Goal: Task Accomplishment & Management: Manage account settings

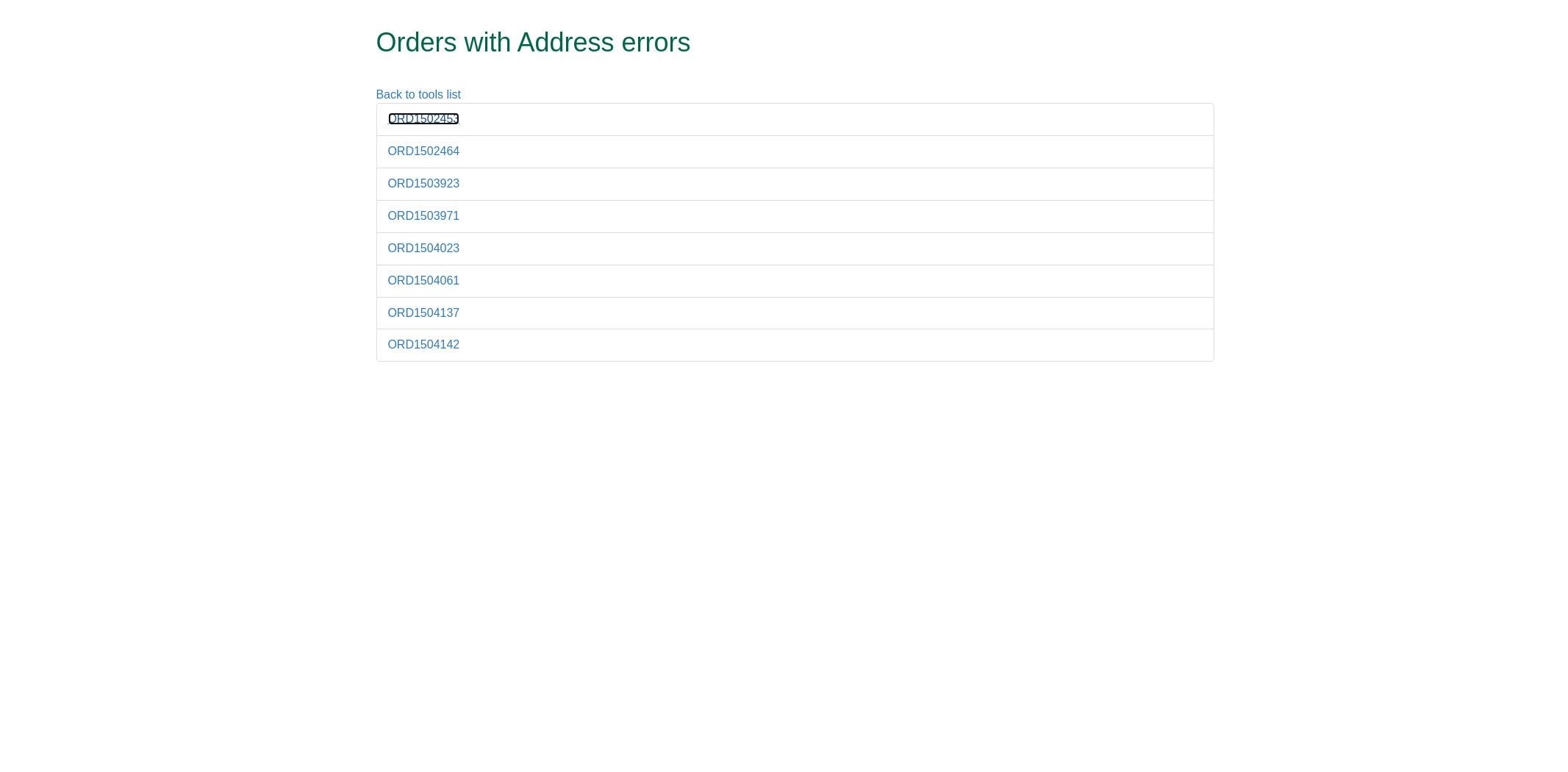
click at [430, 123] on link "ORD1502453" at bounding box center [423, 118] width 72 height 13
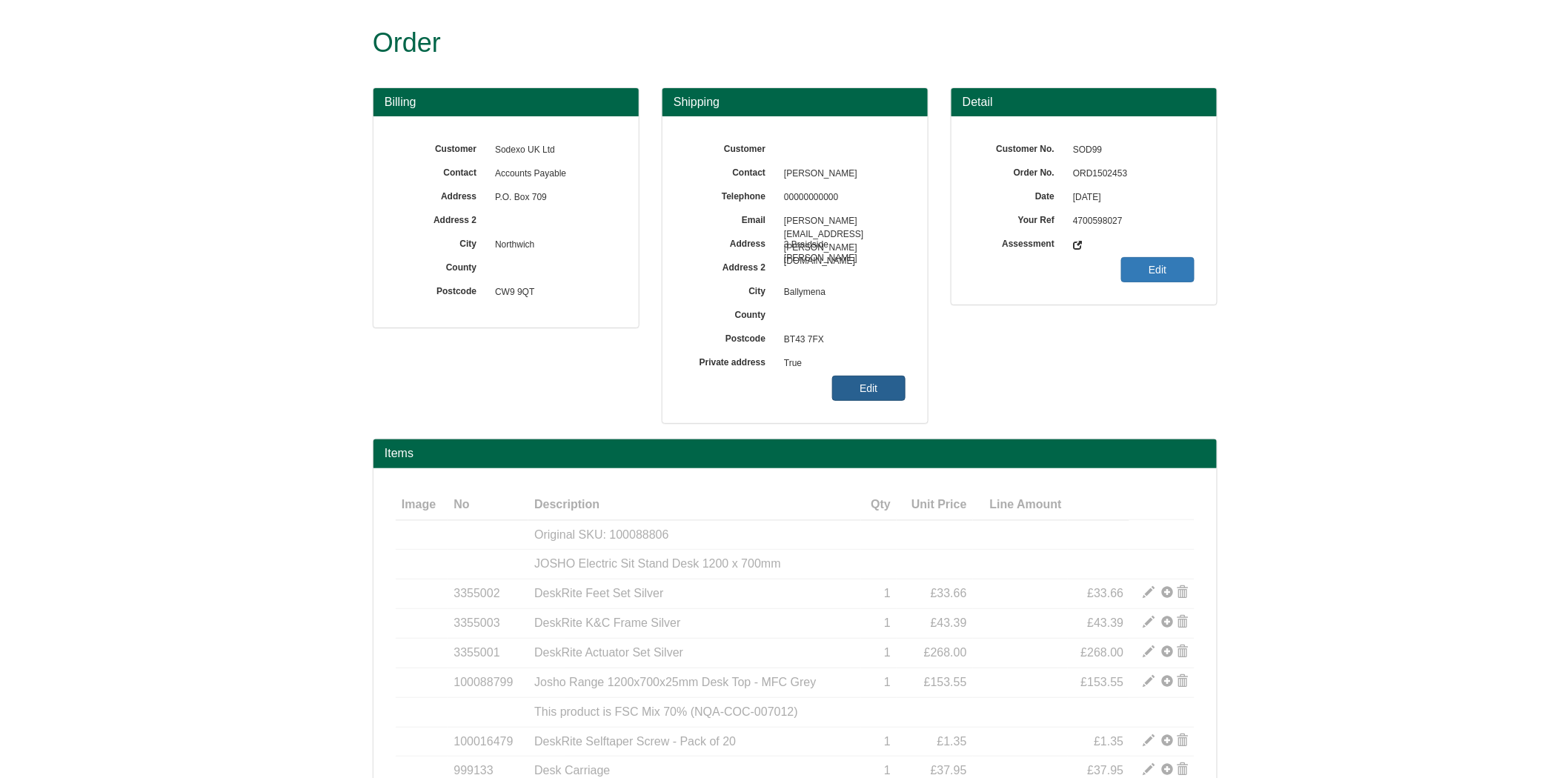
click at [877, 396] on link "Edit" at bounding box center [868, 388] width 73 height 25
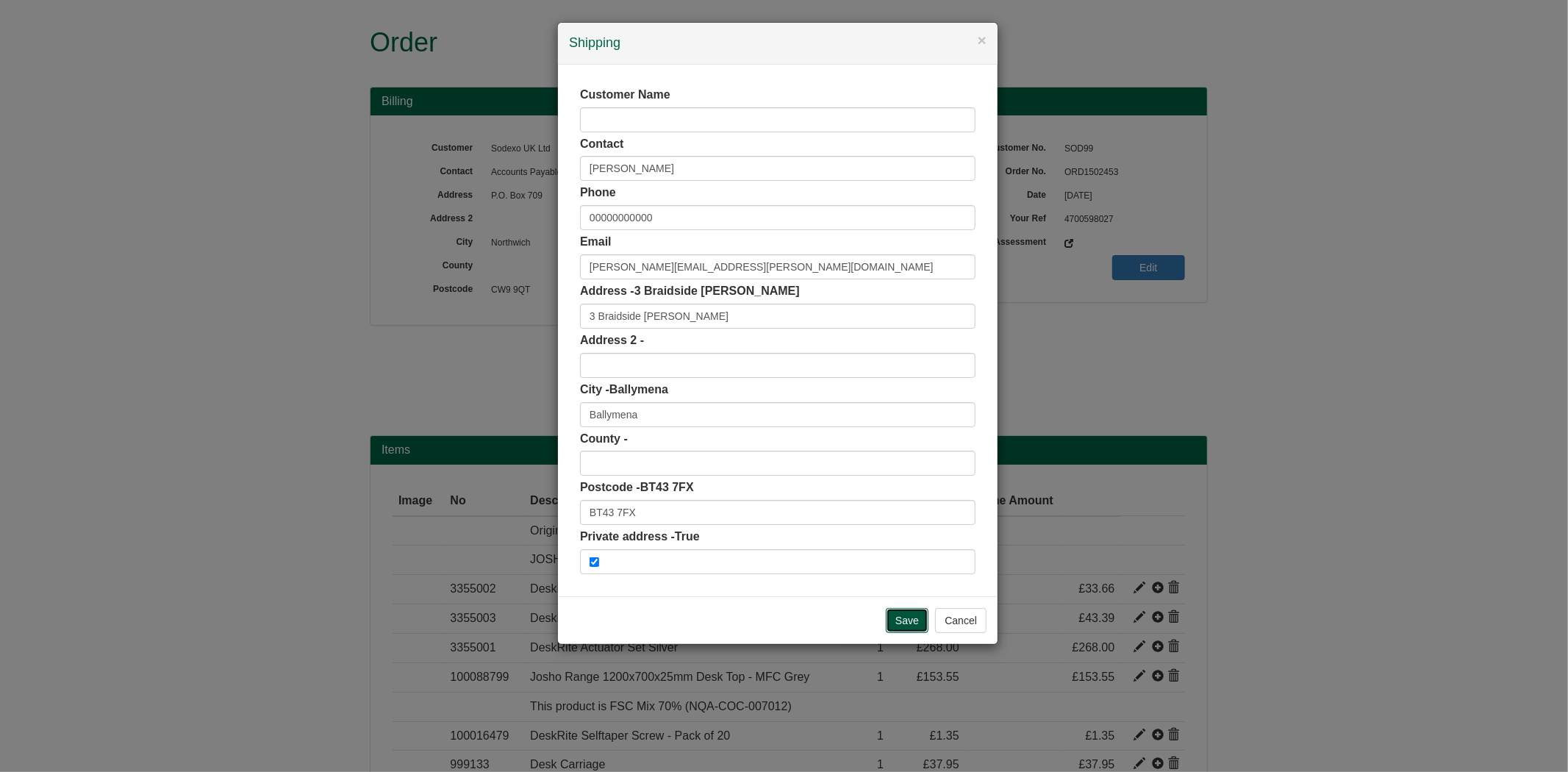
click at [899, 619] on input "Save" at bounding box center [906, 620] width 43 height 25
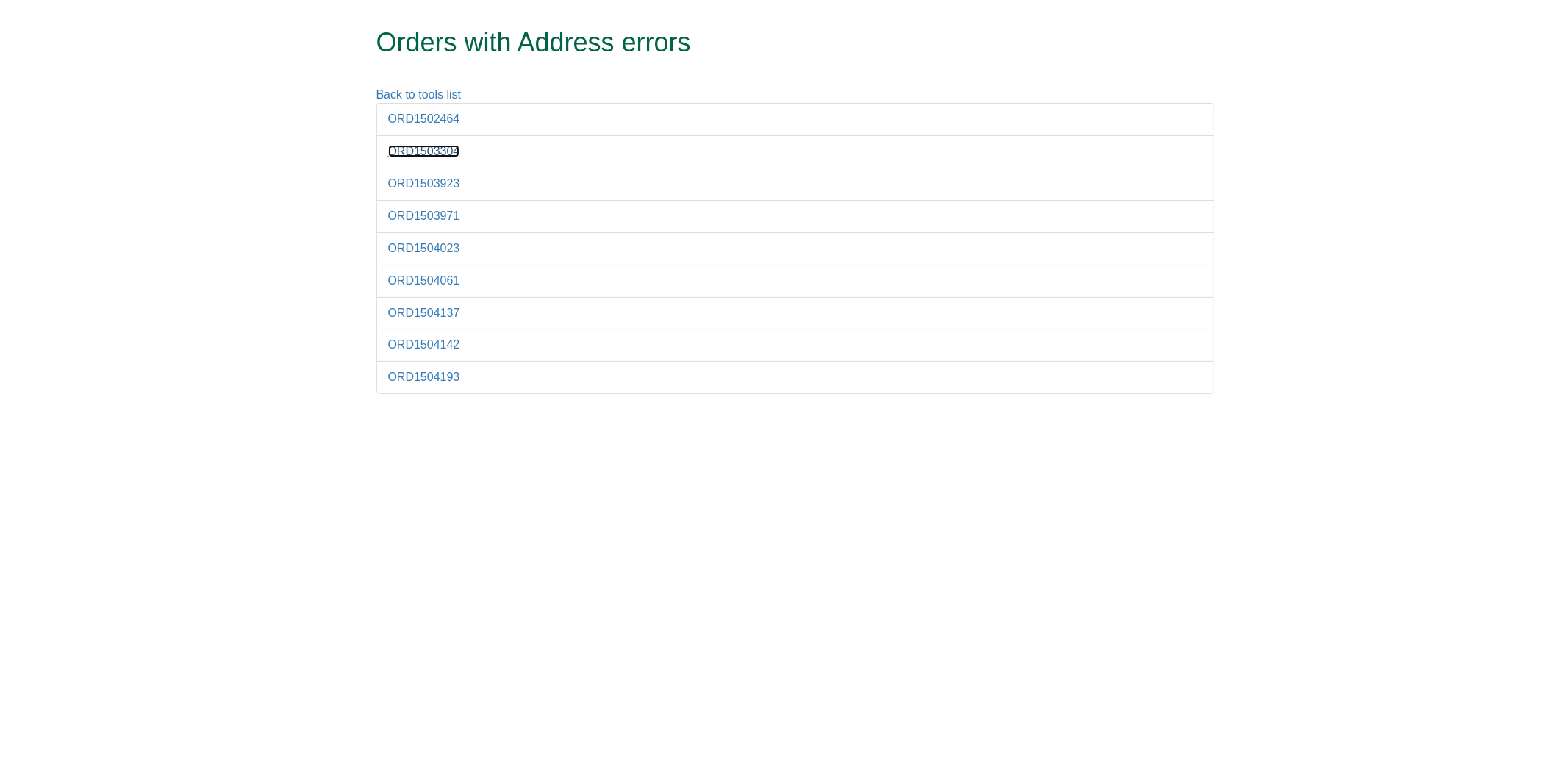
click at [423, 152] on link "ORD1503304" at bounding box center [423, 151] width 72 height 13
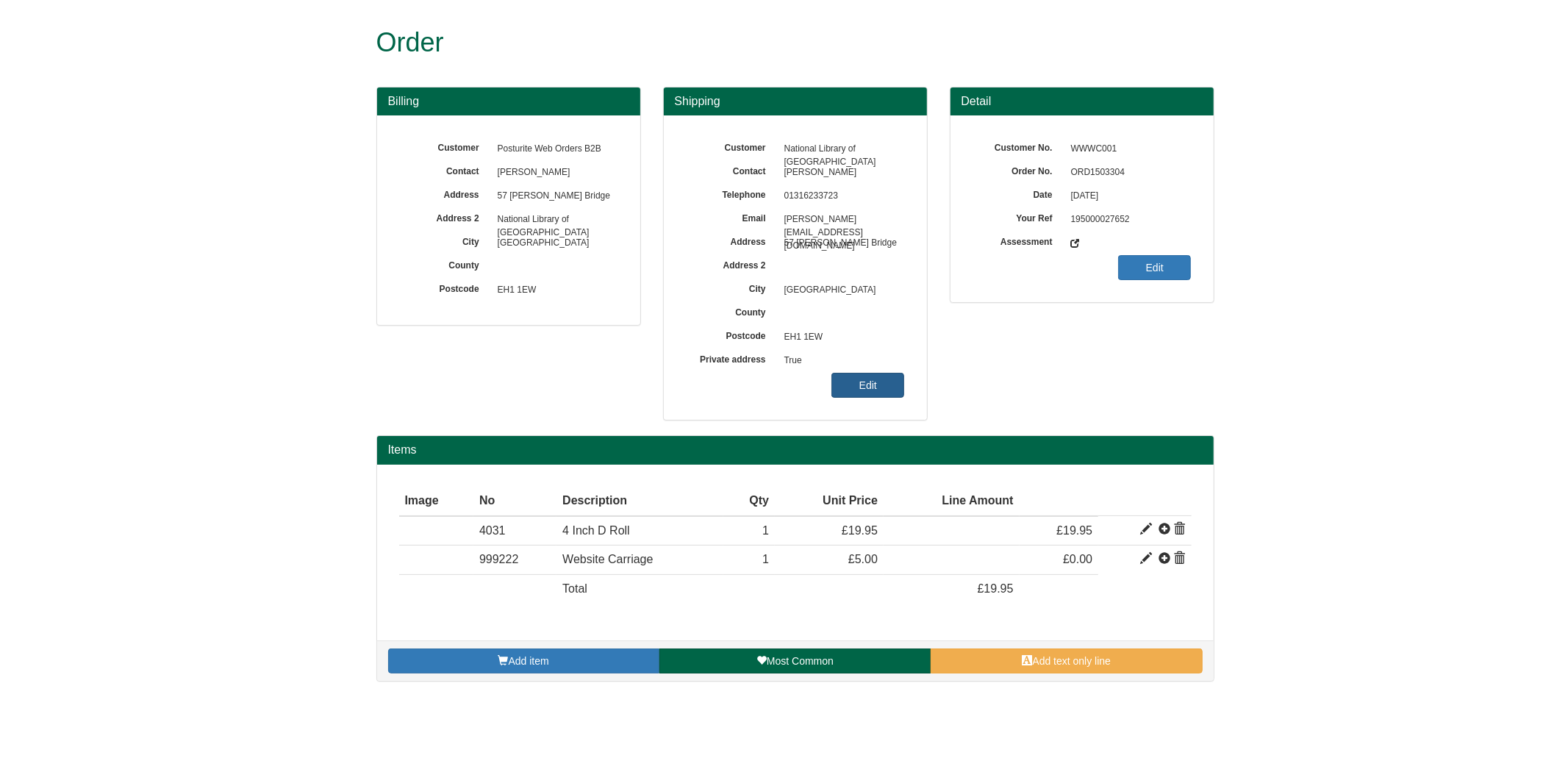
click at [899, 387] on link "Edit" at bounding box center [867, 385] width 72 height 25
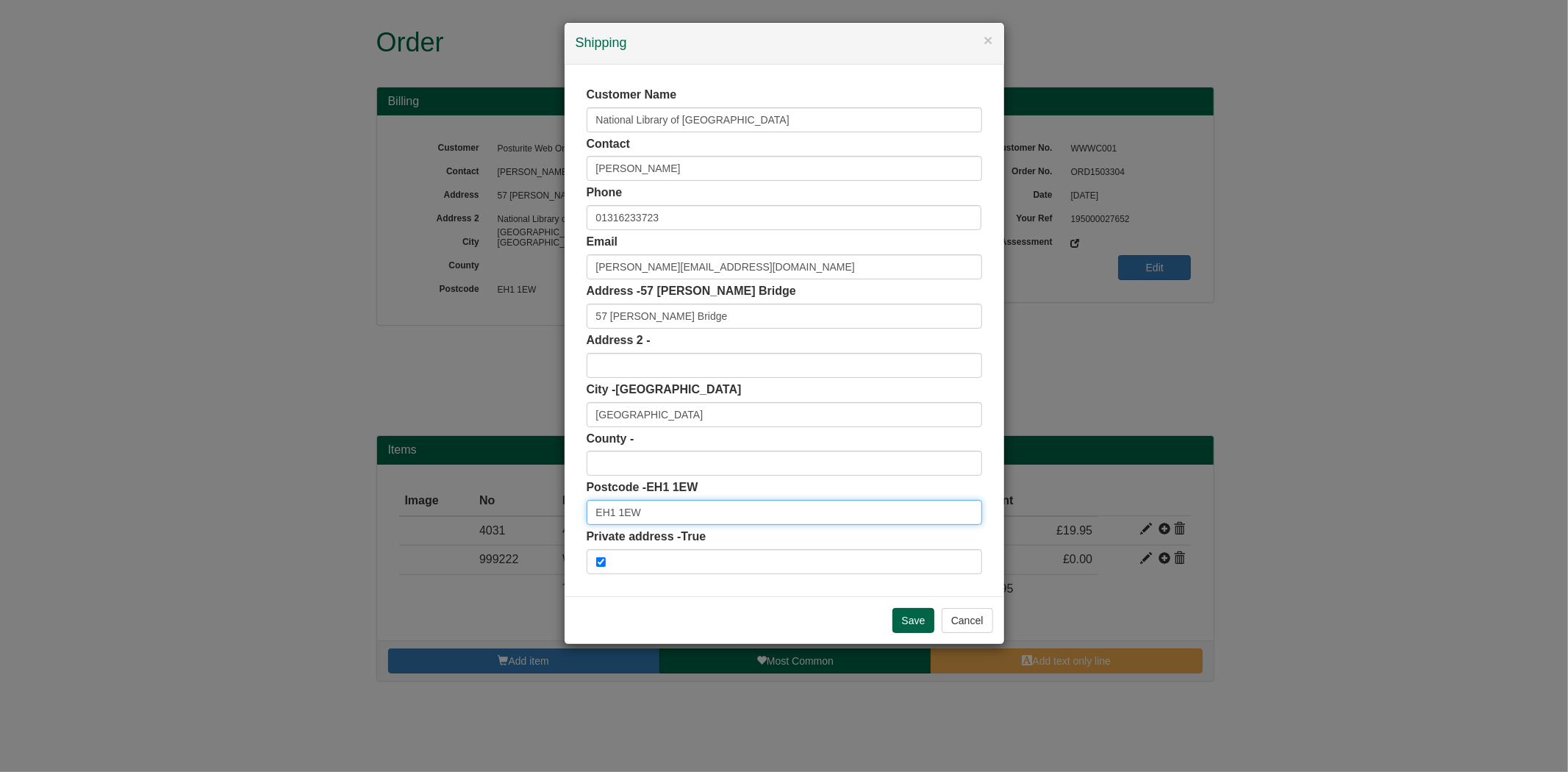
drag, startPoint x: 671, startPoint y: 513, endPoint x: 534, endPoint y: 501, distance: 137.5
click at [538, 509] on div "× Shipping Customer Name National Library of Scotland Contact Susanne Munro Pho…" at bounding box center [784, 386] width 1568 height 772
paste input "JN"
type input "EH1 1JN"
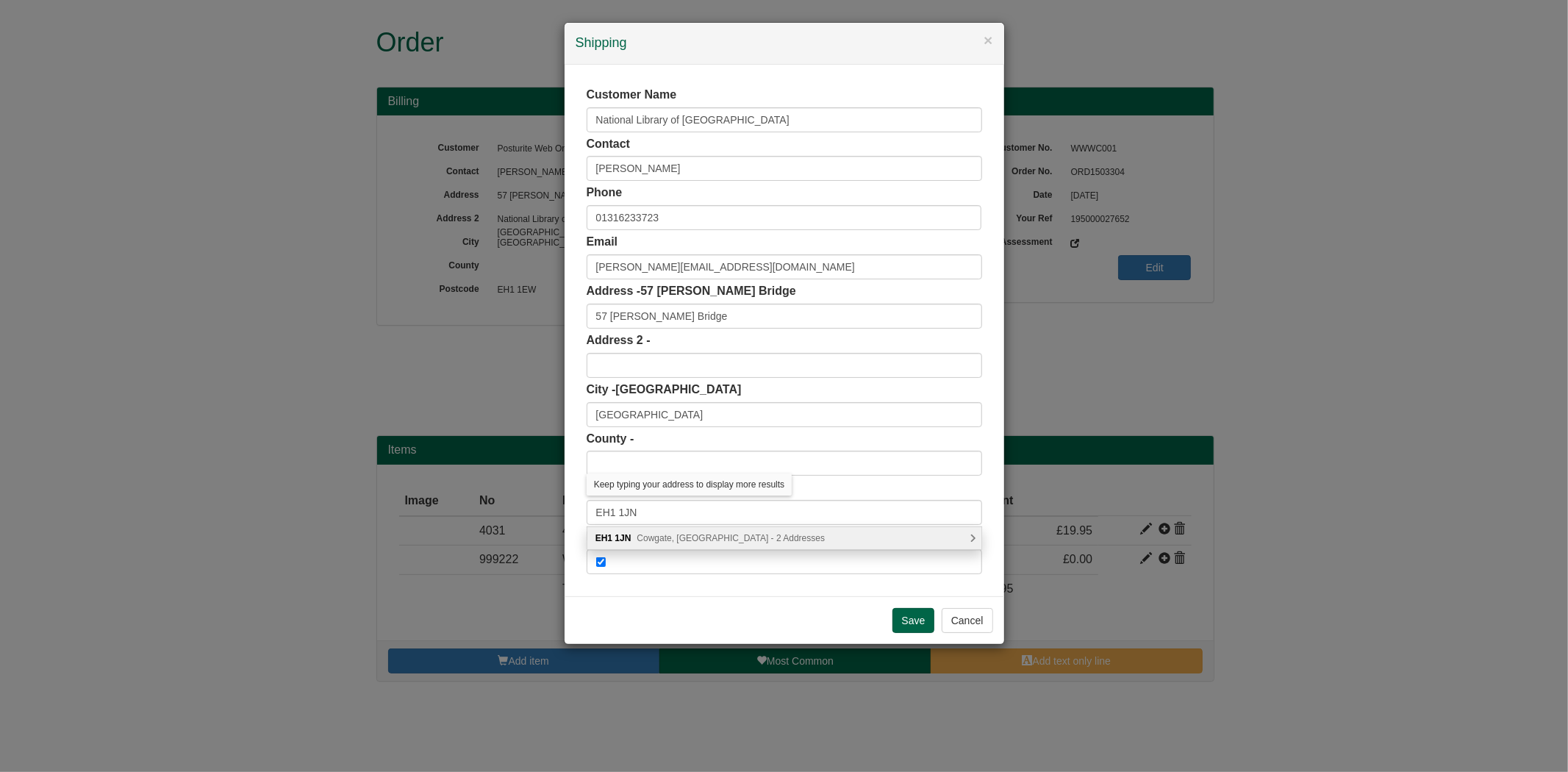
click at [700, 539] on span "Cowgate, Edinburgh - 2 Addresses" at bounding box center [731, 538] width 188 height 10
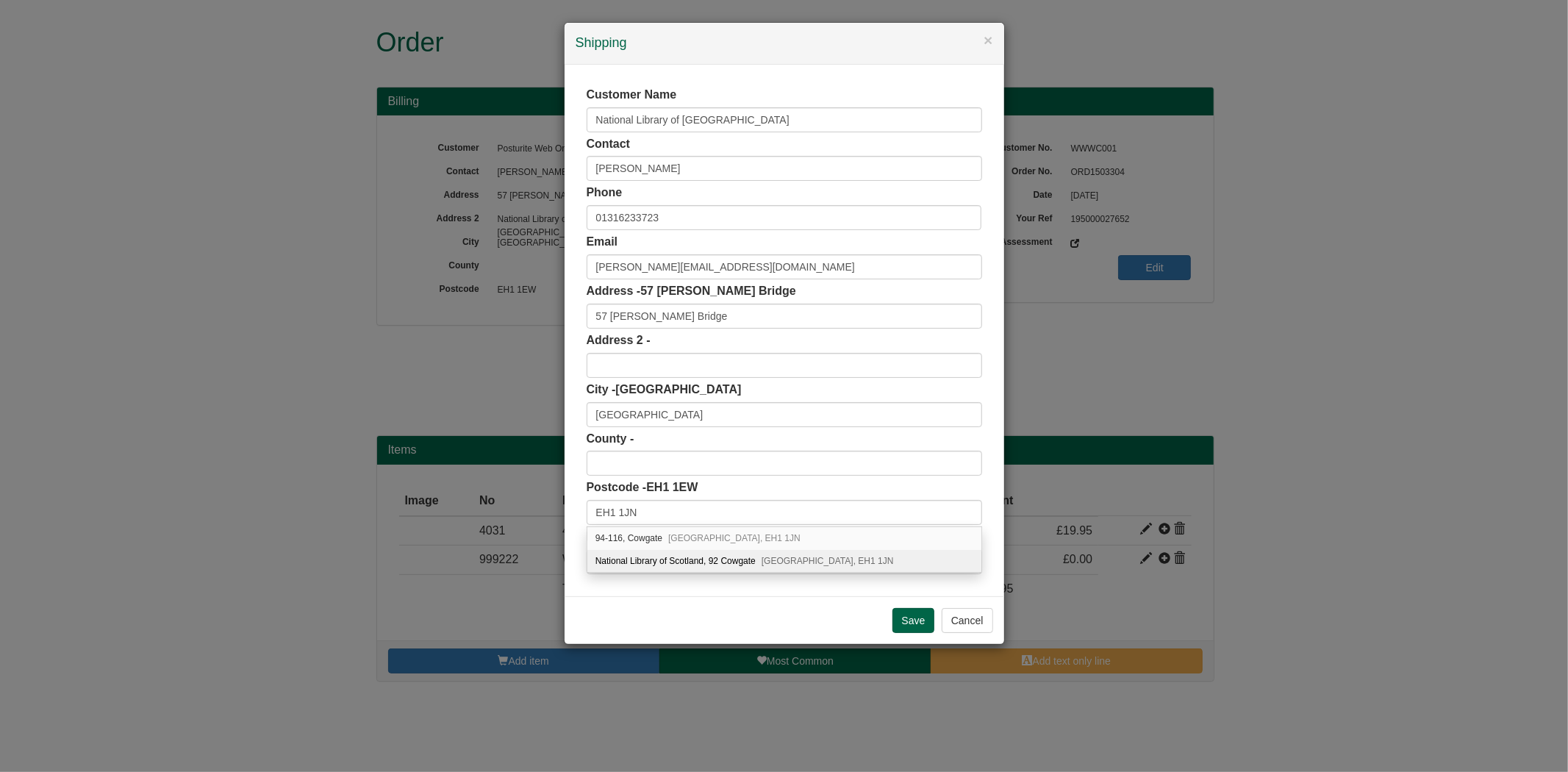
click at [708, 564] on div "National Library of Scotland, 92 Cowgate Edinburgh, EH1 1JN" at bounding box center [784, 561] width 394 height 22
type input "National Library of Scotland"
type input "92 Cowgate"
type input "Midlothian"
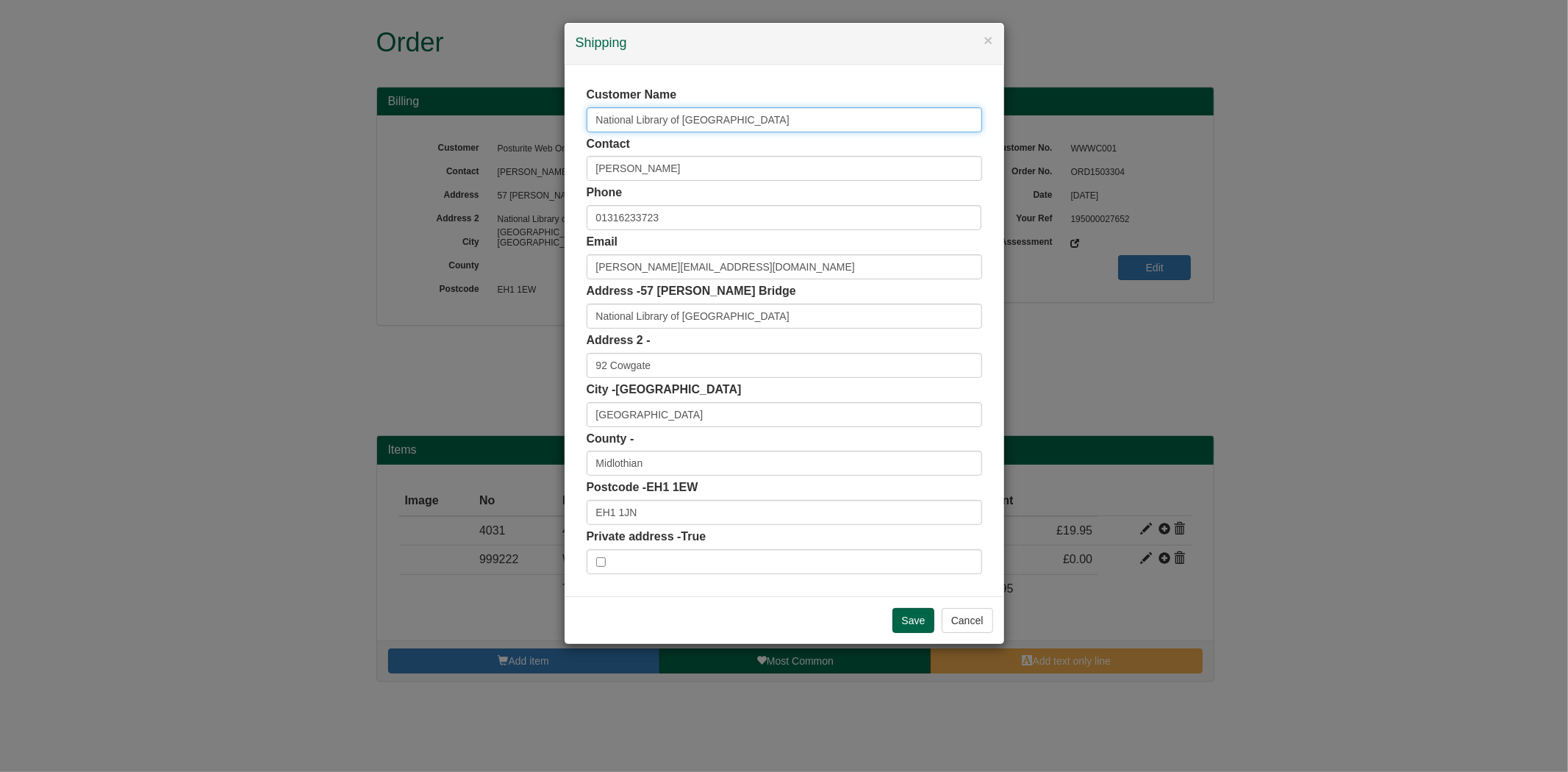
drag, startPoint x: 737, startPoint y: 116, endPoint x: 503, endPoint y: 132, distance: 234.5
click at [503, 132] on div "× Shipping Customer Name National Library of Scotland Contact Susanne Munro Pho…" at bounding box center [784, 386] width 1568 height 772
click at [913, 615] on input "Save" at bounding box center [913, 620] width 43 height 25
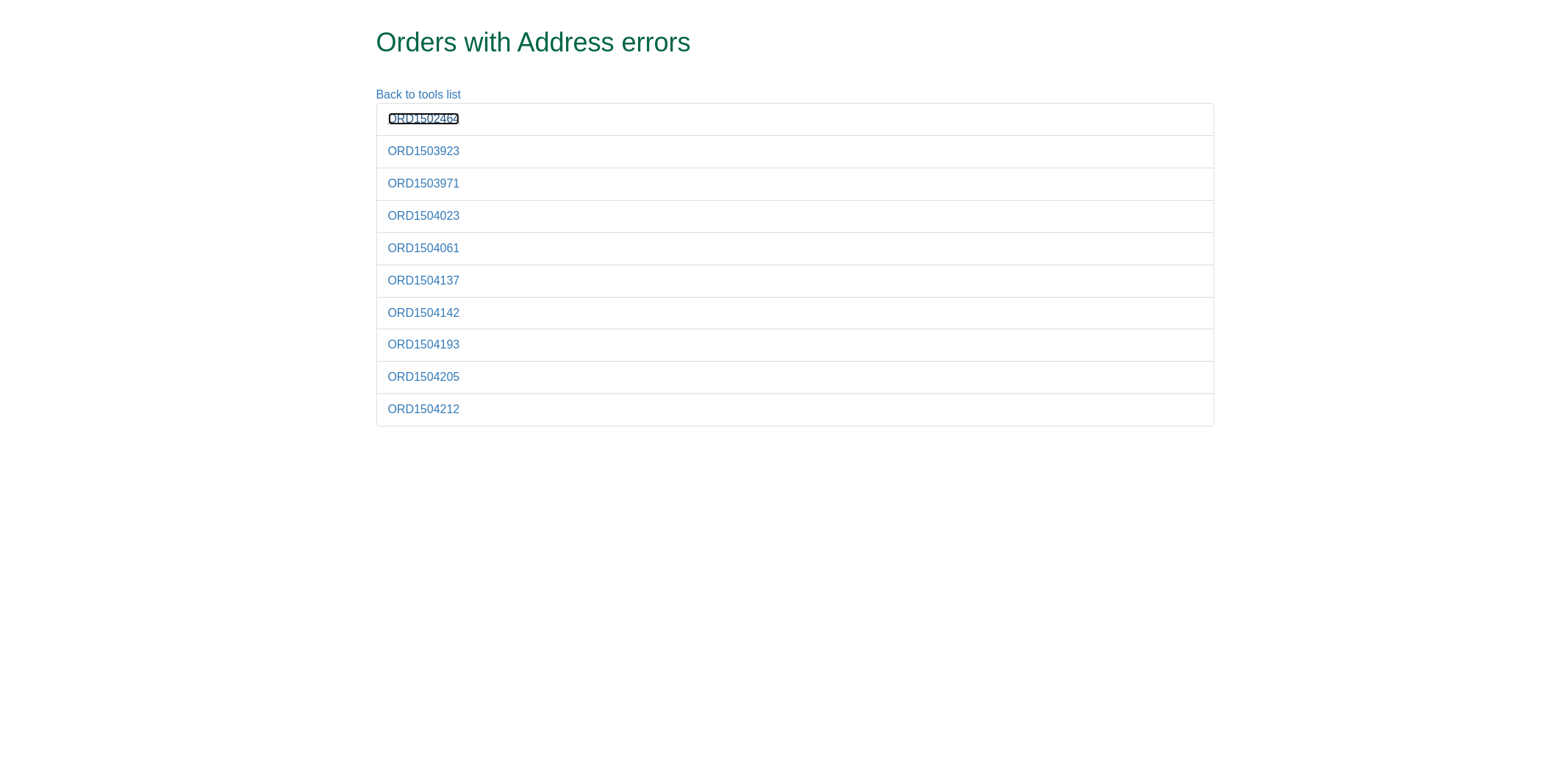
click at [411, 124] on link "ORD1502464" at bounding box center [423, 118] width 72 height 13
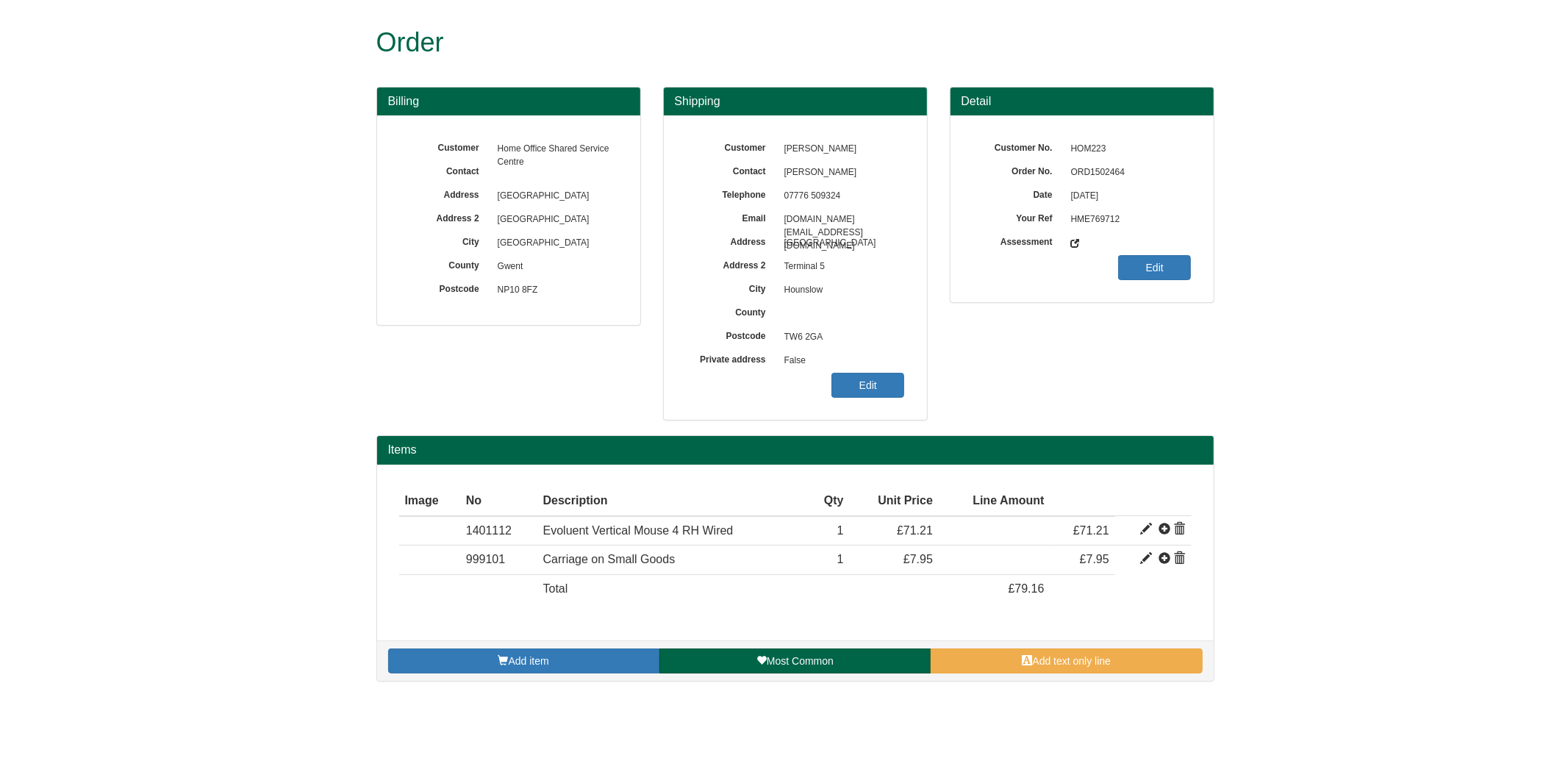
click at [1120, 175] on span "ORD1502464" at bounding box center [1127, 173] width 128 height 24
copy span "ORD1502464"
drag, startPoint x: 885, startPoint y: 402, endPoint x: 883, endPoint y: 384, distance: 18.1
click at [885, 402] on div "Customer Richard Smart Contact Richard Smart Telephone 07776 509324 Email richa…" at bounding box center [794, 267] width 263 height 305
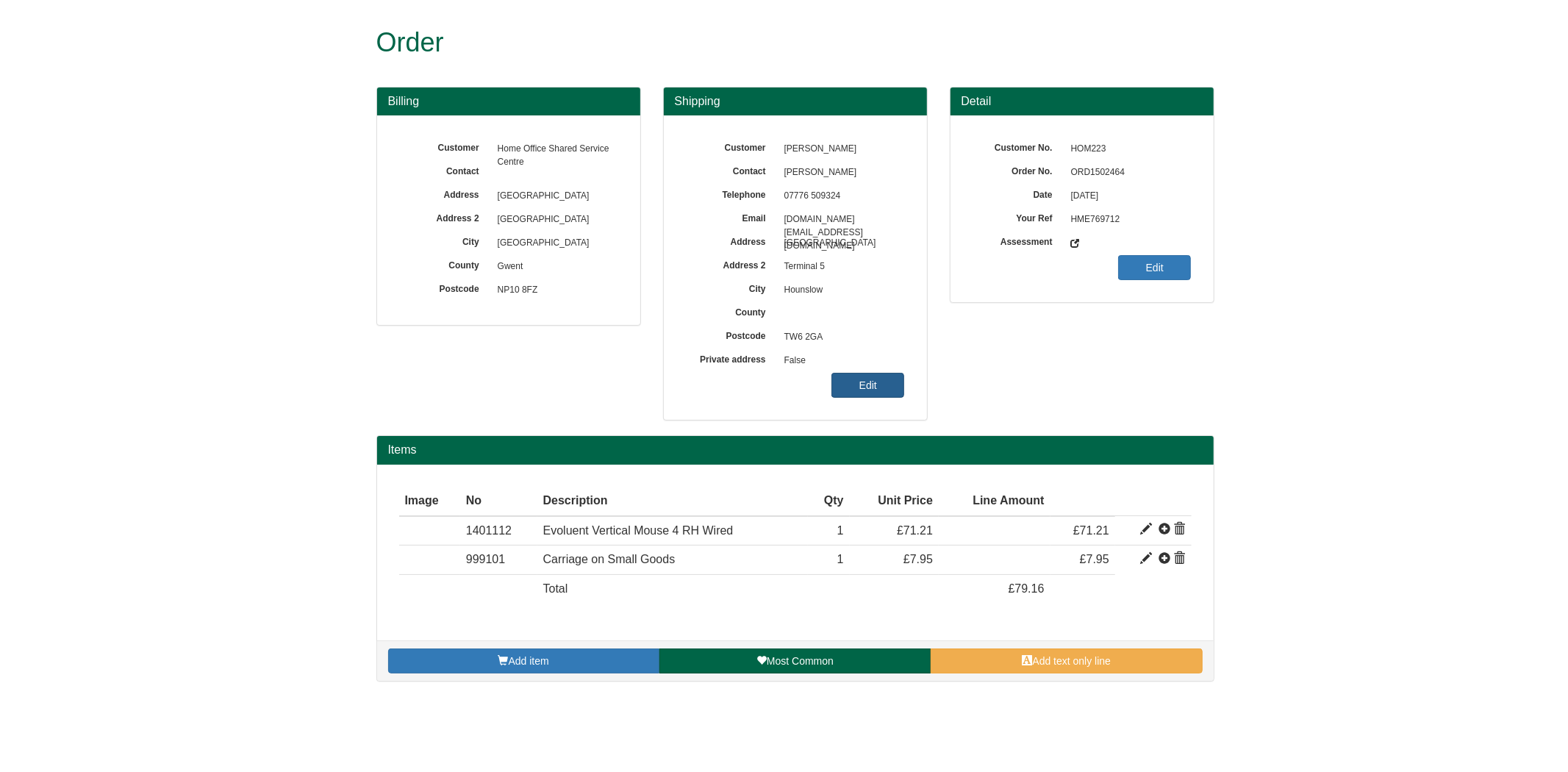
click at [883, 384] on link "Edit" at bounding box center [867, 385] width 72 height 25
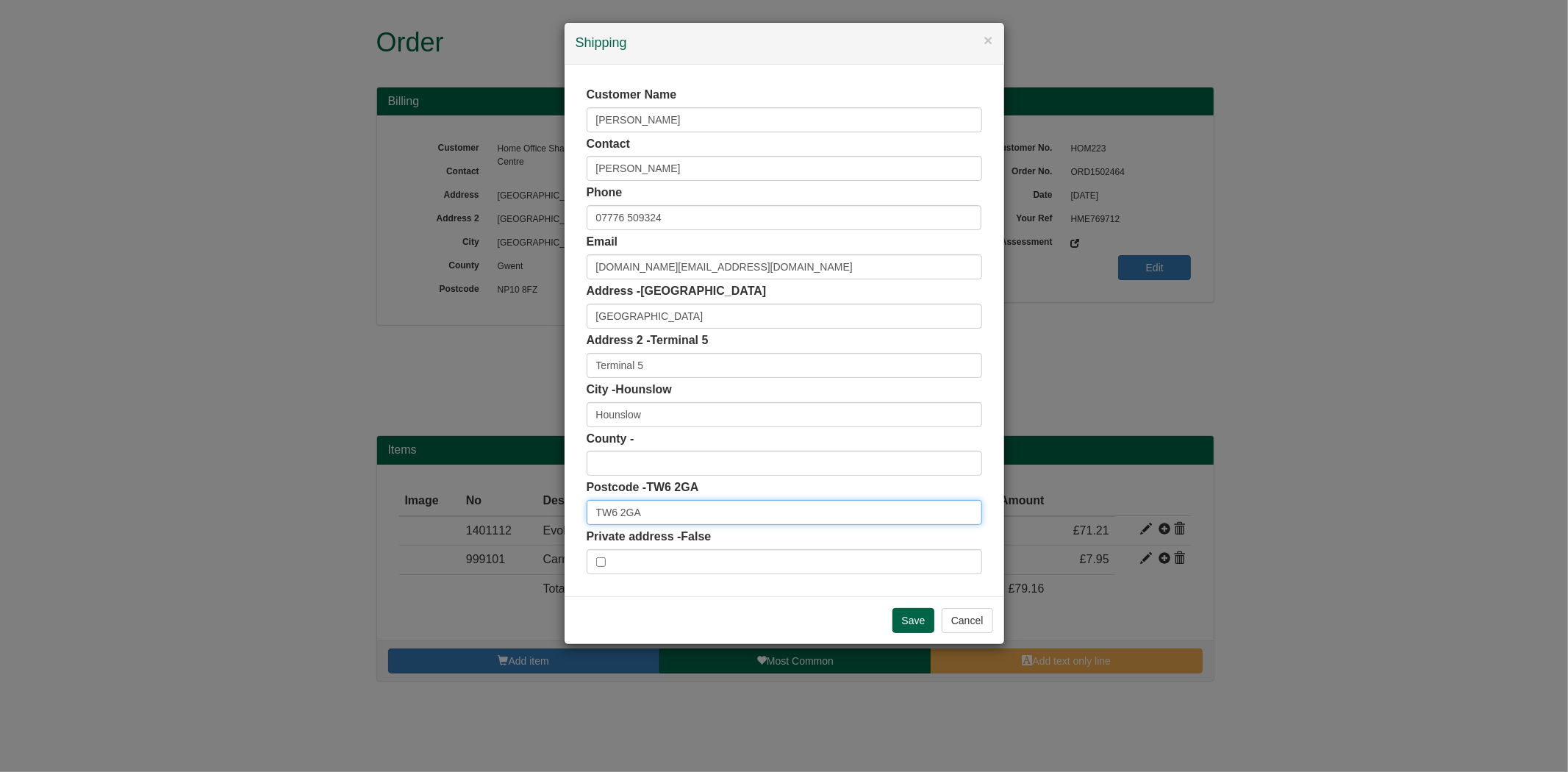
drag, startPoint x: 663, startPoint y: 521, endPoint x: 525, endPoint y: 524, distance: 138.0
click at [526, 524] on div "× Shipping Customer Name Richard Smart Contact Richard Smart Phone 07776 509324…" at bounding box center [784, 386] width 1568 height 772
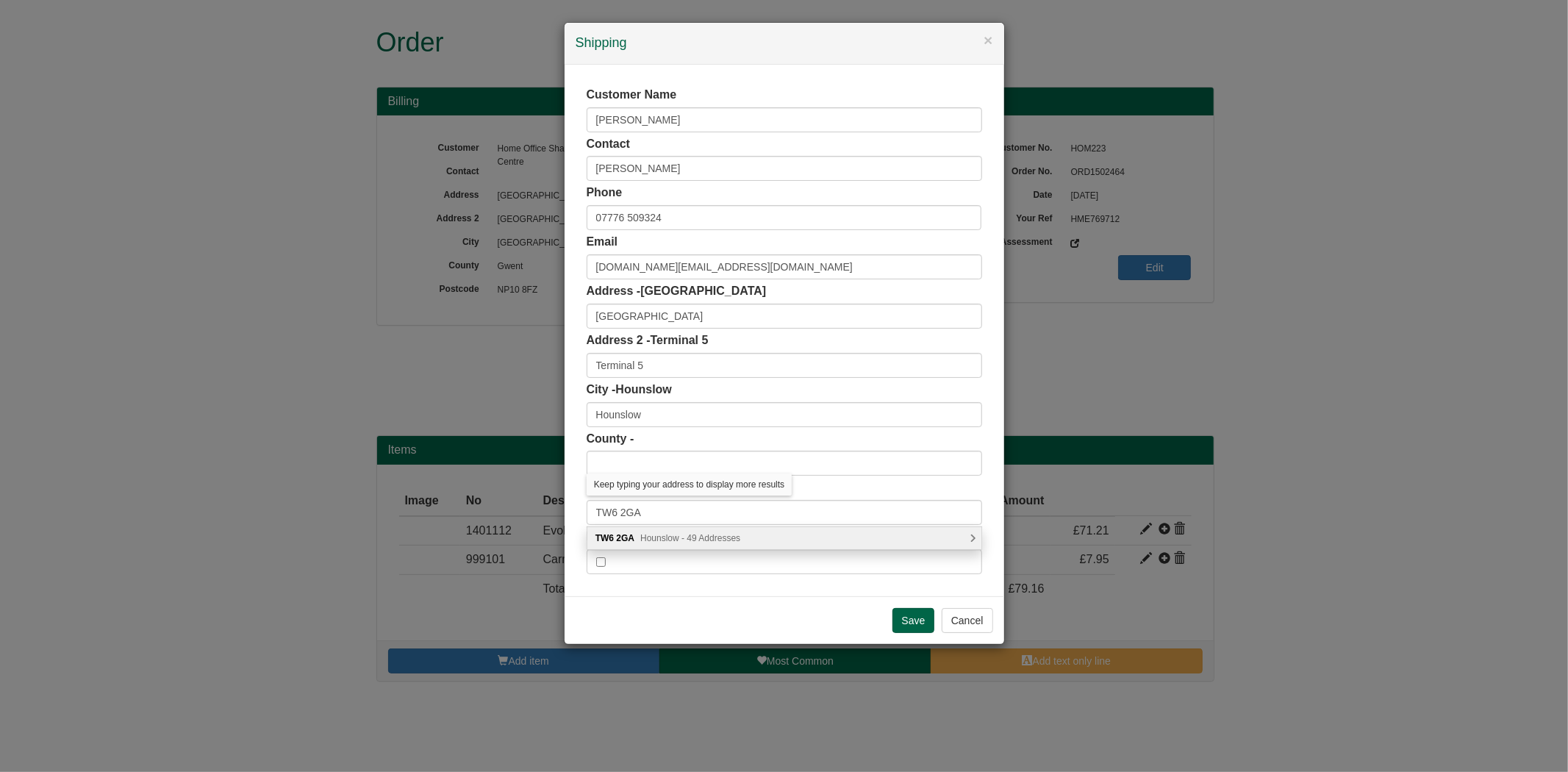
click at [666, 540] on span "Hounslow - 49 Addresses" at bounding box center [690, 538] width 100 height 10
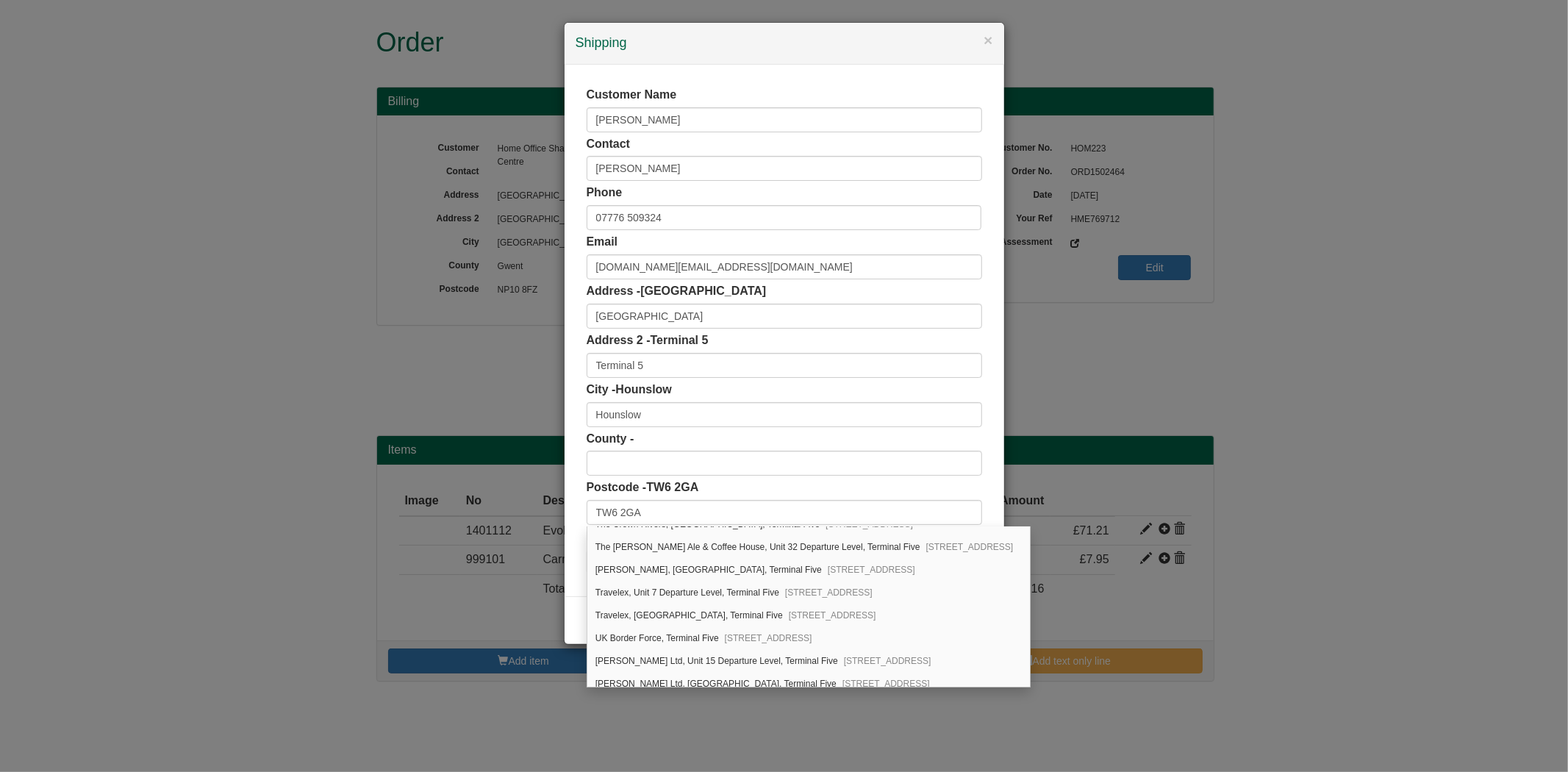
scroll to position [882, 0]
click at [293, 471] on div "× Shipping Customer Name Richard Smart Contact Richard Smart Phone 07776 509324…" at bounding box center [784, 386] width 1568 height 772
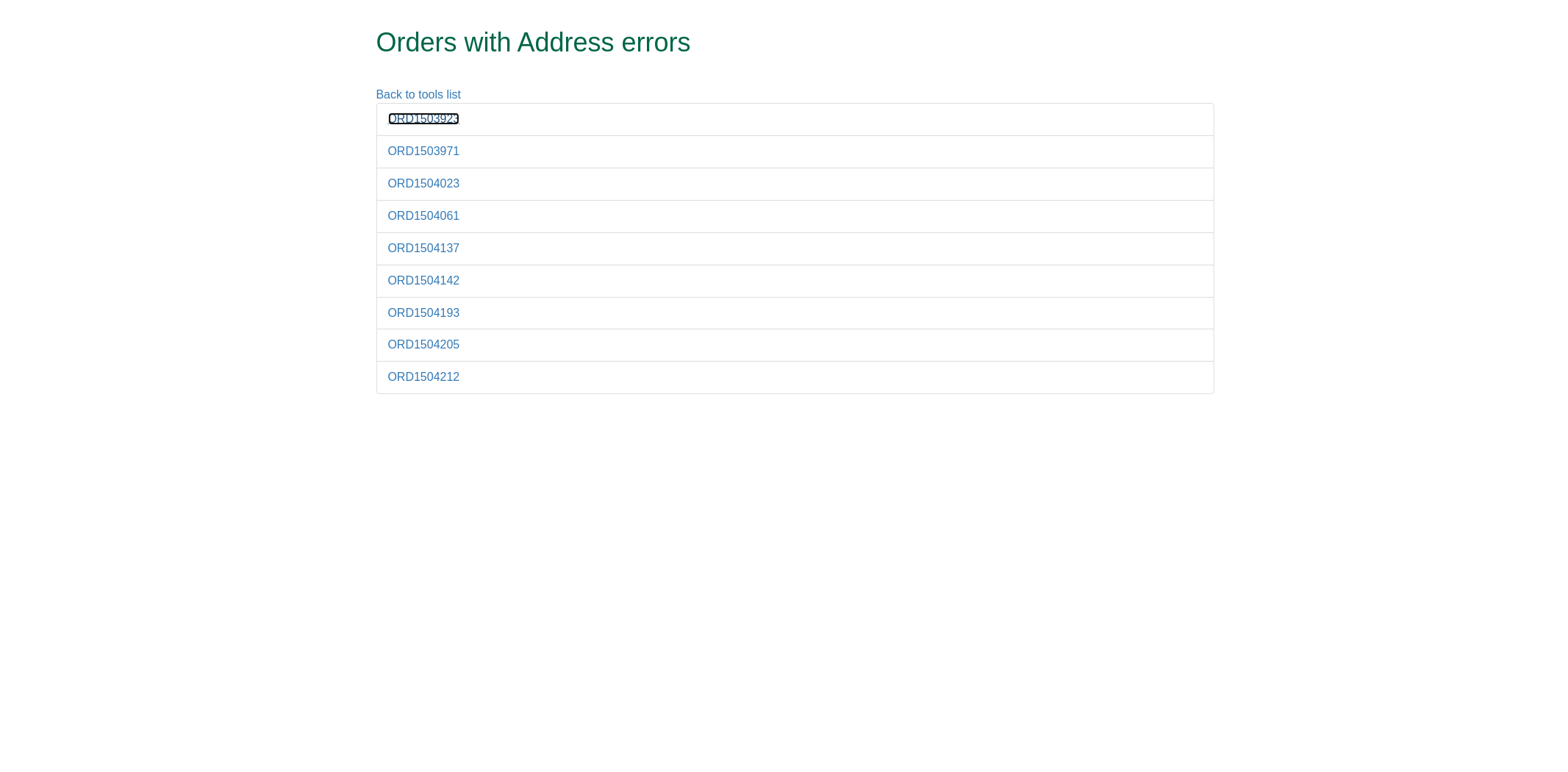
click at [433, 122] on link "ORD1503923" at bounding box center [423, 118] width 72 height 13
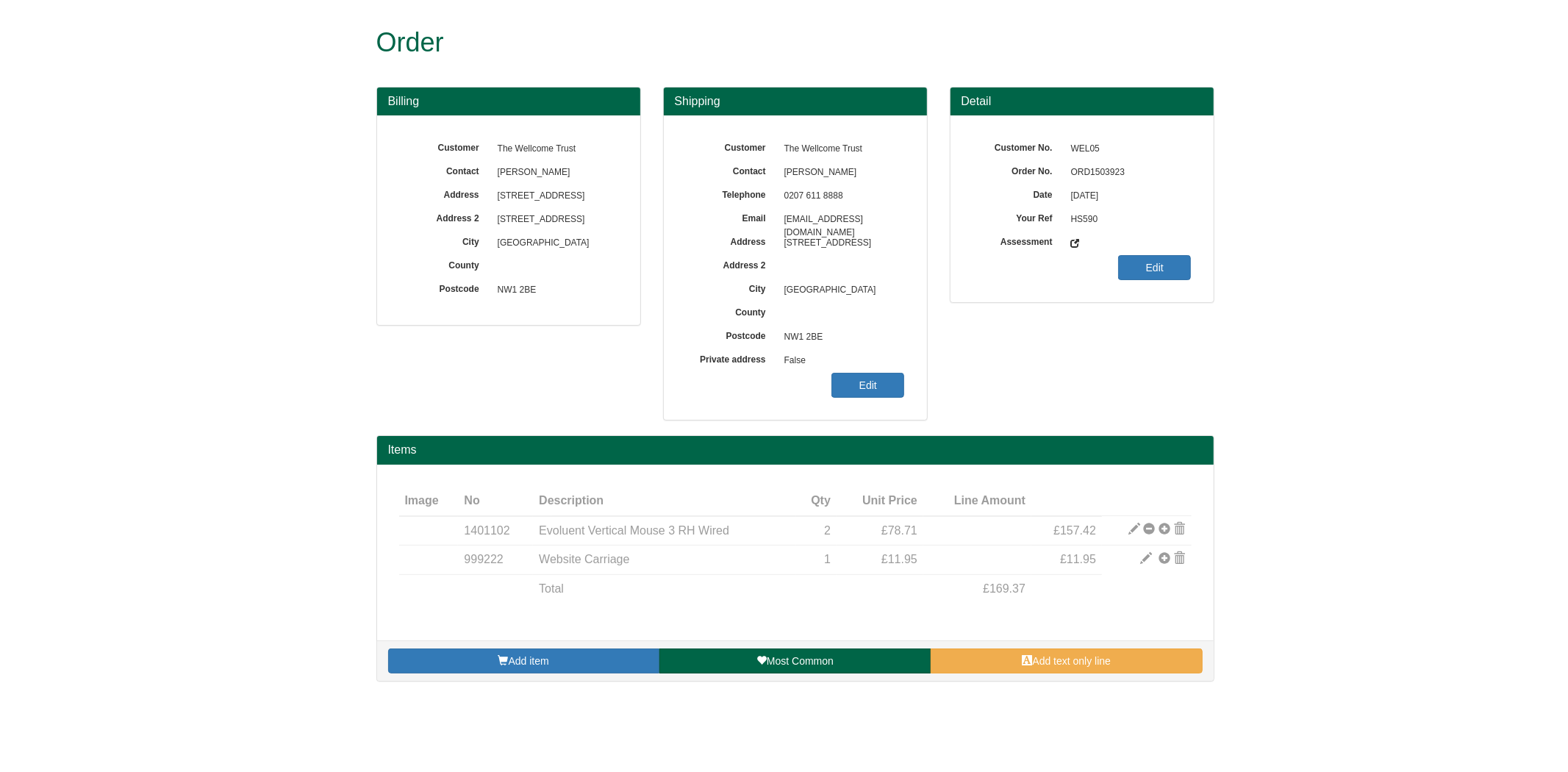
click at [1081, 172] on span "ORD1503923" at bounding box center [1127, 173] width 128 height 24
copy span "ORD1503923"
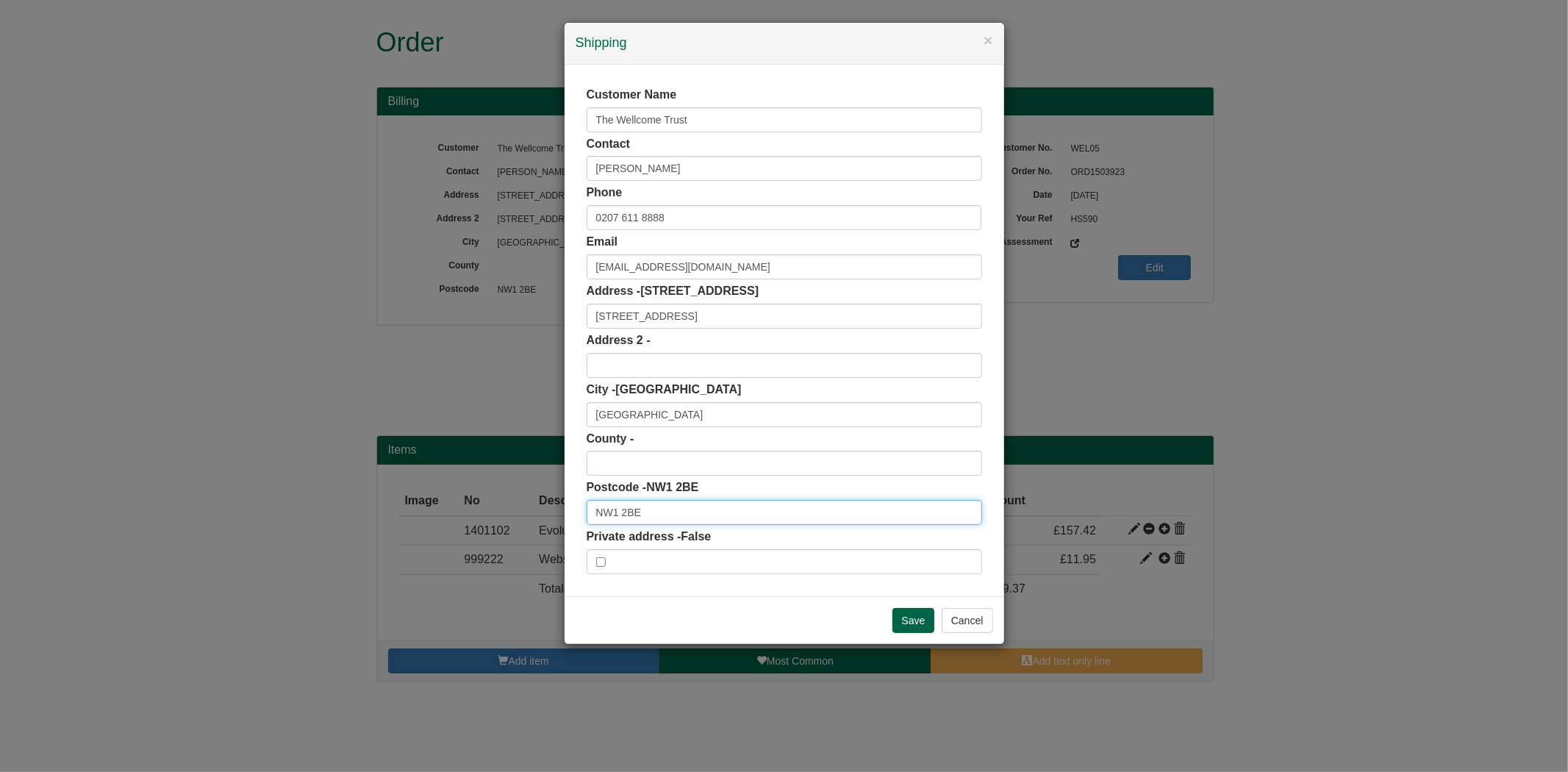
drag, startPoint x: 647, startPoint y: 504, endPoint x: 536, endPoint y: 515, distance: 111.5
click at [536, 515] on div "× Shipping Customer Name The Wellcome Trust Contact Nalini Biekram Phone [PHONE…" at bounding box center [784, 386] width 1568 height 772
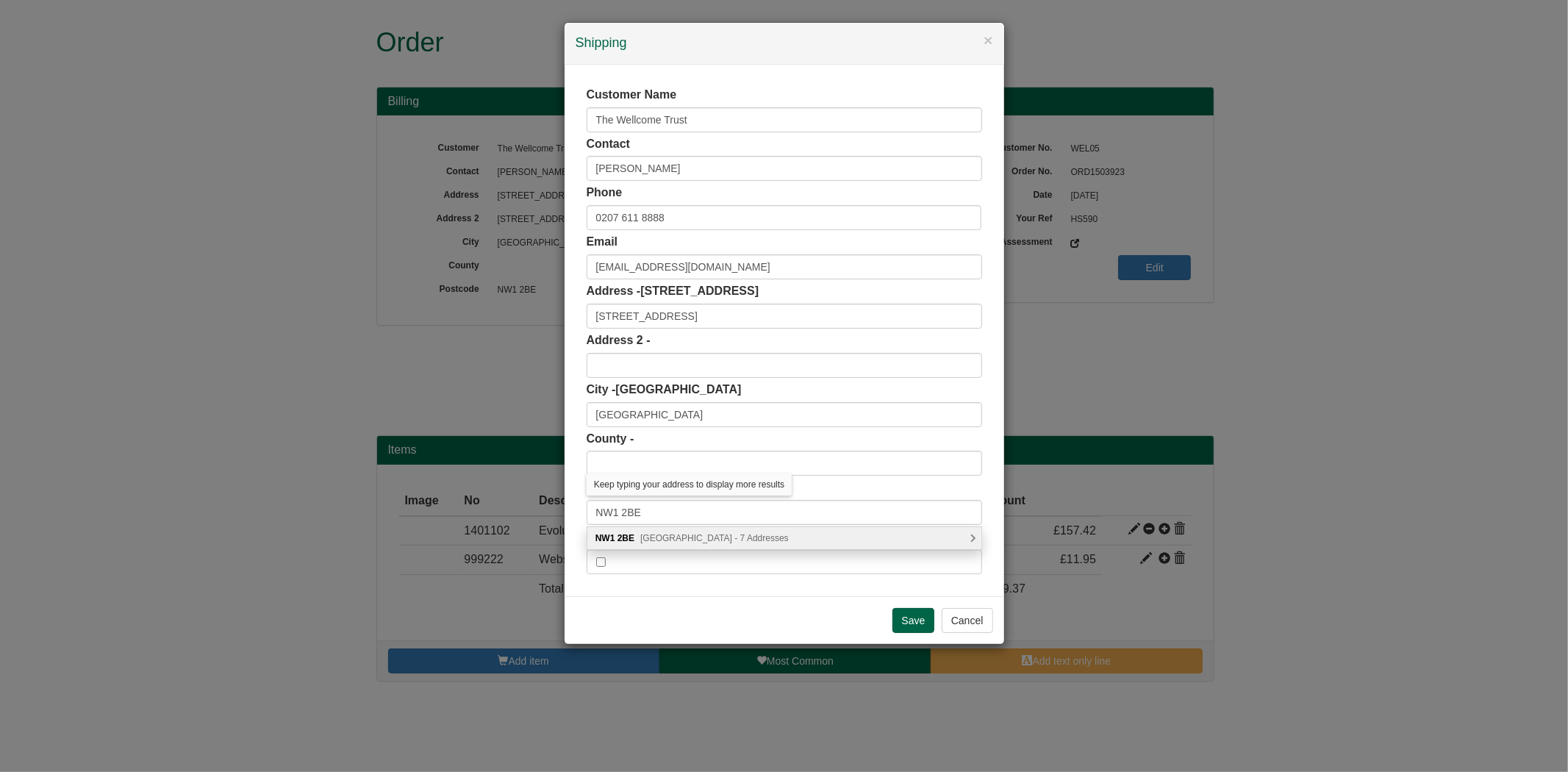
click at [663, 531] on div "[STREET_ADDRESS] Addresses" at bounding box center [784, 538] width 394 height 22
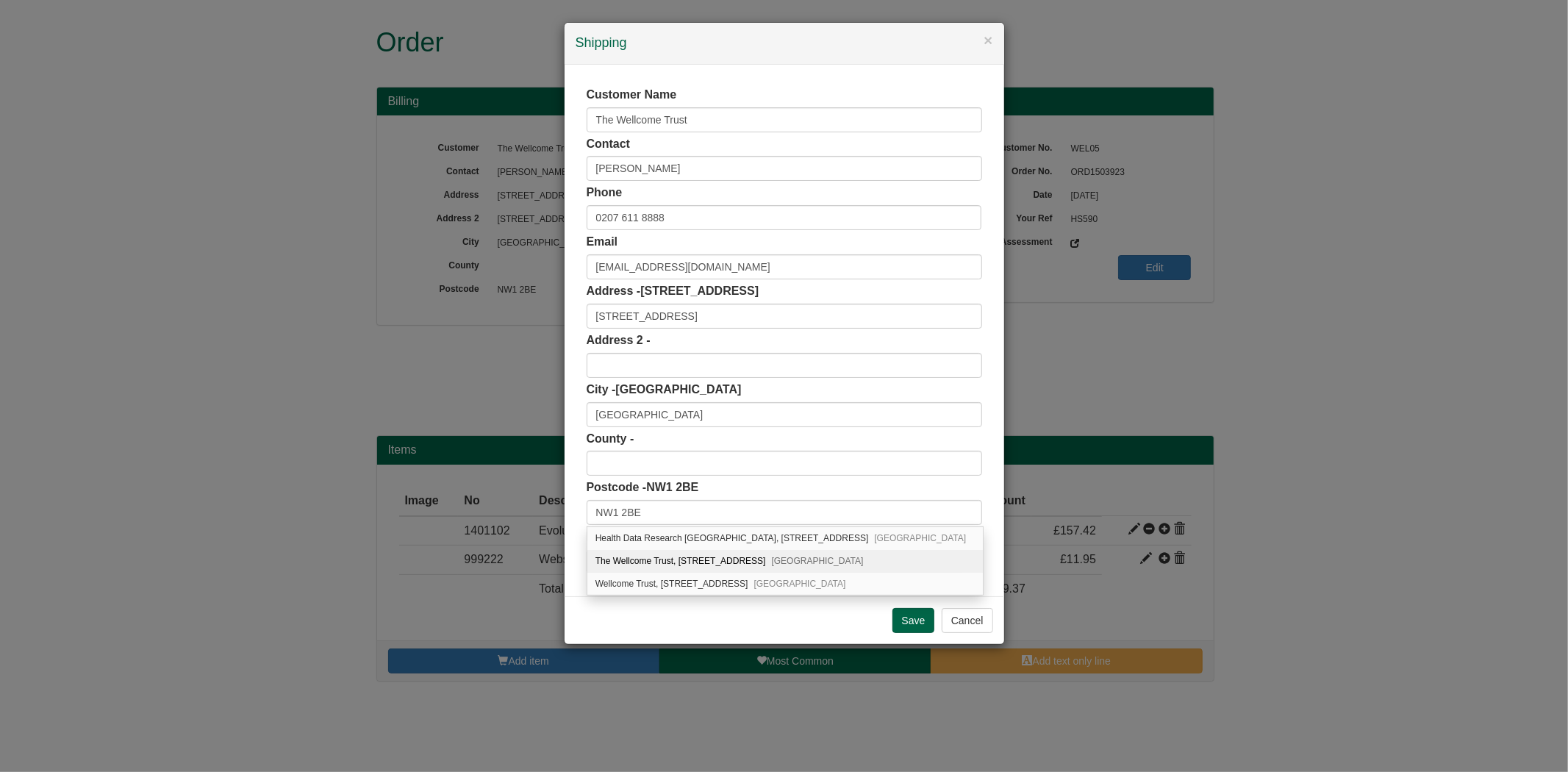
click at [701, 561] on div "The Wellcome Trust, [STREET_ADDRESS]" at bounding box center [784, 561] width 396 height 23
type input "The Wellcome Trust"
type input "[STREET_ADDRESS]"
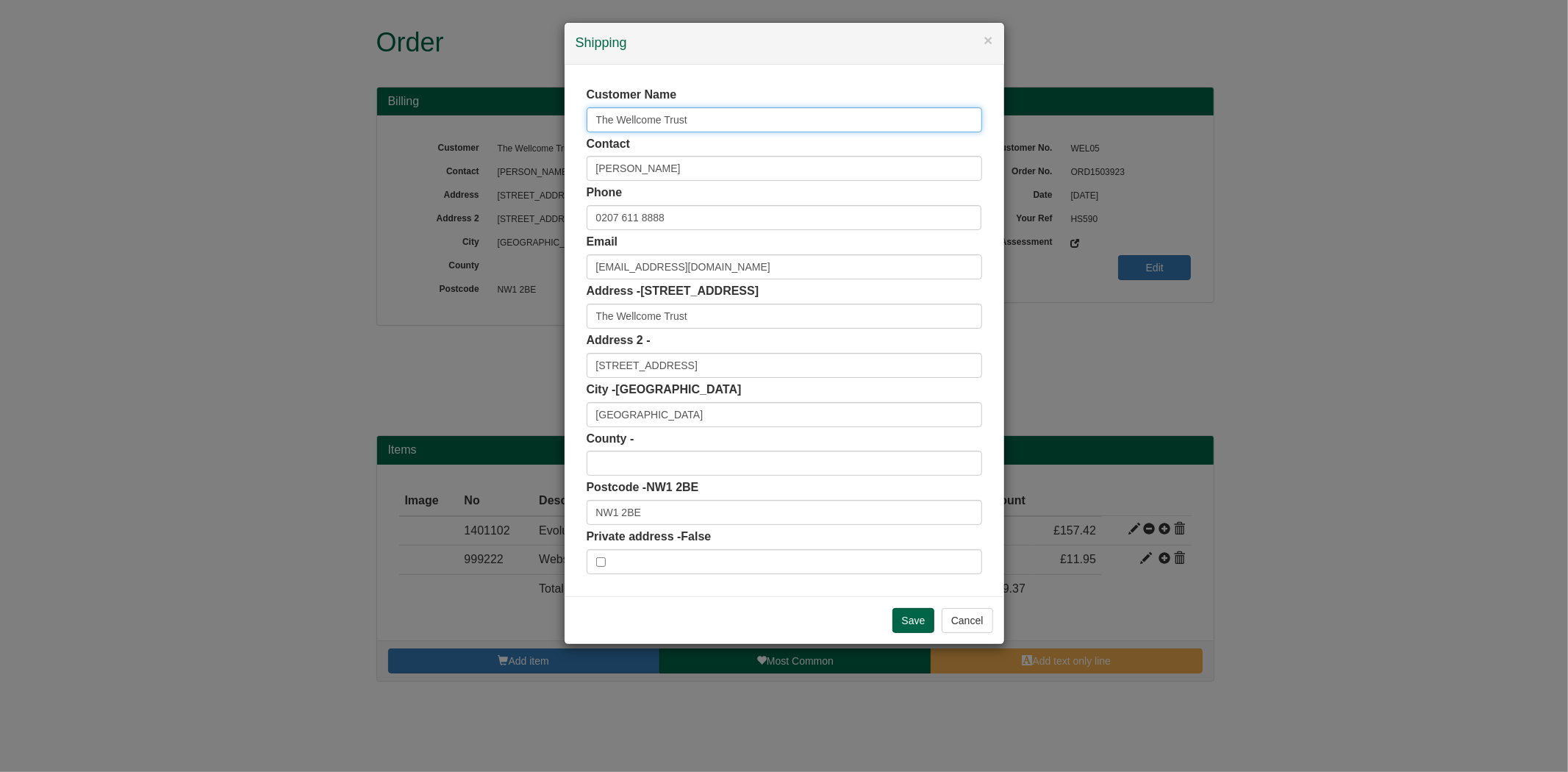
drag, startPoint x: 707, startPoint y: 115, endPoint x: 546, endPoint y: 126, distance: 161.4
click at [546, 126] on div "× Shipping Customer Name The Wellcome Trust Contact Nalini Biekram Phone [PHONE…" at bounding box center [784, 386] width 1568 height 772
click at [923, 621] on input "Save" at bounding box center [913, 620] width 43 height 25
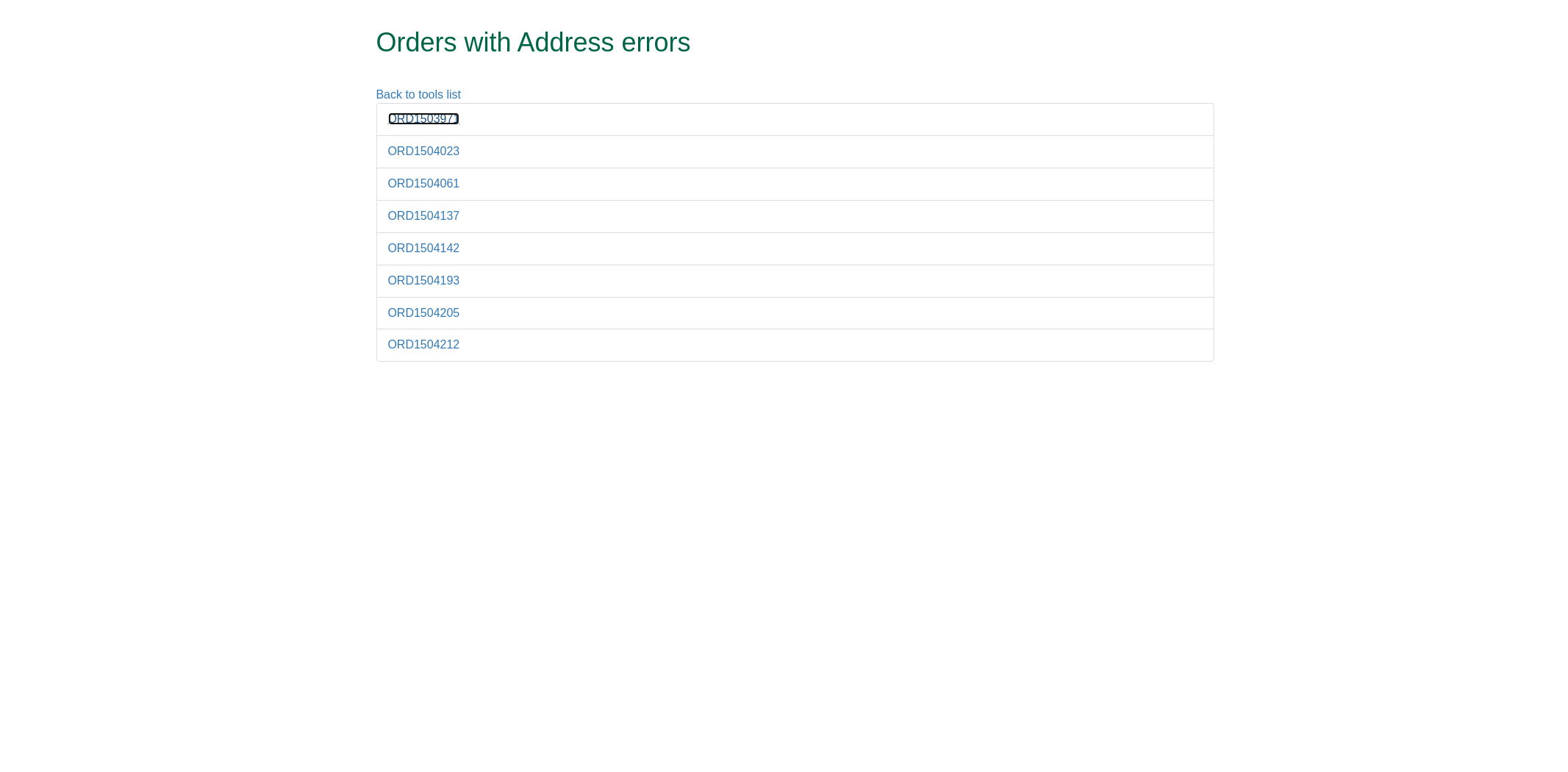
click at [436, 121] on link "ORD1503971" at bounding box center [423, 118] width 72 height 13
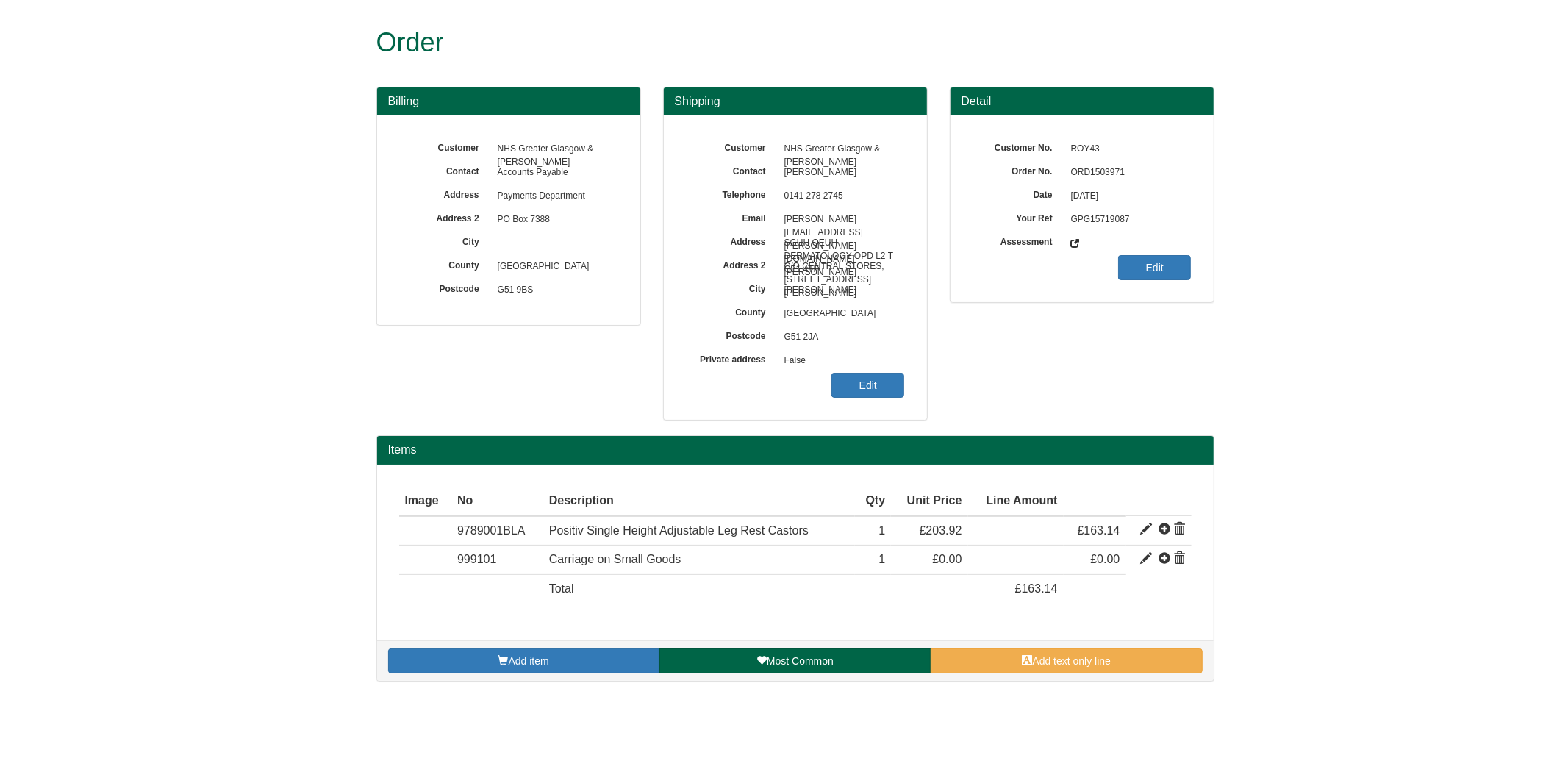
click at [1089, 165] on span "ORD1503971" at bounding box center [1127, 173] width 128 height 24
copy span "ORD1503971"
click at [856, 379] on link "Edit" at bounding box center [867, 385] width 72 height 25
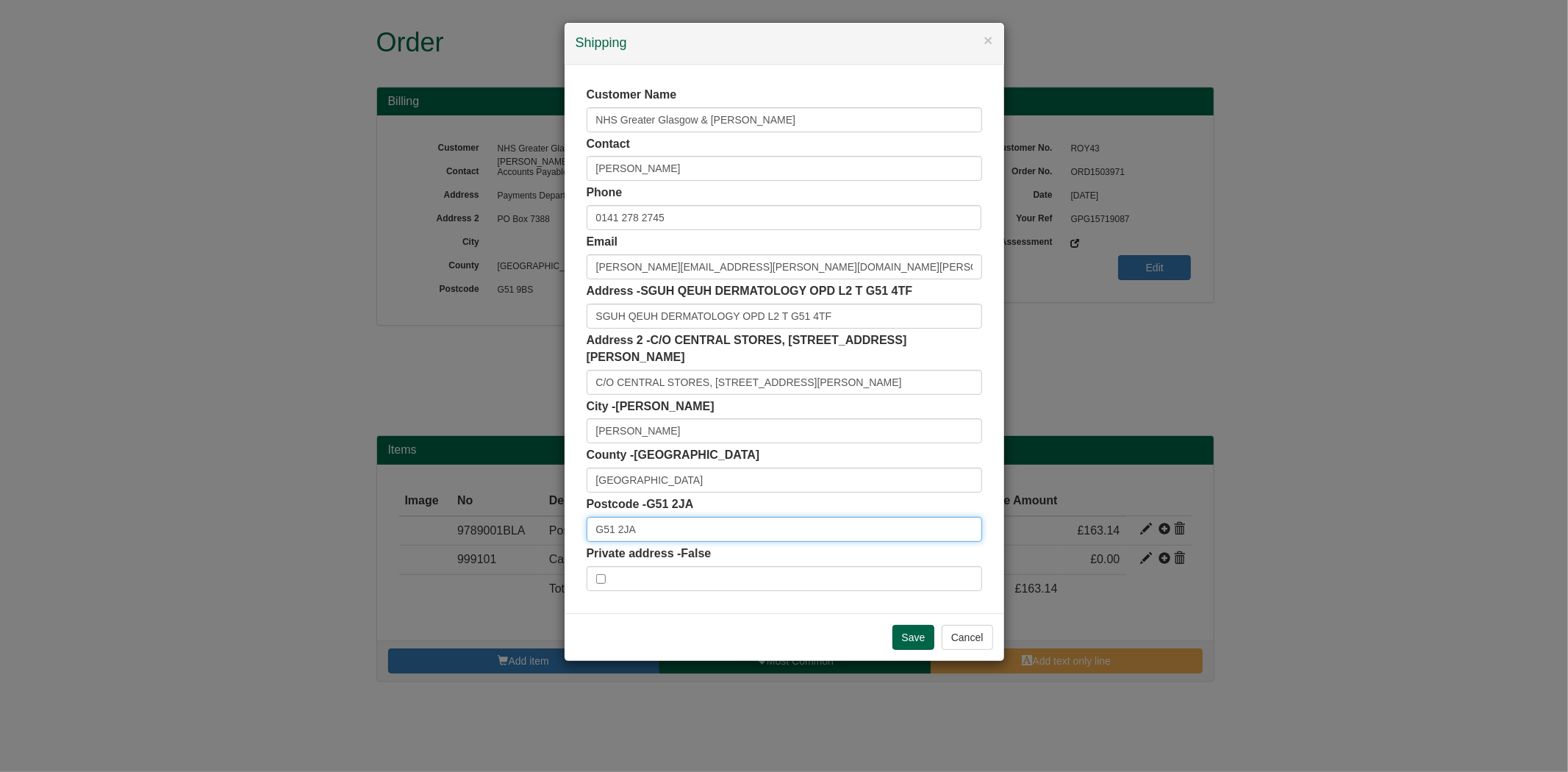
drag, startPoint x: 666, startPoint y: 504, endPoint x: 541, endPoint y: 512, distance: 125.3
click at [541, 512] on div "× Shipping Customer Name NHS Greater Glasgow & Clyde Contact LYNN MACDONALD Pho…" at bounding box center [784, 386] width 1568 height 772
click at [671, 537] on span "Dava Street, Glasgow - 25 Addresses" at bounding box center [750, 538] width 226 height 10
drag, startPoint x: 655, startPoint y: 513, endPoint x: 545, endPoint y: 513, distance: 110.0
click at [552, 527] on div "× Shipping Customer Name NHS Greater Glasgow & Clyde Contact LYNN MACDONALD Pho…" at bounding box center [784, 386] width 1568 height 772
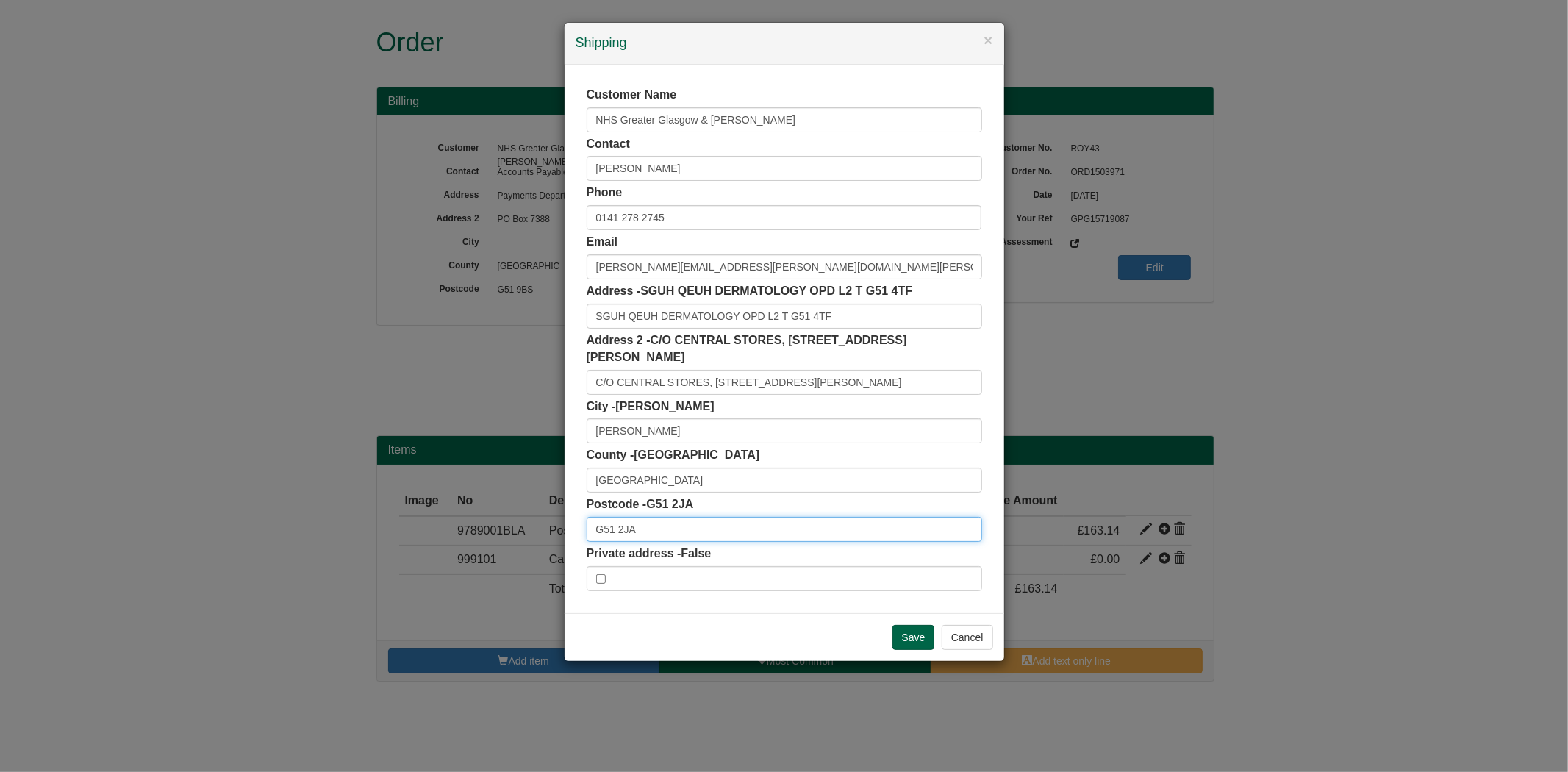
paste input "G51 4TF"
click at [656, 541] on span "Govan Road, Glasgow - 6 Addresses" at bounding box center [746, 538] width 220 height 10
type input "G51 4TF"
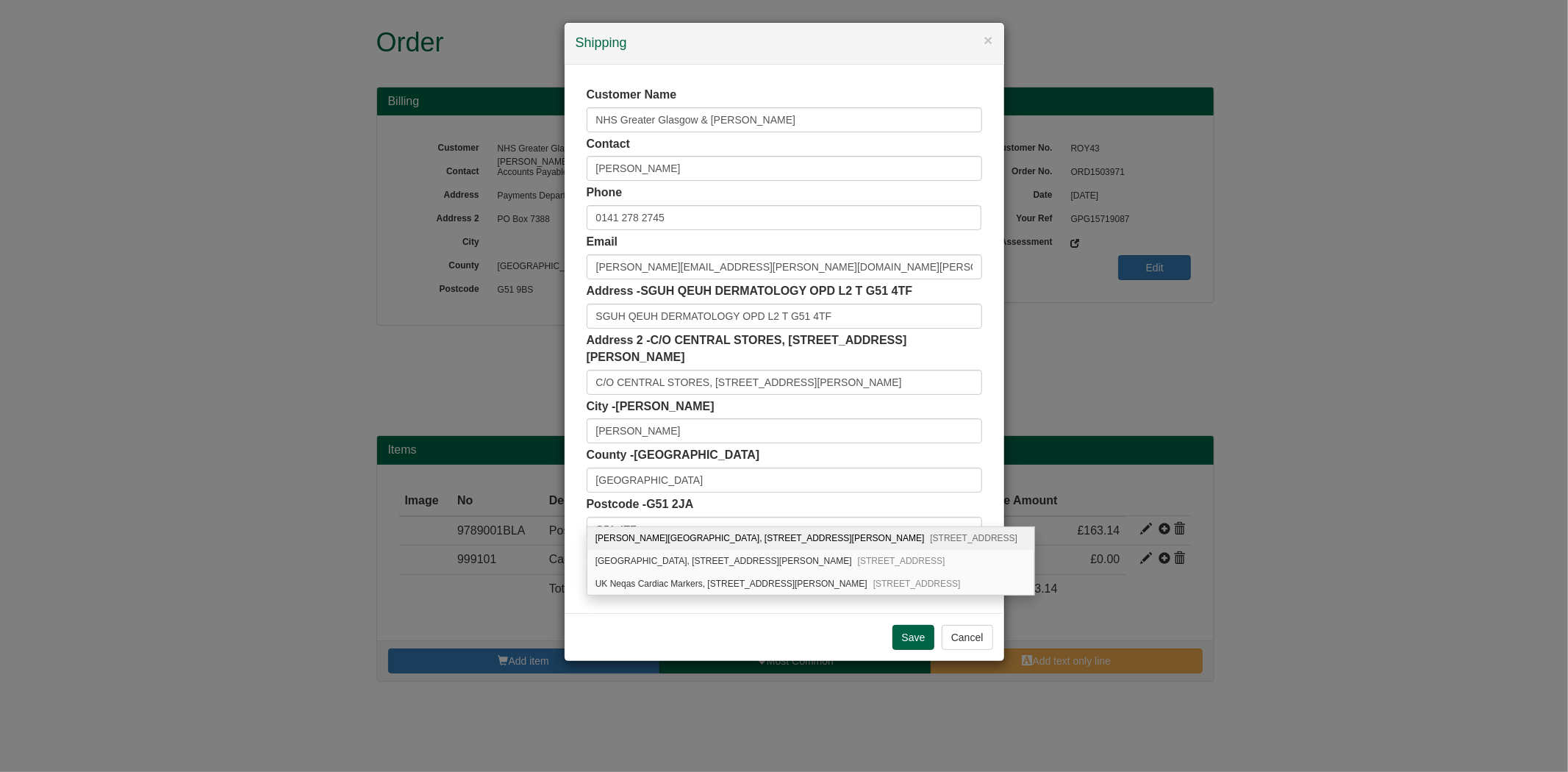
click at [716, 541] on div "Queen Elizabeth University Hospital, 1345 Govan Road Glasgow, G51 4TF" at bounding box center [810, 538] width 447 height 23
type input "Queen Elizabeth University Hospital"
type input "1345 Govan Road"
type input "Glasgow"
type input "Glasgow City"
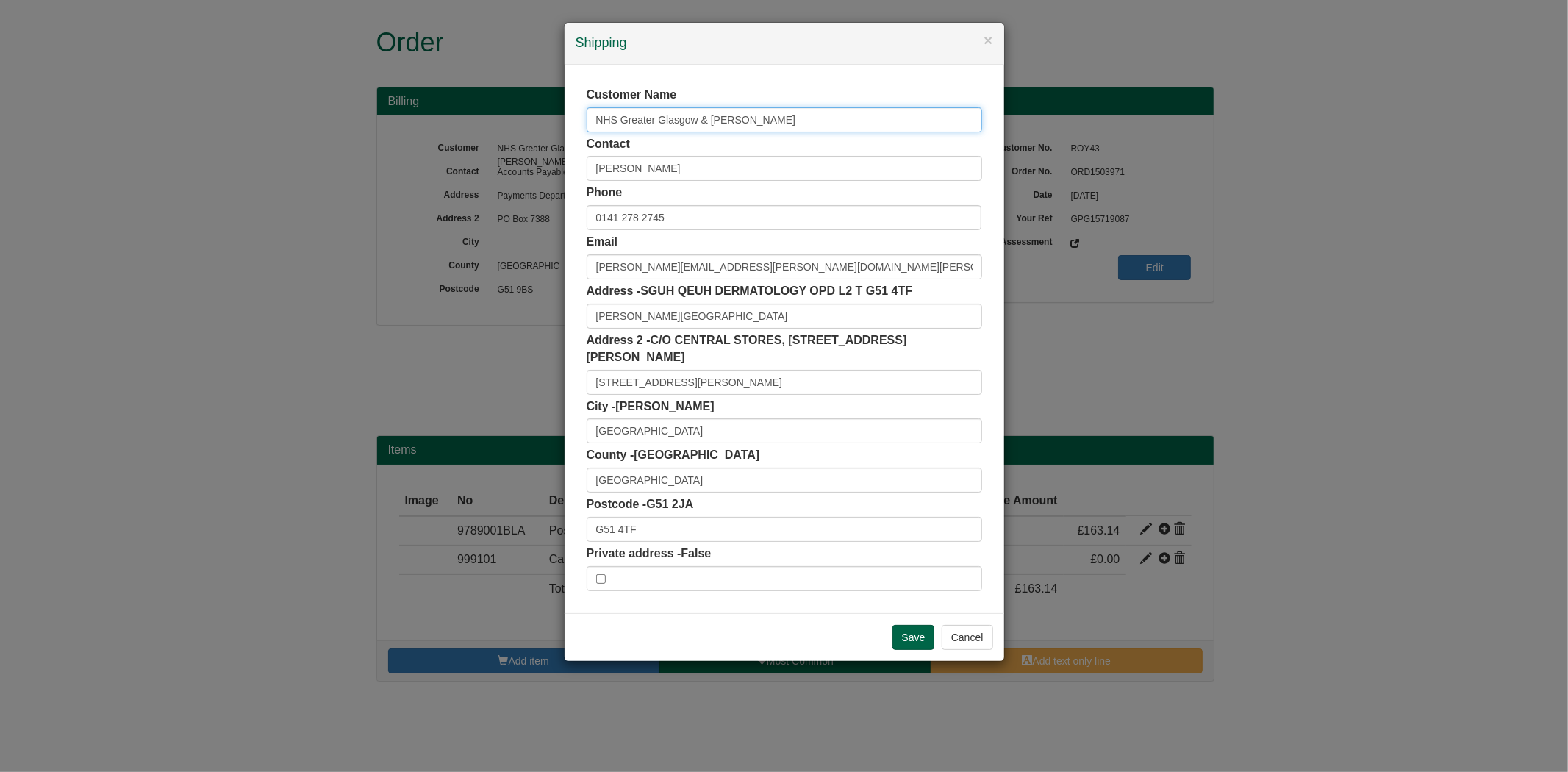
drag, startPoint x: 738, startPoint y: 118, endPoint x: 310, endPoint y: 113, distance: 428.0
click at [311, 115] on div "× Shipping Customer Name NHS Greater Glasgow & Clyde Contact LYNN MACDONALD Pho…" at bounding box center [784, 386] width 1568 height 772
click at [909, 625] on input "Save" at bounding box center [913, 637] width 43 height 25
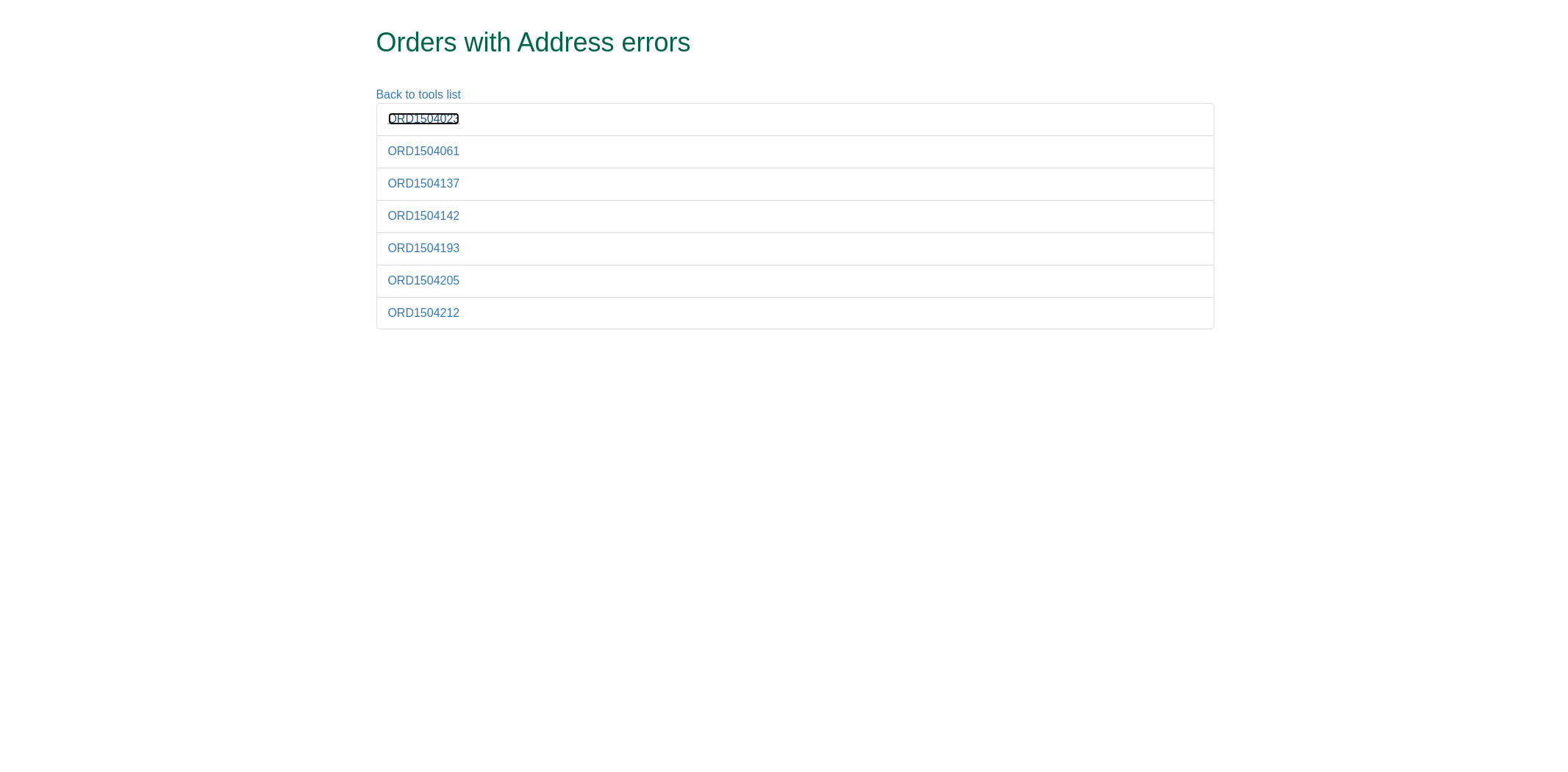
click at [422, 119] on link "ORD1504023" at bounding box center [423, 118] width 72 height 13
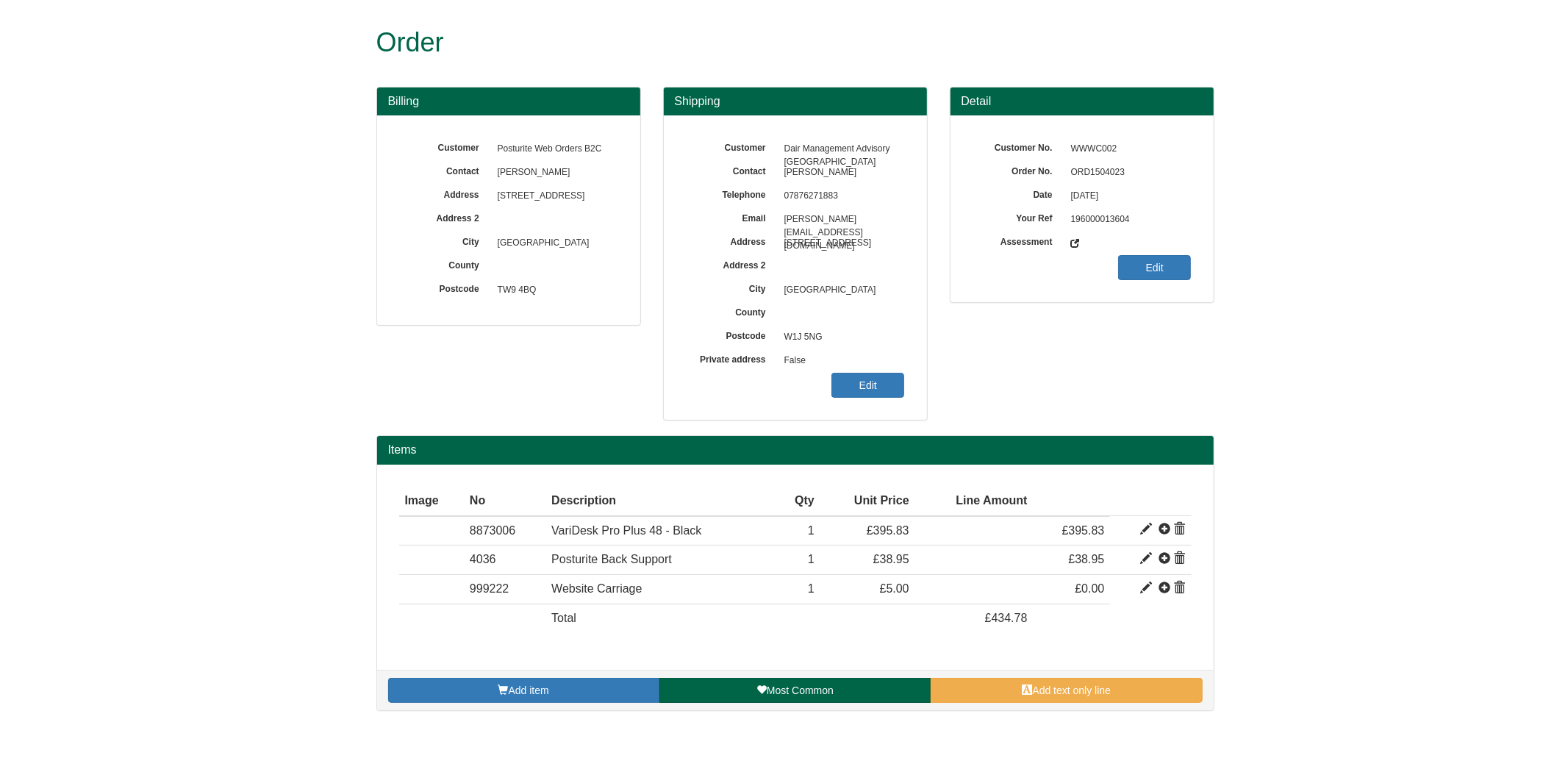
click at [1076, 171] on span "ORD1504023" at bounding box center [1127, 173] width 128 height 24
copy span "ORD1504023"
click at [869, 392] on link "Edit" at bounding box center [867, 385] width 72 height 25
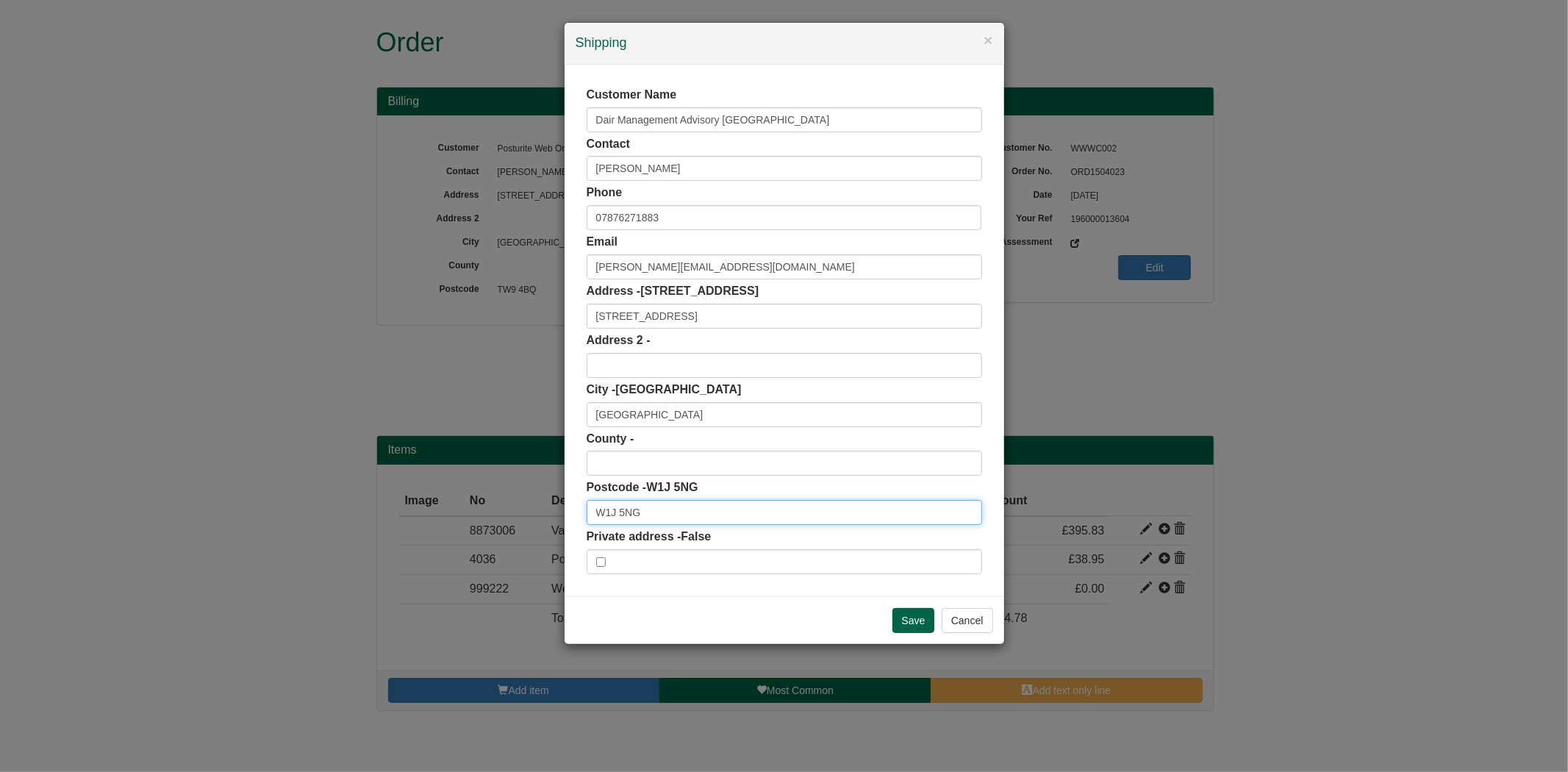
drag, startPoint x: 649, startPoint y: 518, endPoint x: 566, endPoint y: 497, distance: 85.6
click at [566, 497] on div "Customer Name Dair Management Advisory [GEOGRAPHIC_DATA] Contact [PERSON_NAME] …" at bounding box center [784, 330] width 439 height 532
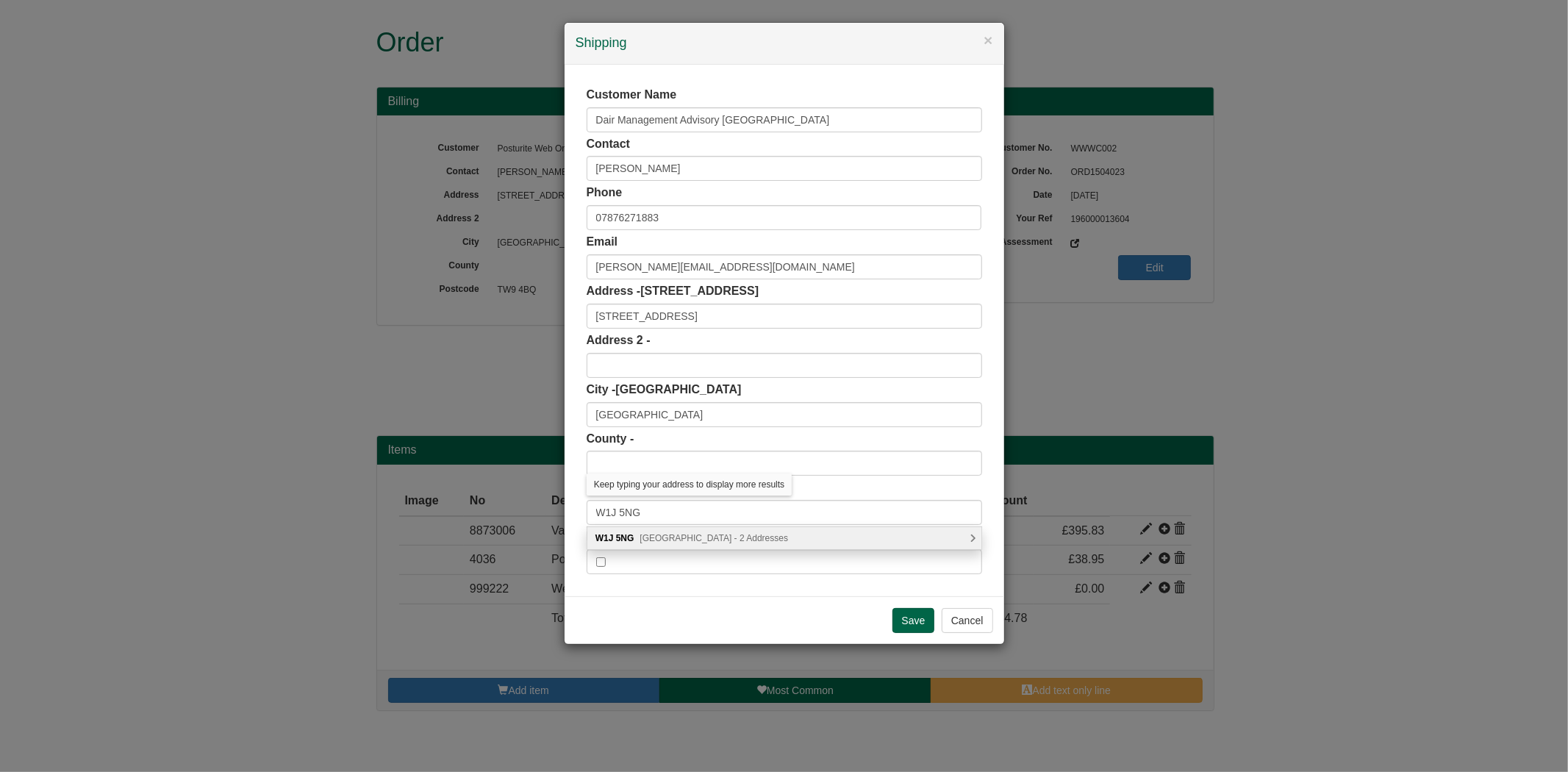
click at [693, 542] on div "W1J [STREET_ADDRESS] - 2 Addresses" at bounding box center [784, 538] width 394 height 22
type input "W1J 5NG"
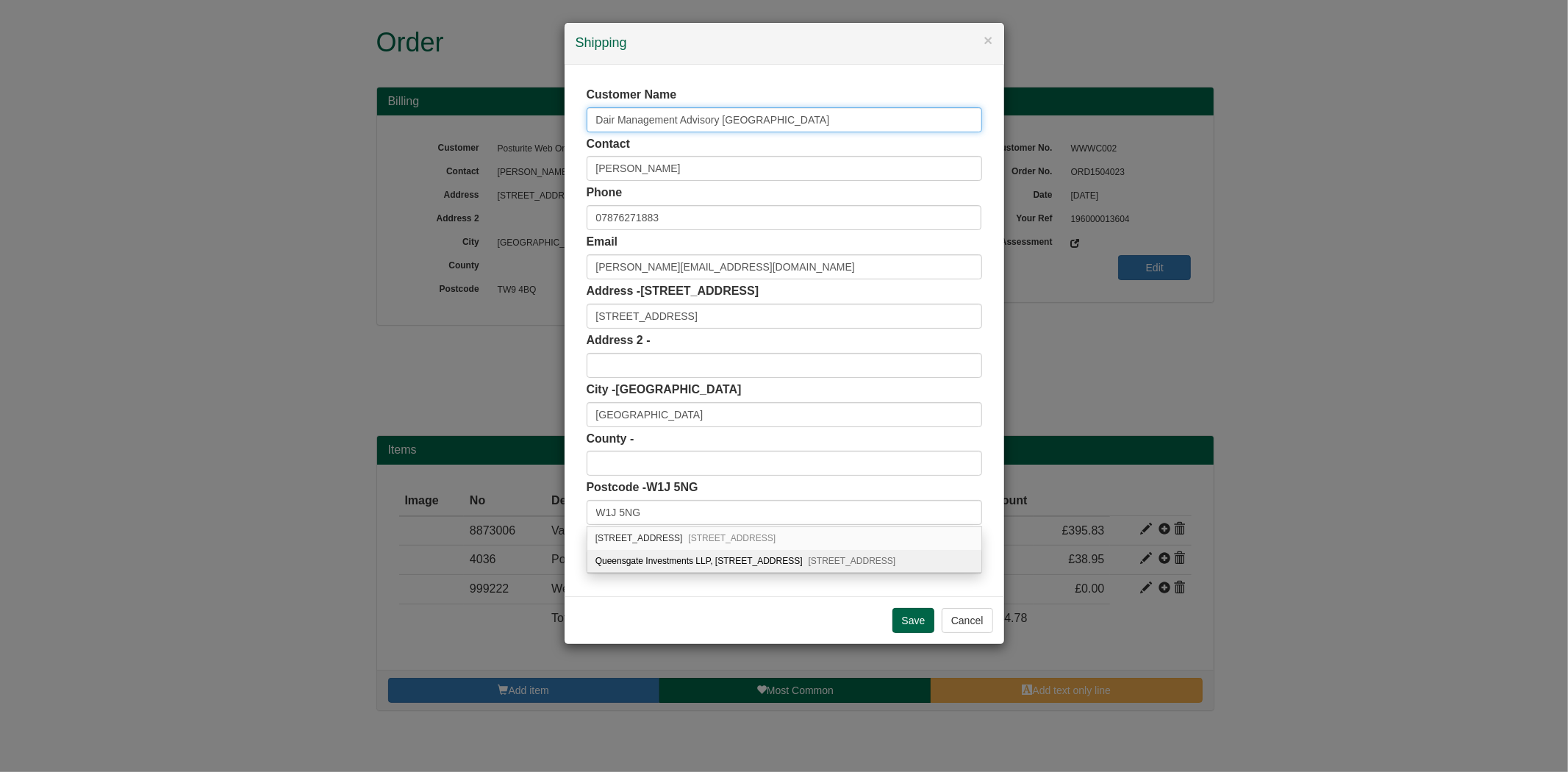
click at [549, 125] on div "× Shipping Customer Name Dair Management Advisory [GEOGRAPHIC_DATA] Contact [PE…" at bounding box center [784, 386] width 1568 height 772
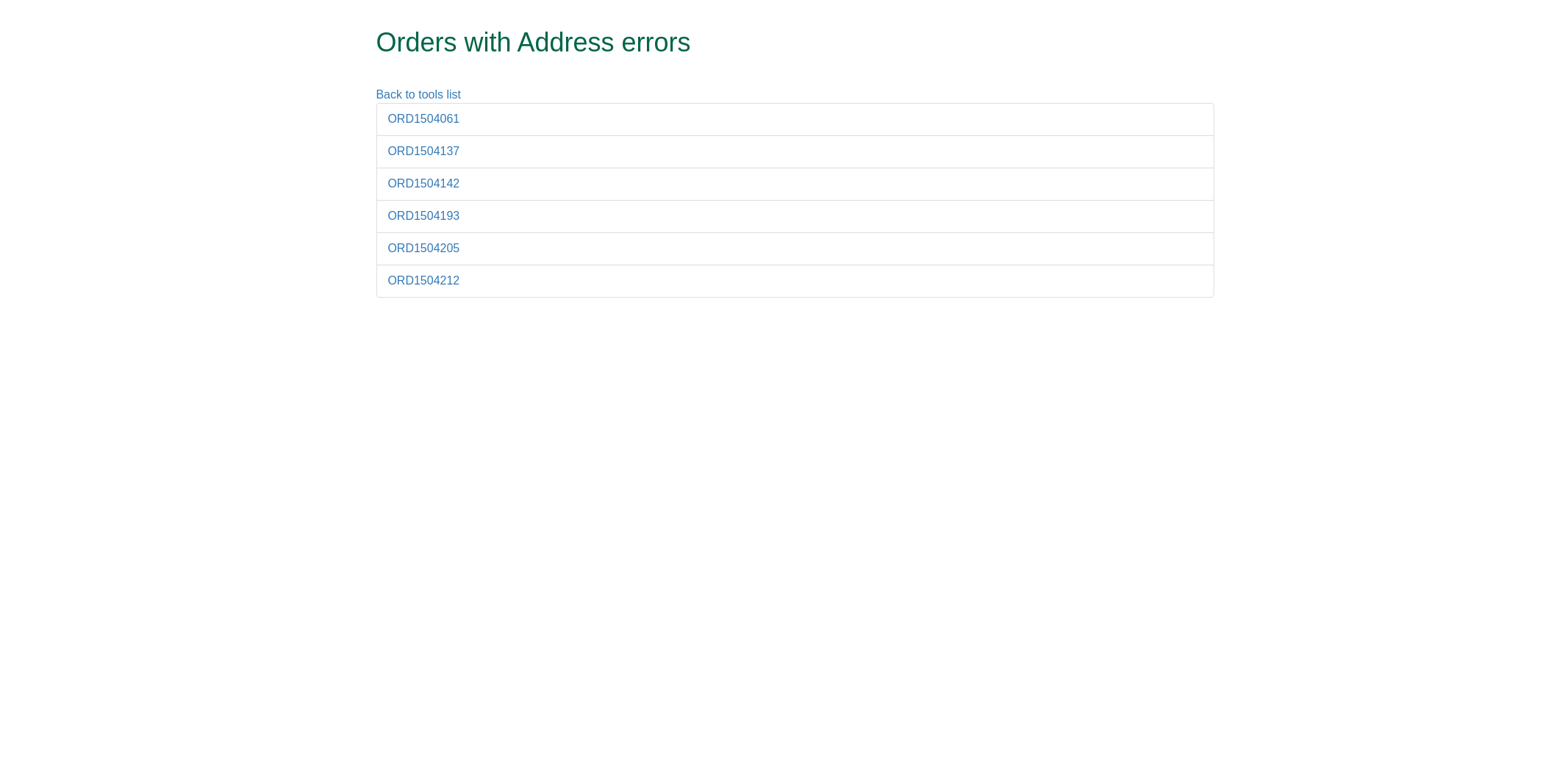
click at [433, 126] on li "ORD1504061" at bounding box center [794, 119] width 838 height 33
click at [430, 115] on link "ORD1504061" at bounding box center [423, 118] width 72 height 13
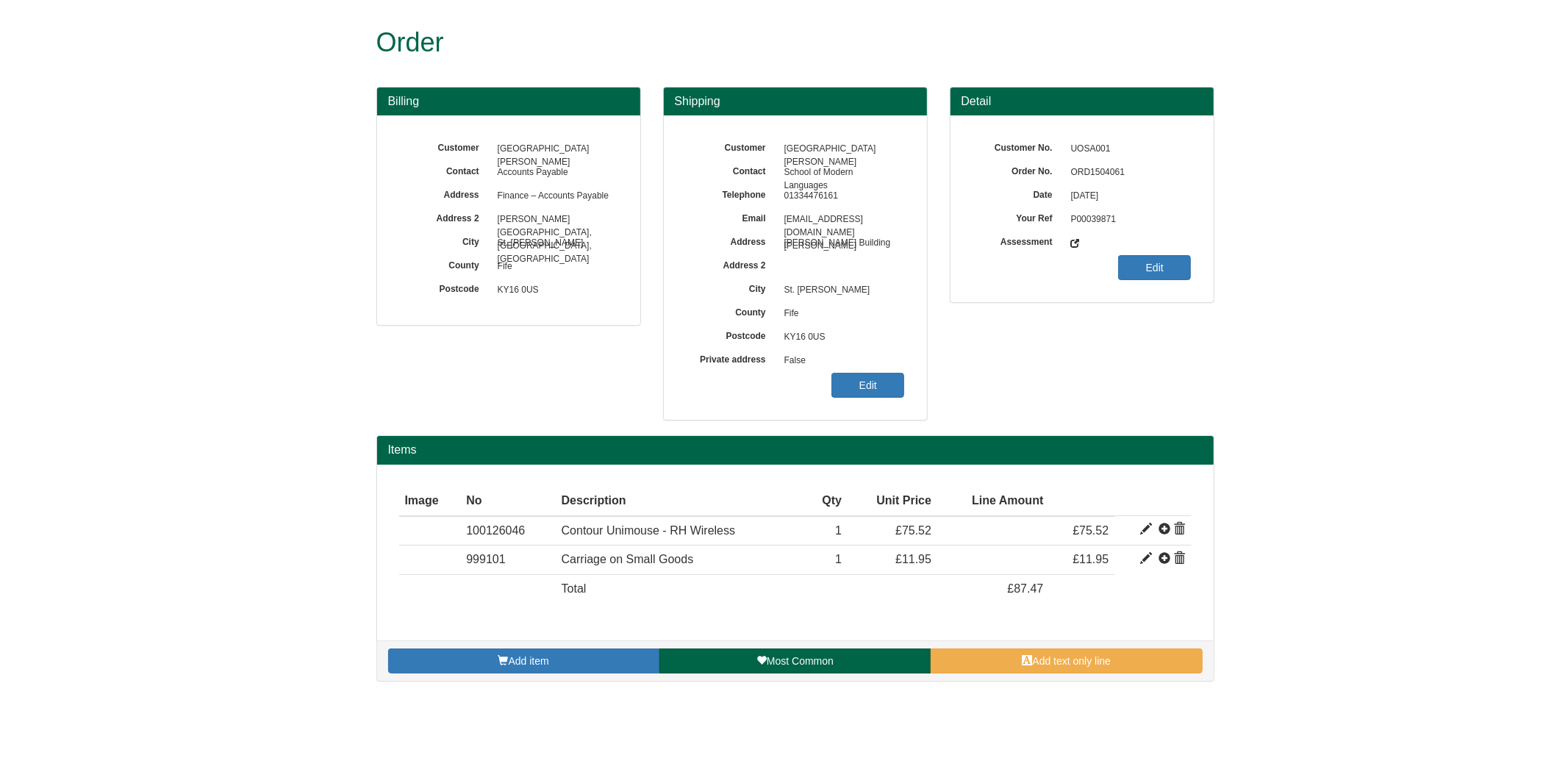
click at [1117, 168] on span "ORD1504061" at bounding box center [1127, 173] width 128 height 24
click at [1108, 171] on span "ORD1504061" at bounding box center [1127, 173] width 128 height 24
copy span "ORD1504061"
click at [892, 386] on link "Edit" at bounding box center [867, 385] width 72 height 25
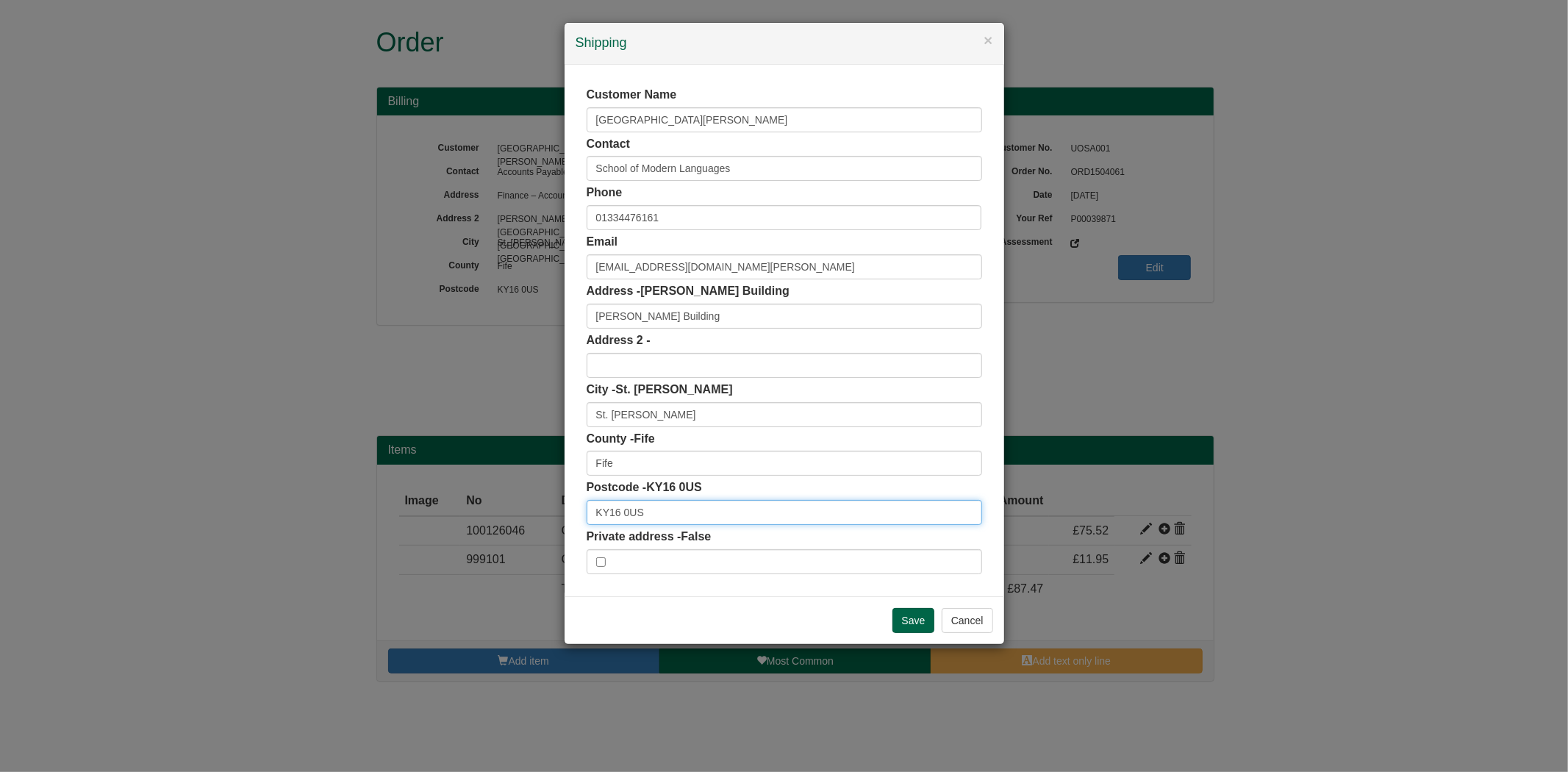
drag, startPoint x: 655, startPoint y: 509, endPoint x: 478, endPoint y: 503, distance: 177.1
click at [487, 510] on div "× Shipping Customer Name University of St. Andrews Contact School of Modern Lan…" at bounding box center [784, 386] width 1568 height 772
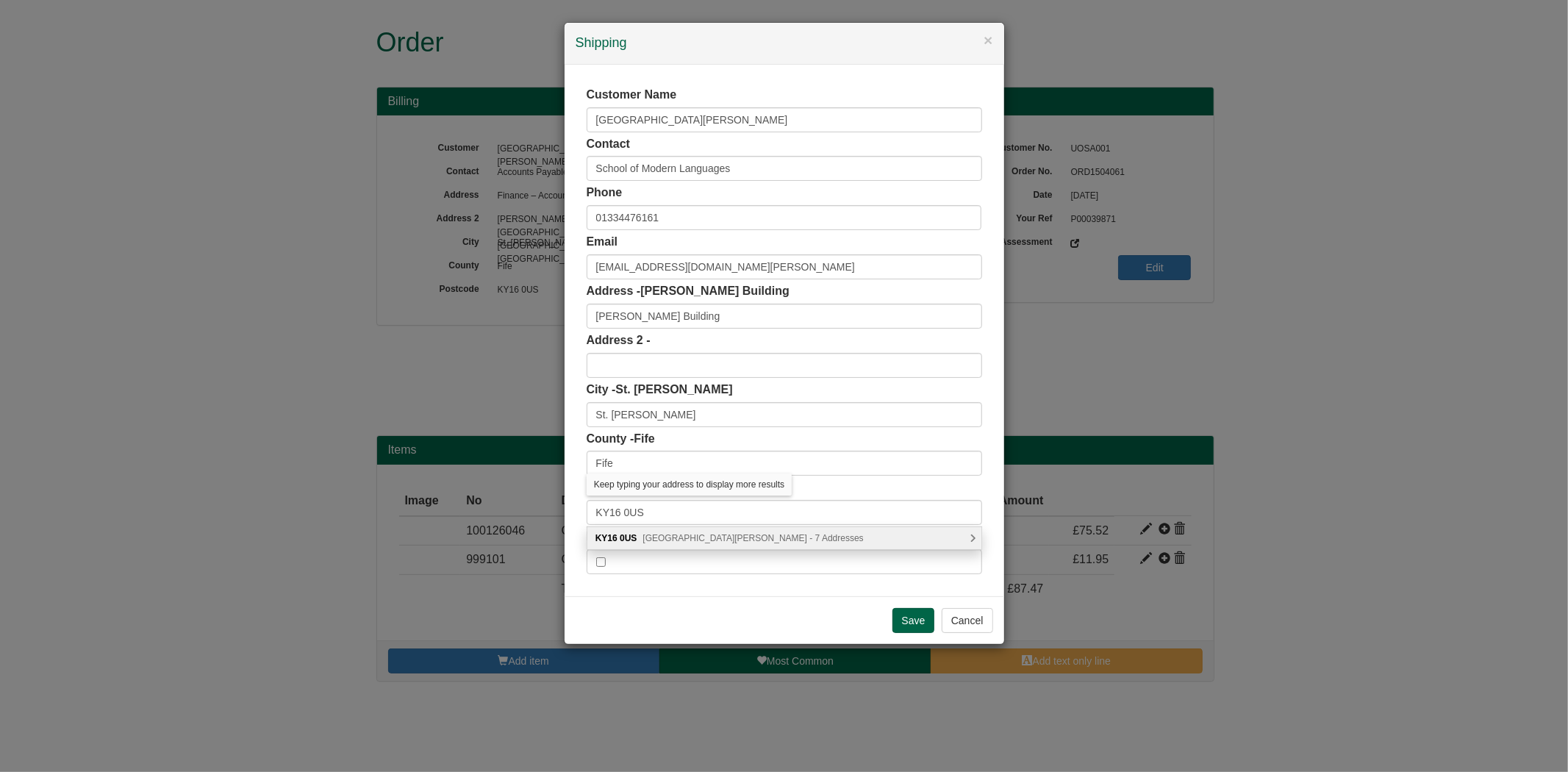
click at [720, 541] on span "Main Street, St. Andrews - 7 Addresses" at bounding box center [753, 538] width 220 height 10
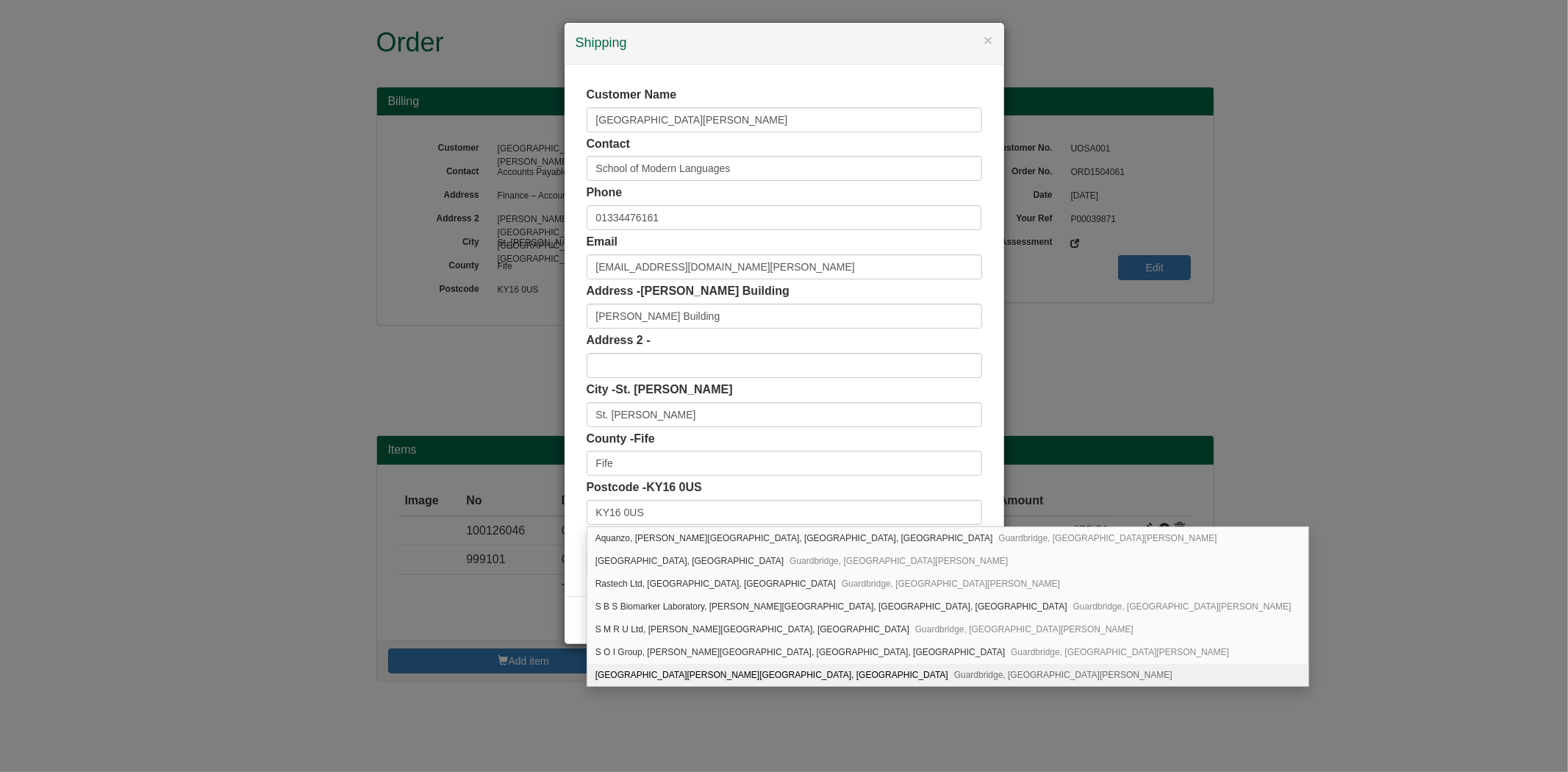
scroll to position [1, 0]
click at [782, 671] on div "University of St. Andrews, Eden Campus, Main Street Guardbridge, St. Andrews, K…" at bounding box center [947, 675] width 721 height 22
type input "University of St. Andrews"
type input "Eden Campus, Main Street, Guardbridge"
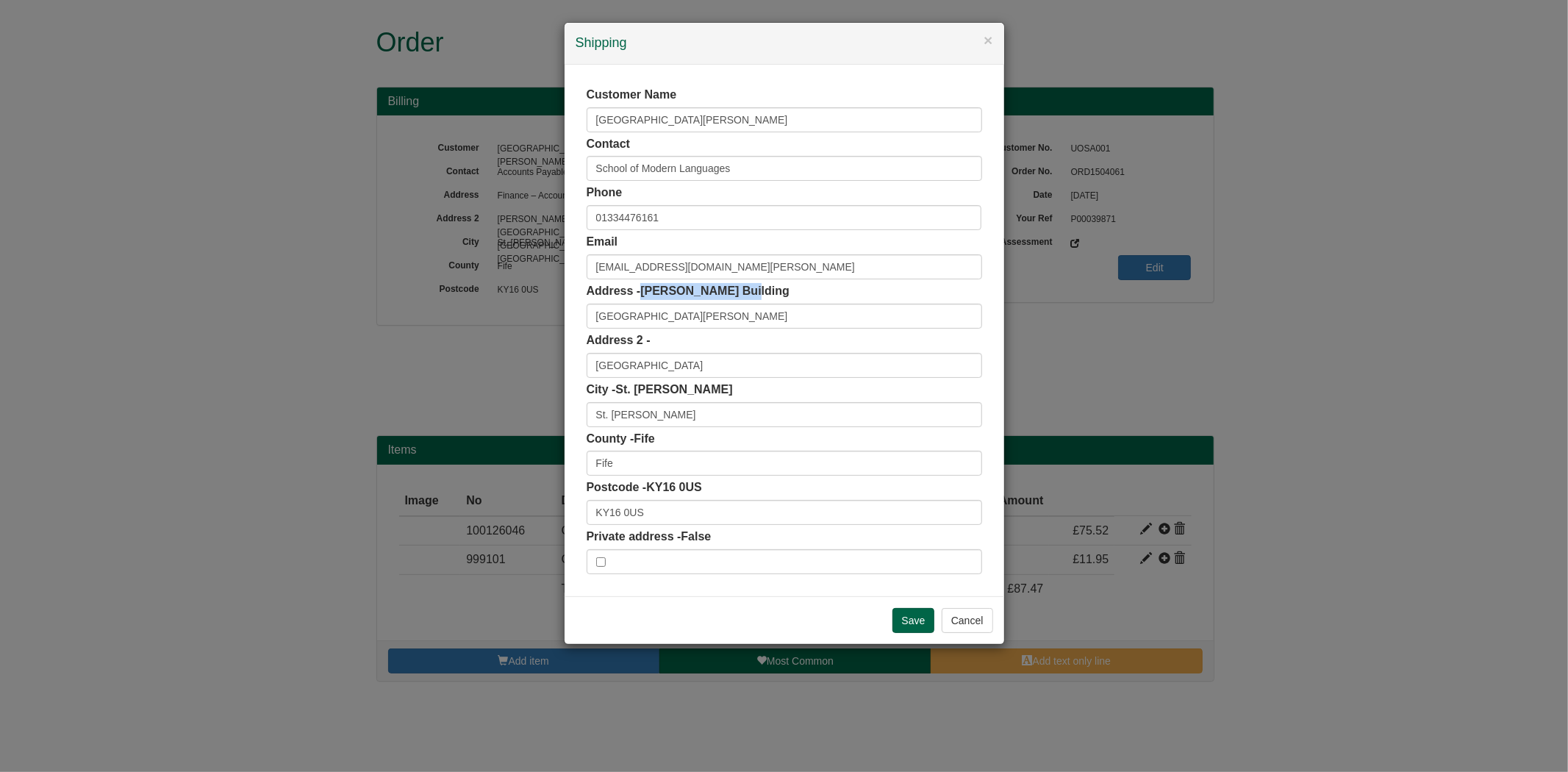
drag, startPoint x: 643, startPoint y: 289, endPoint x: 784, endPoint y: 297, distance: 141.2
click at [783, 293] on div "Address - Buchanan Building University of St. Andrews" at bounding box center [784, 306] width 396 height 46
copy span "Buchanan Building"
drag, startPoint x: 660, startPoint y: 505, endPoint x: 497, endPoint y: 495, distance: 163.3
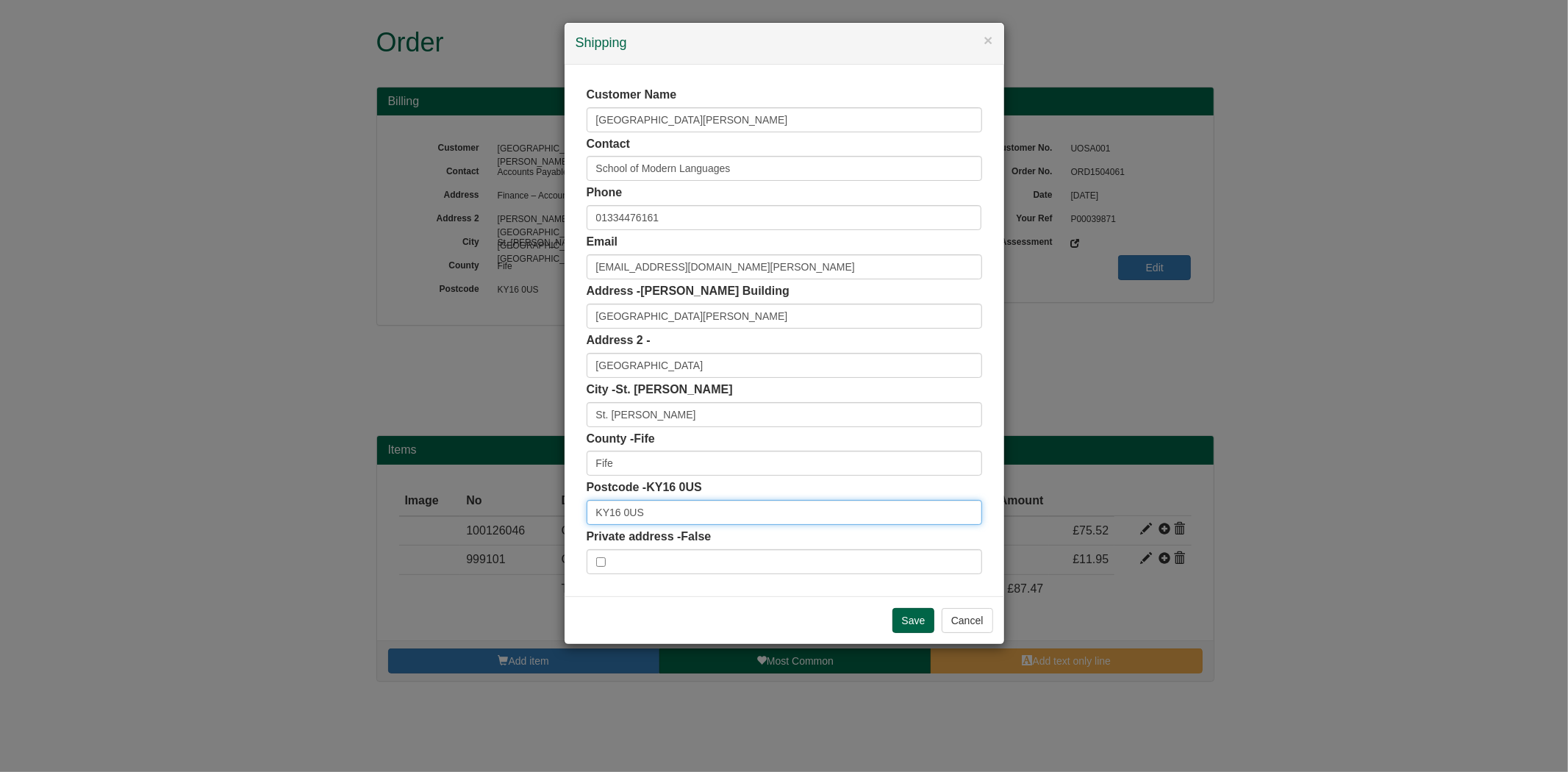
click at [497, 496] on div "× Shipping Customer Name University of St. Andrews Contact School of Modern Lan…" at bounding box center [784, 386] width 1568 height 772
paste input "9PH"
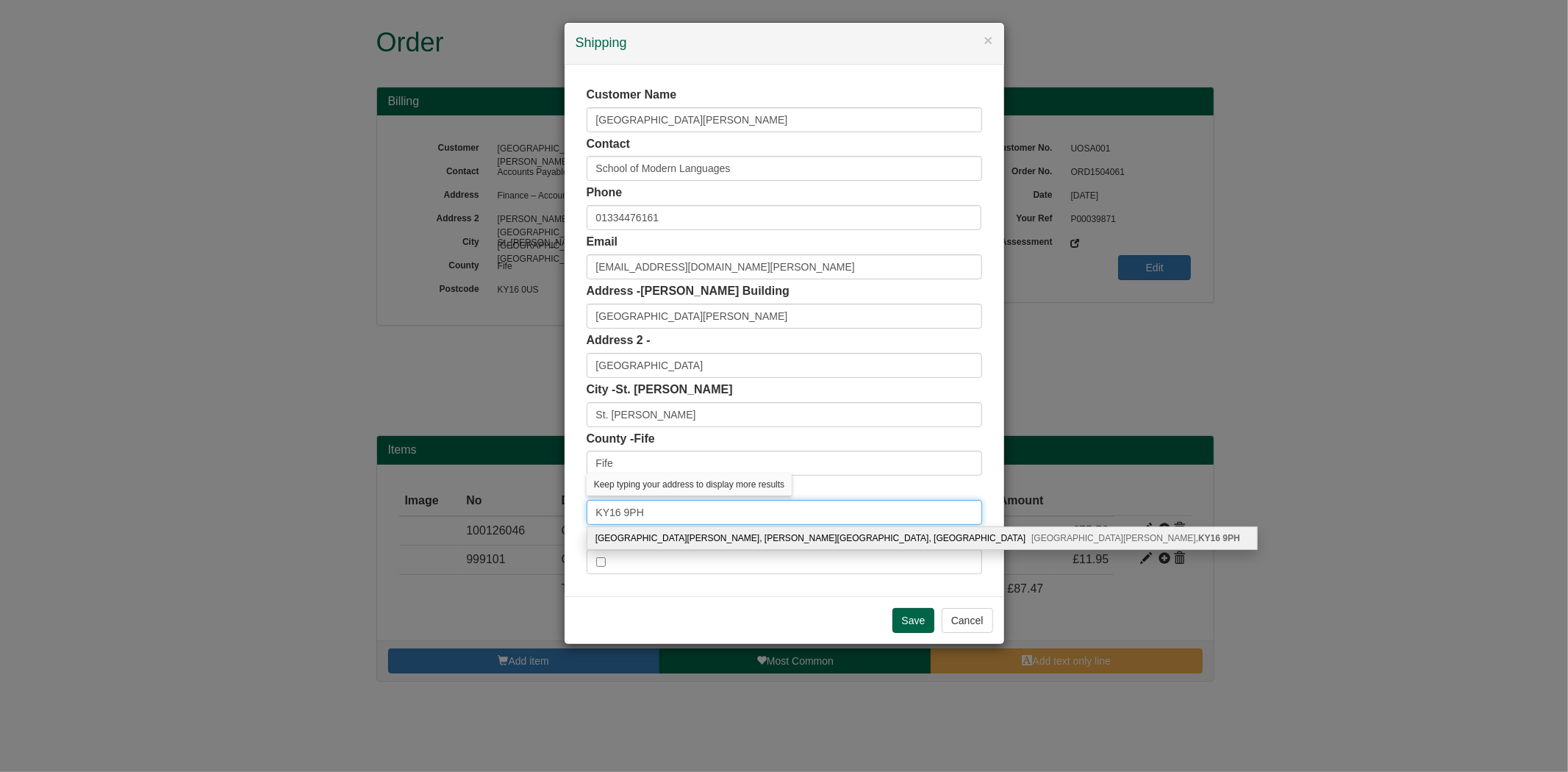
type input "KY16 9PH"
click at [672, 538] on div "University of St. Andrews, Buchanan Building, Union Street St. Andrews, KY16 9PH" at bounding box center [921, 538] width 669 height 22
type input "Buchanan Building, Union Street"
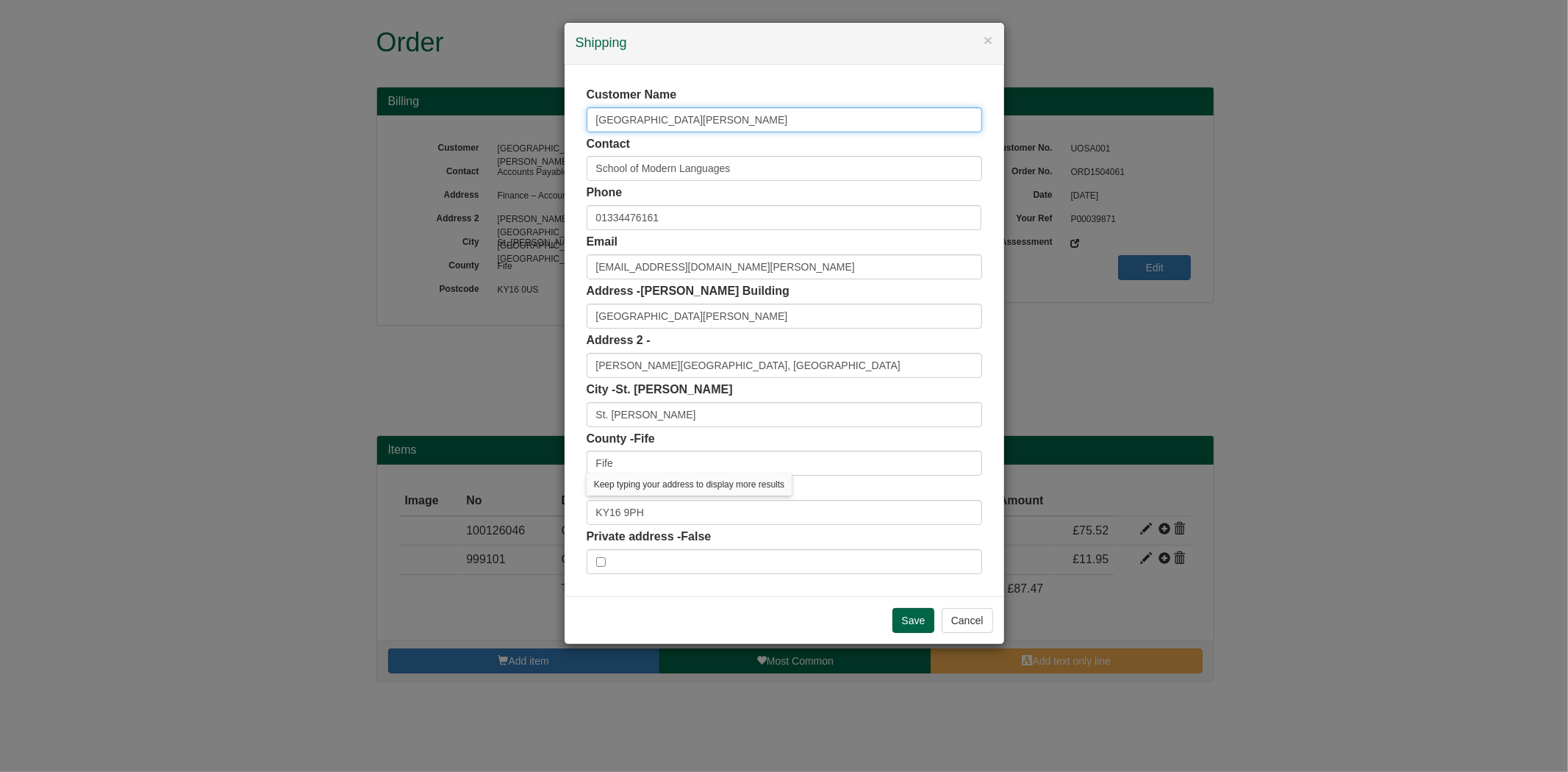
drag, startPoint x: 725, startPoint y: 115, endPoint x: 458, endPoint y: 81, distance: 269.2
click at [463, 86] on div "× Shipping Customer Name University of St. Andrews Contact School of Modern Lan…" at bounding box center [784, 386] width 1568 height 772
click at [905, 627] on input "Save" at bounding box center [913, 620] width 43 height 25
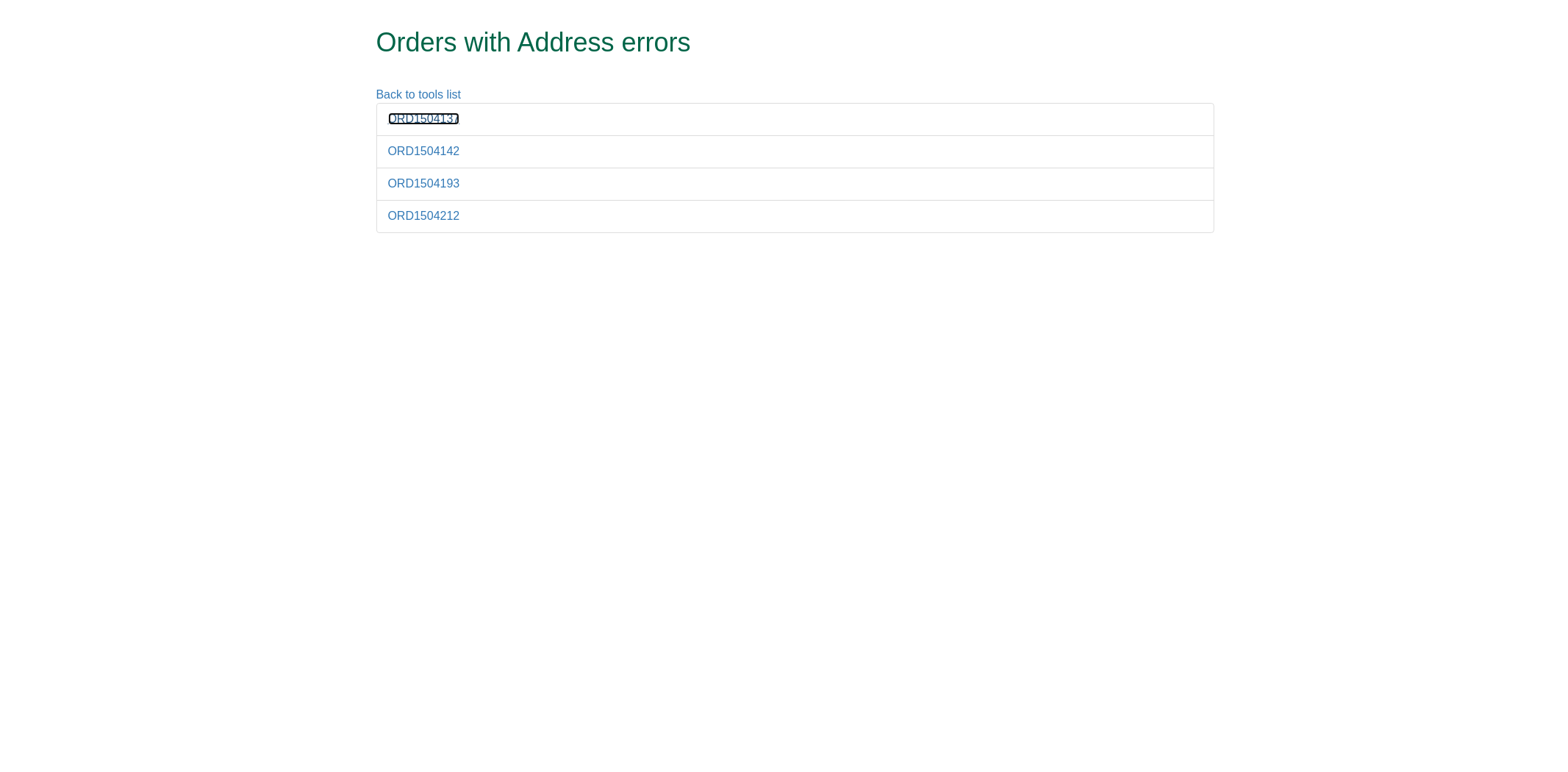
click at [414, 124] on link "ORD1504137" at bounding box center [423, 118] width 72 height 13
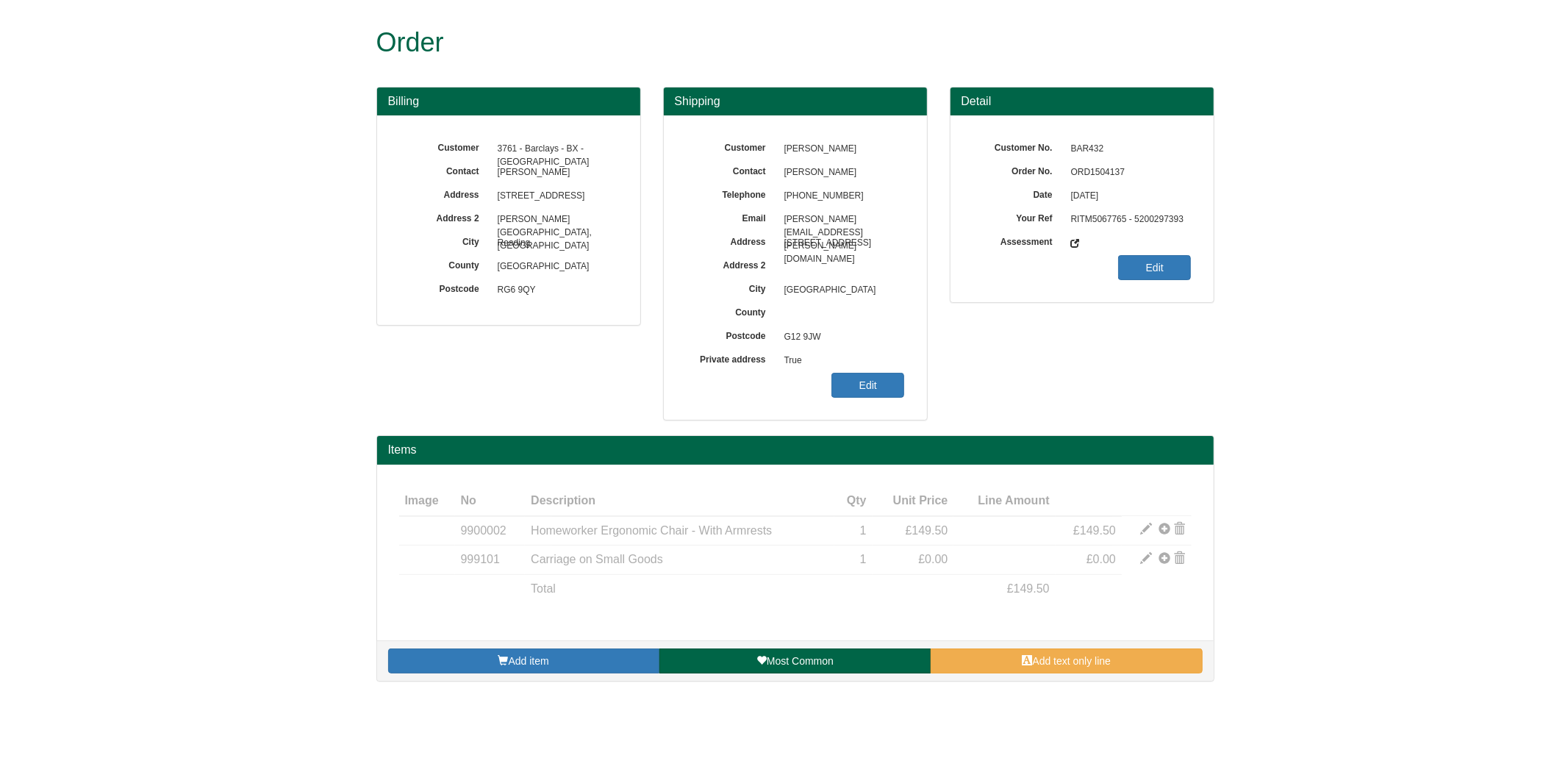
click at [1107, 172] on span "ORD1504137" at bounding box center [1127, 173] width 128 height 24
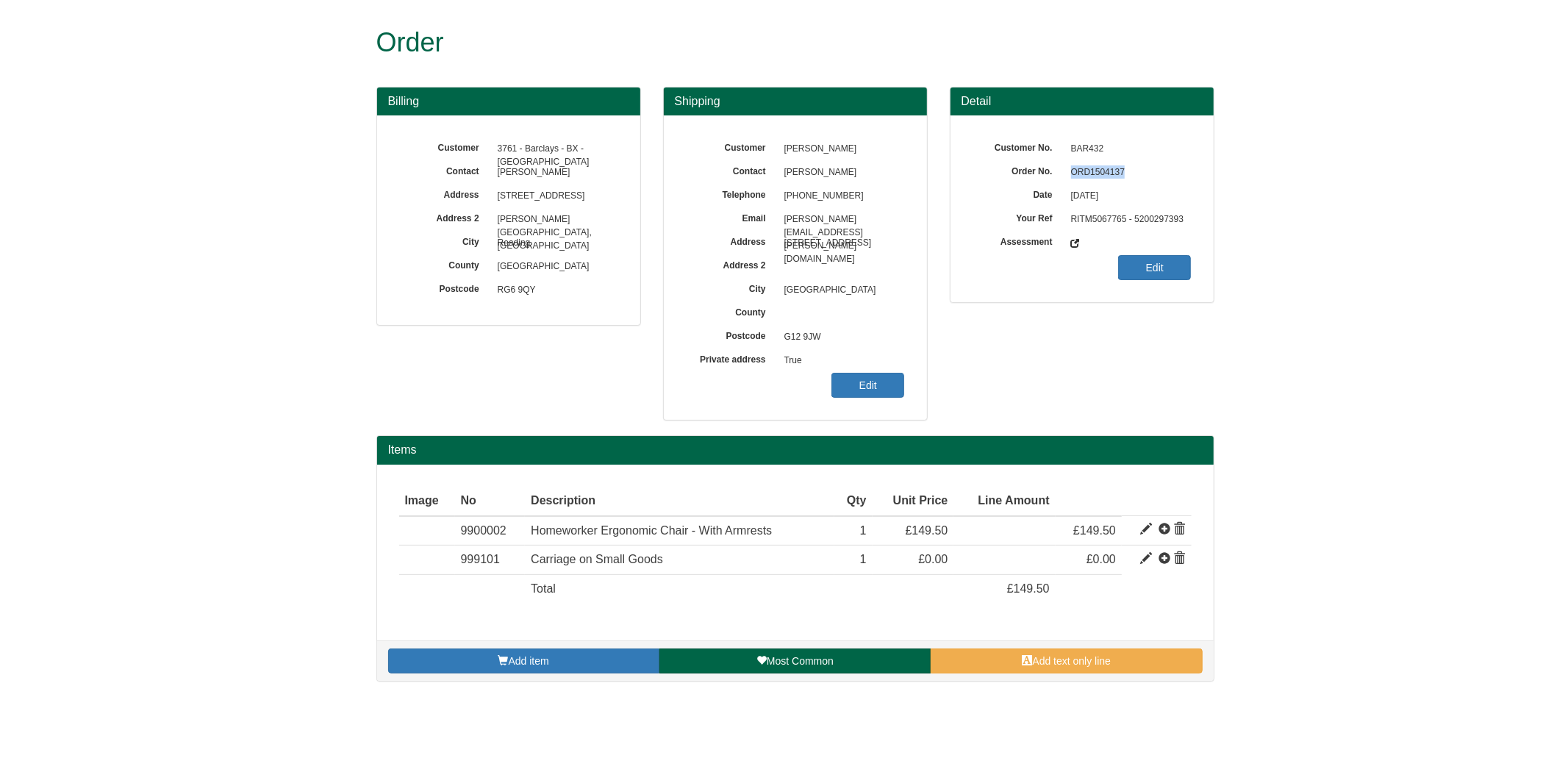
copy span "ORD1504137"
click at [868, 387] on link "Edit" at bounding box center [867, 385] width 72 height 25
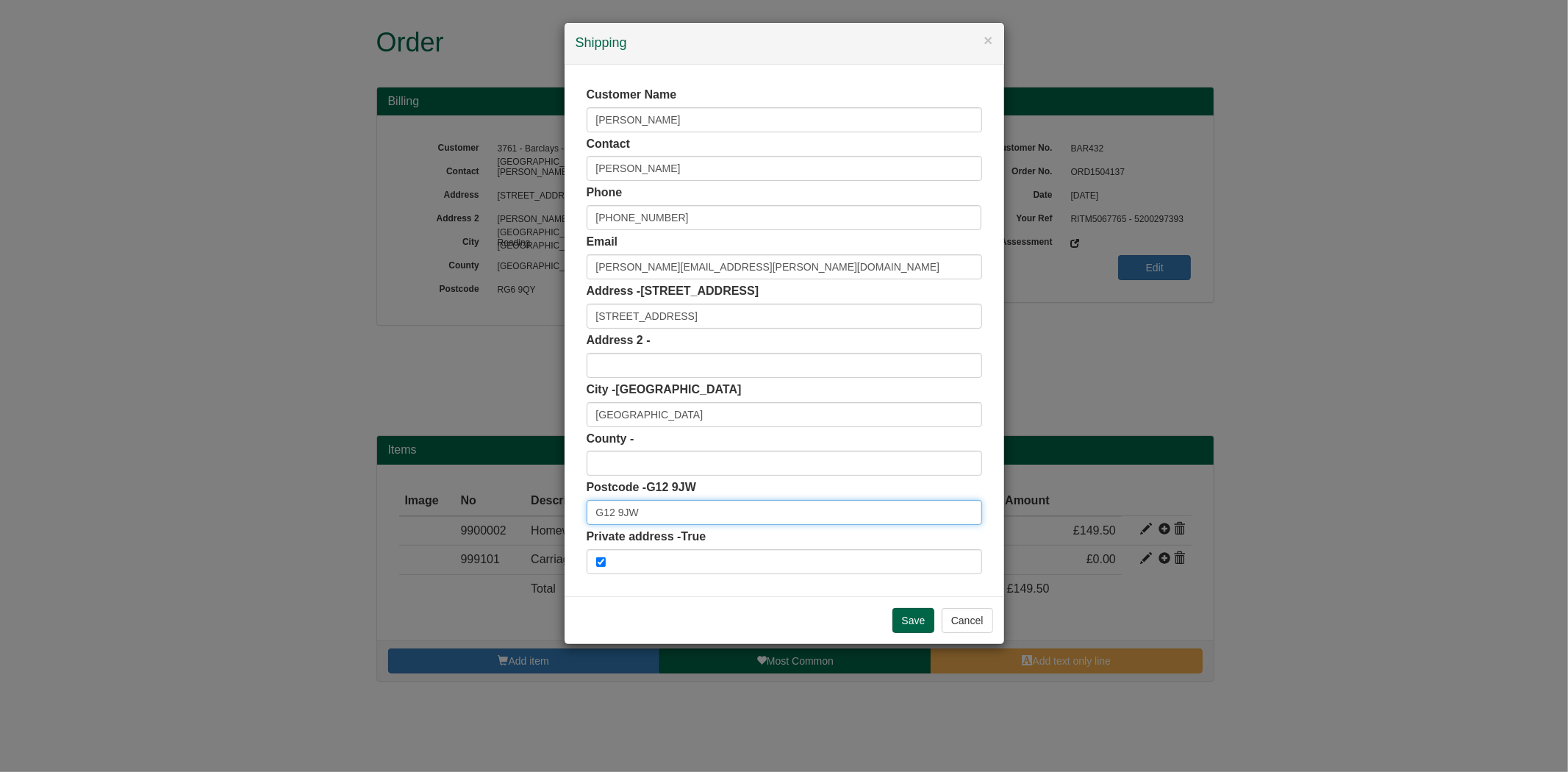
drag, startPoint x: 651, startPoint y: 503, endPoint x: 578, endPoint y: 511, distance: 73.4
click at [578, 511] on div "Customer Name [PERSON_NAME] Contact [PERSON_NAME] Phone [PHONE_NUMBER] Email [P…" at bounding box center [784, 330] width 439 height 532
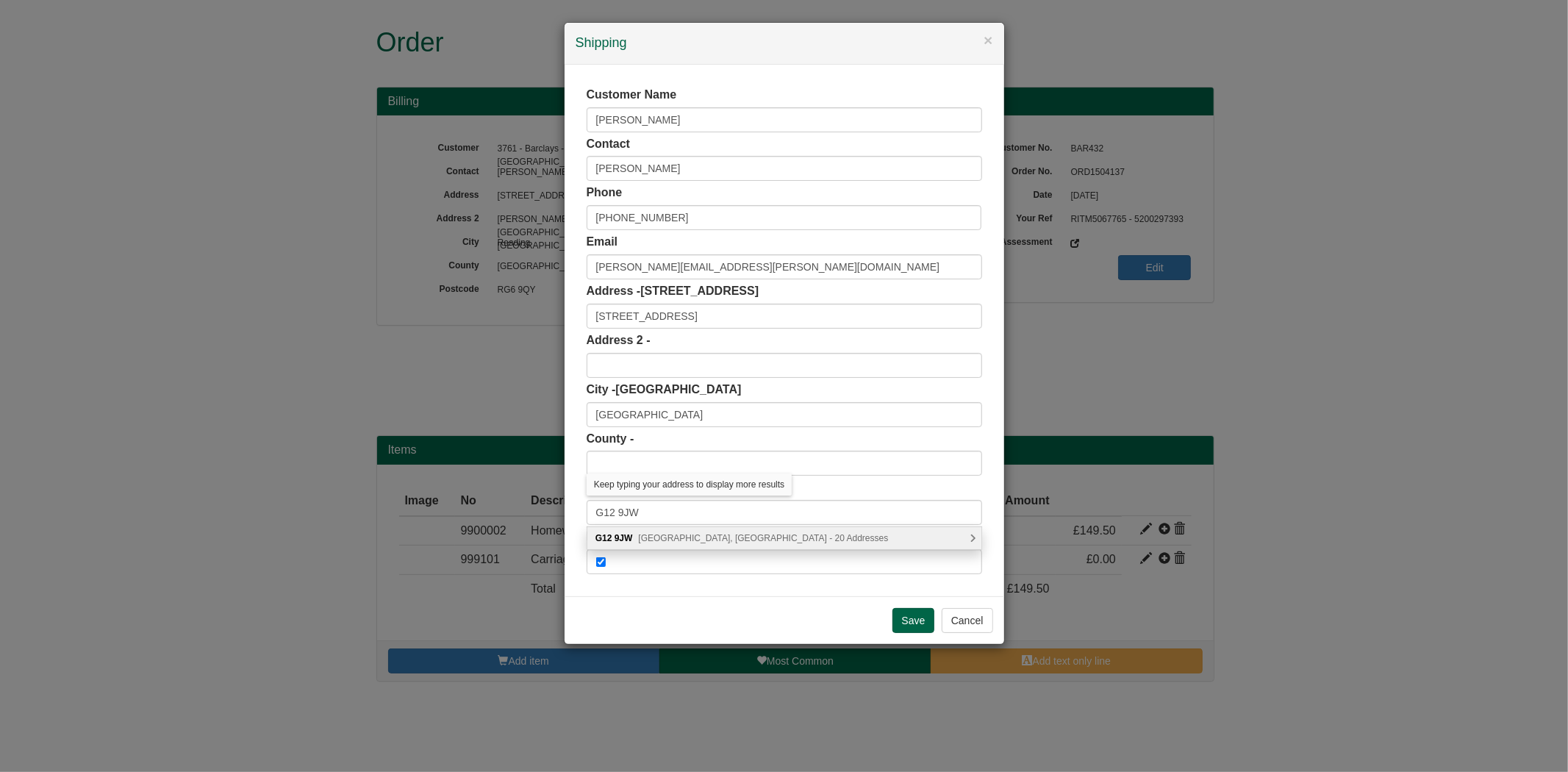
click at [705, 534] on span "[GEOGRAPHIC_DATA], [GEOGRAPHIC_DATA] - 20 Addresses" at bounding box center [763, 538] width 250 height 10
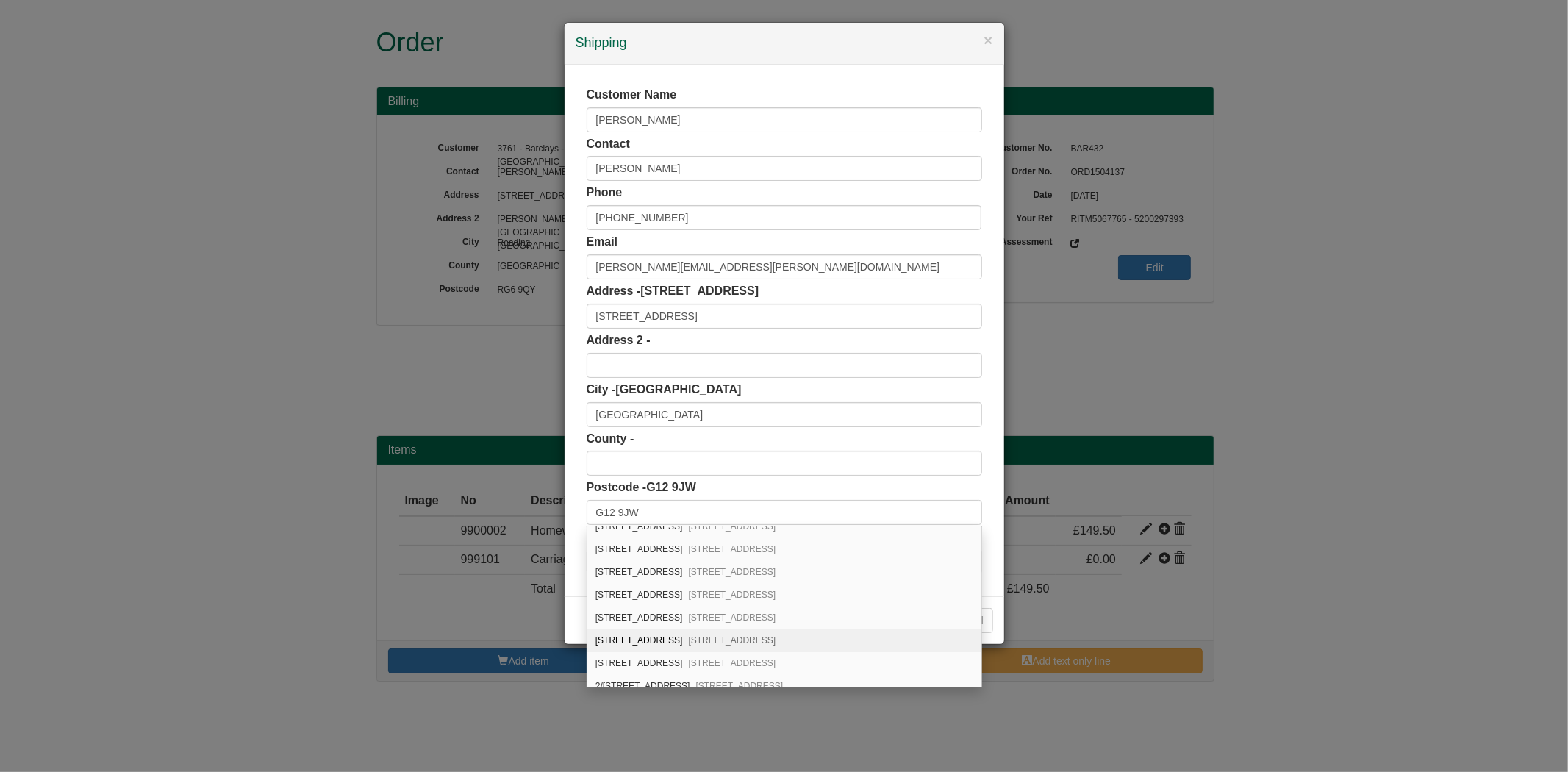
scroll to position [66, 0]
click at [619, 215] on input "[PHONE_NUMBER]" at bounding box center [784, 217] width 396 height 25
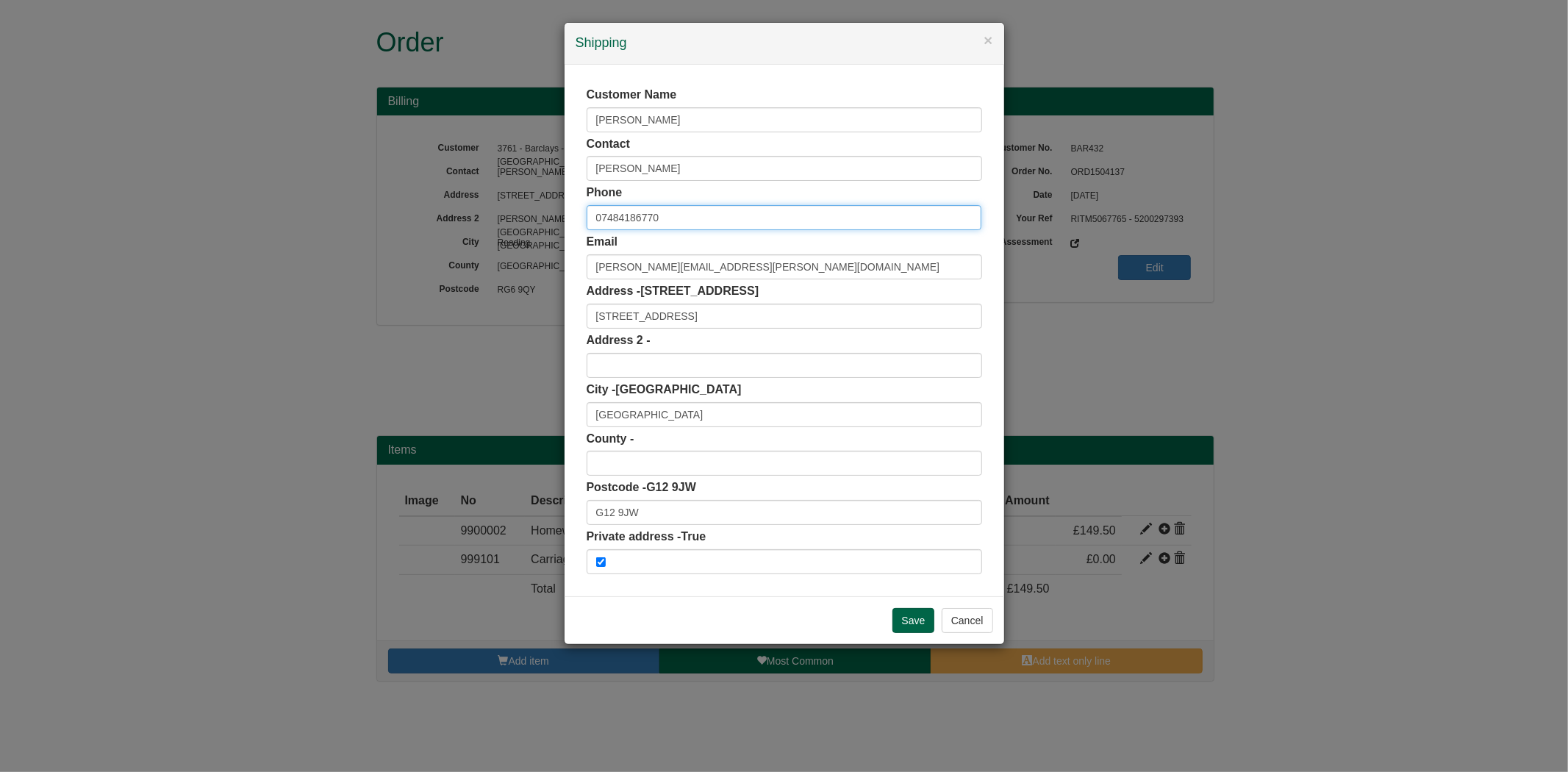
type input "07484186770"
click at [579, 223] on div "Customer Name [PERSON_NAME] Contact [PERSON_NAME] Phone [PHONE_NUMBER] Email [P…" at bounding box center [784, 330] width 439 height 532
click at [674, 309] on input "[STREET_ADDRESS]" at bounding box center [784, 316] width 396 height 25
click at [715, 351] on div "Address 2 -" at bounding box center [784, 355] width 396 height 46
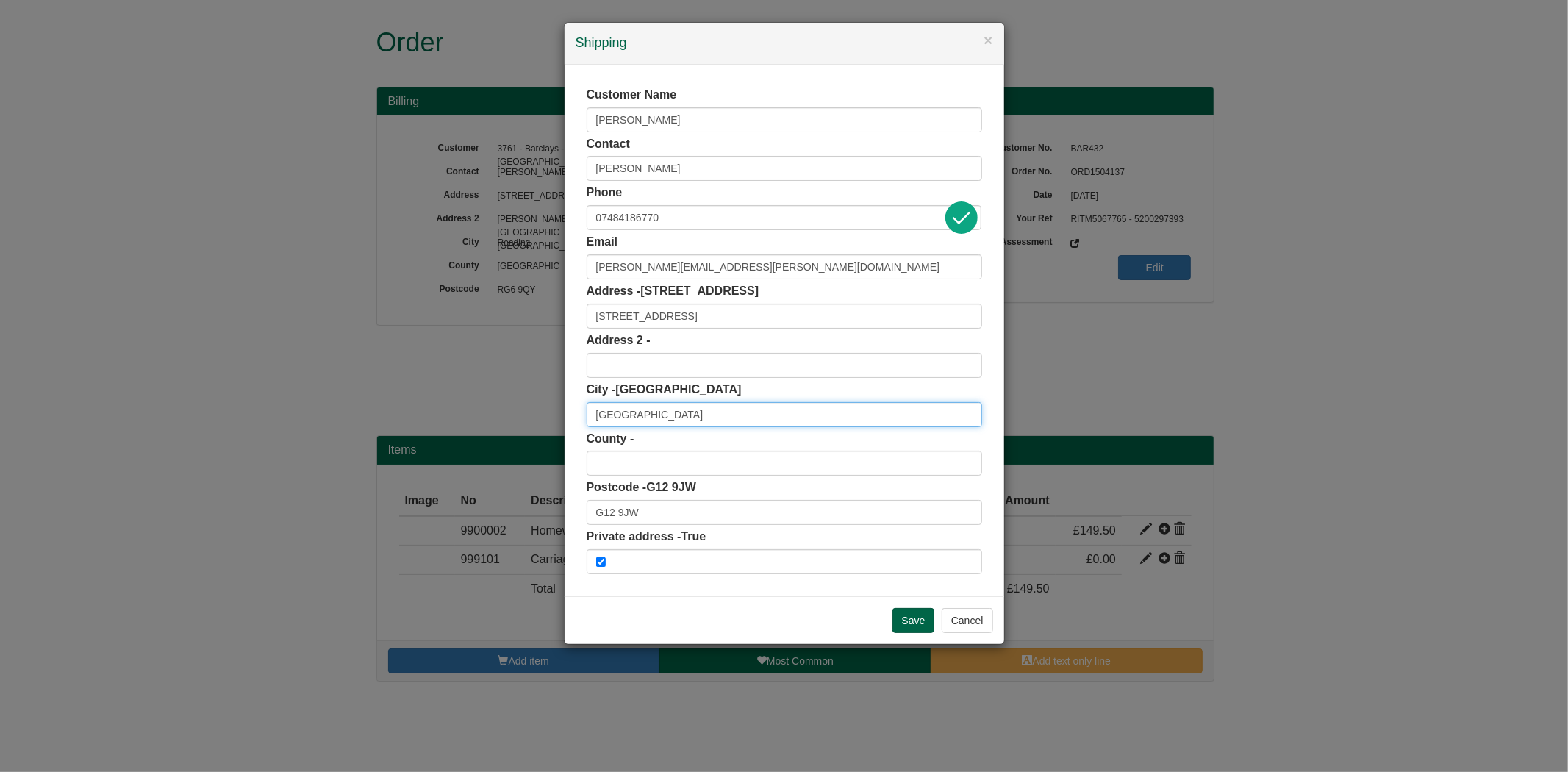
click at [697, 409] on input "[GEOGRAPHIC_DATA]" at bounding box center [784, 414] width 396 height 25
click at [674, 507] on input "G12 9JW" at bounding box center [784, 512] width 396 height 25
click at [965, 614] on button "Cancel" at bounding box center [967, 620] width 52 height 25
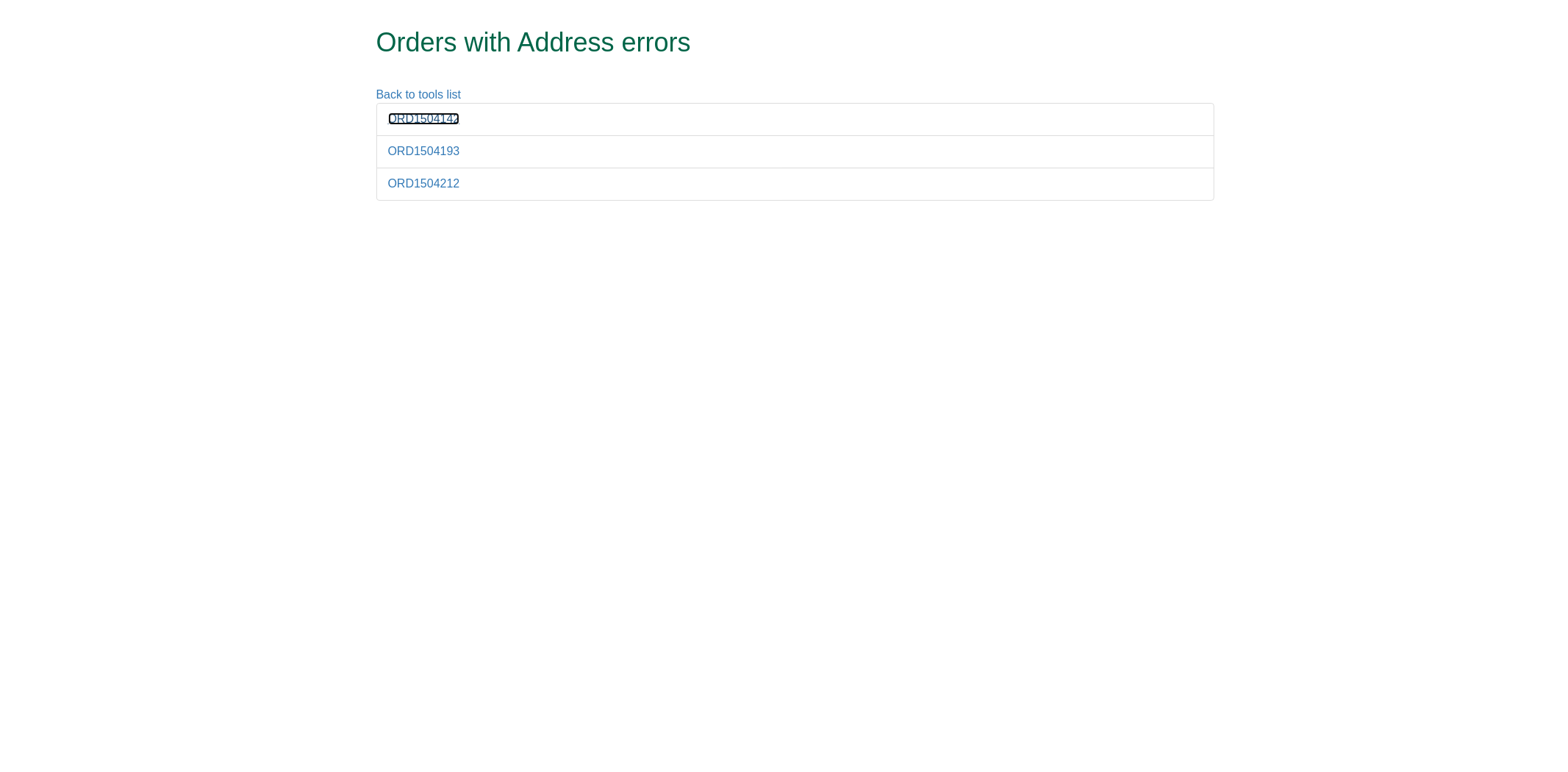
click at [427, 121] on link "ORD1504142" at bounding box center [423, 118] width 72 height 13
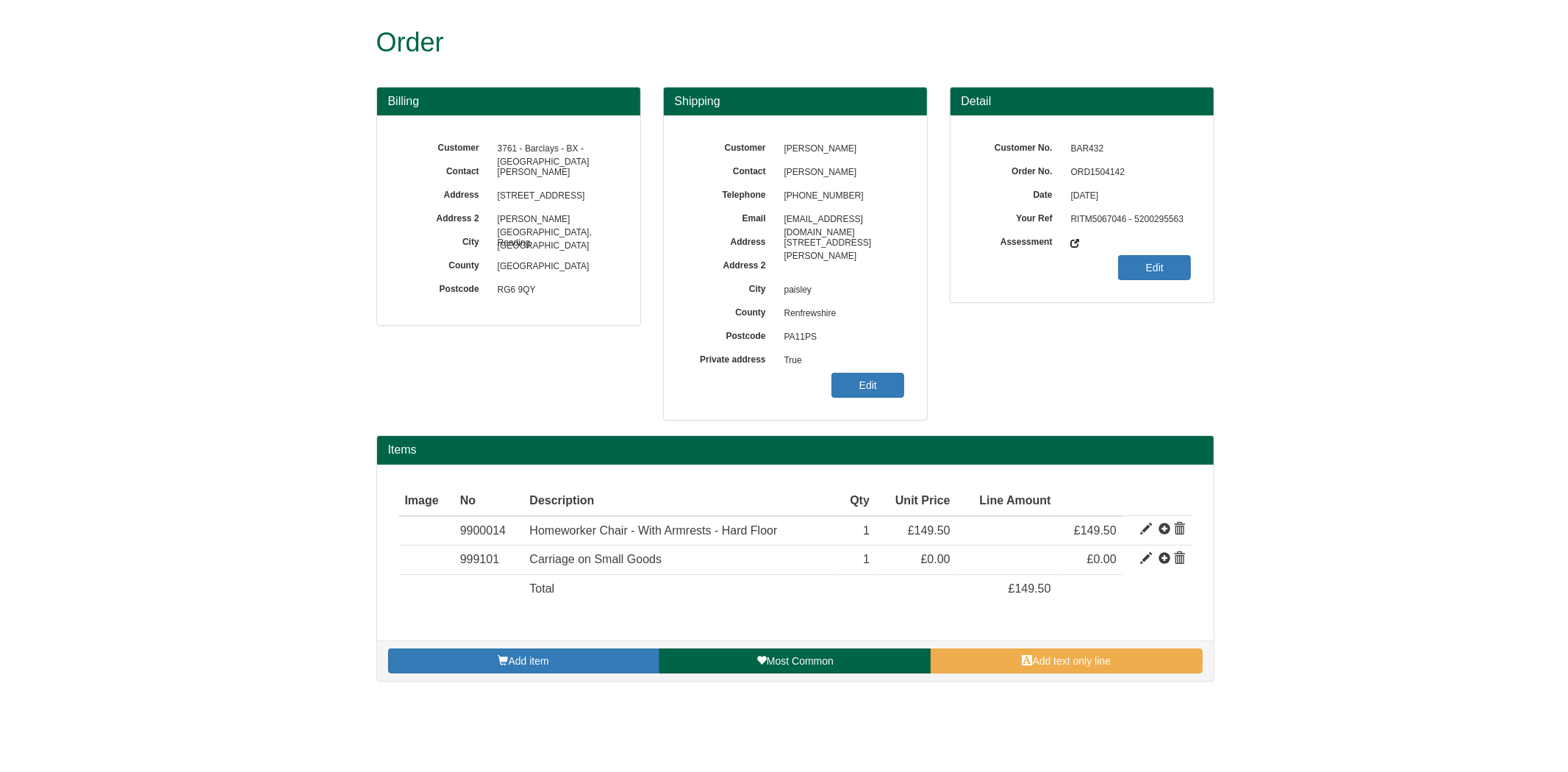
click at [1111, 166] on span "ORD1504142" at bounding box center [1127, 173] width 128 height 24
copy span "ORD1504142"
drag, startPoint x: 868, startPoint y: 361, endPoint x: 869, endPoint y: 381, distance: 20.0
click at [869, 369] on span "True" at bounding box center [840, 361] width 128 height 24
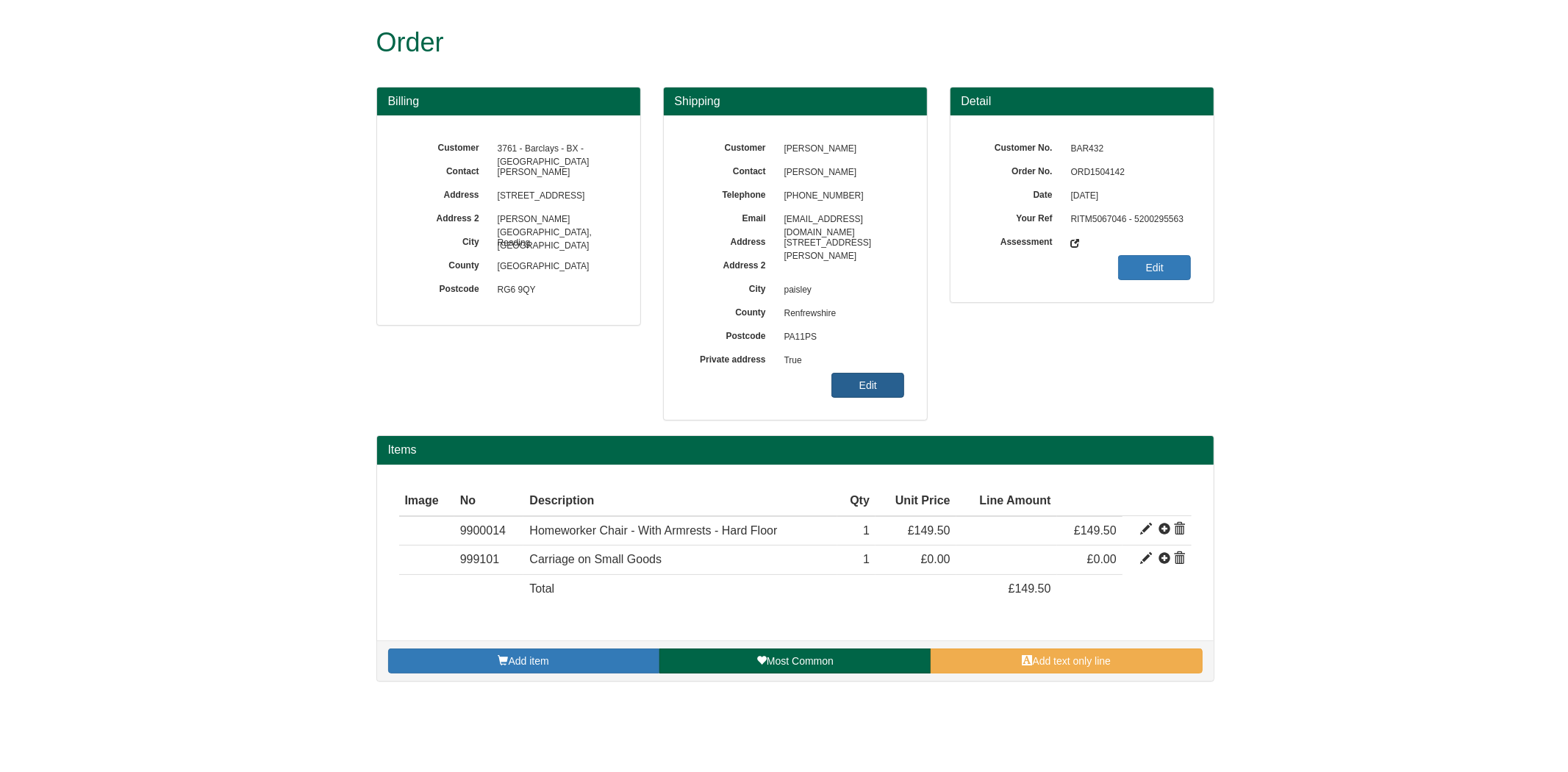
click at [869, 381] on link "Edit" at bounding box center [867, 385] width 72 height 25
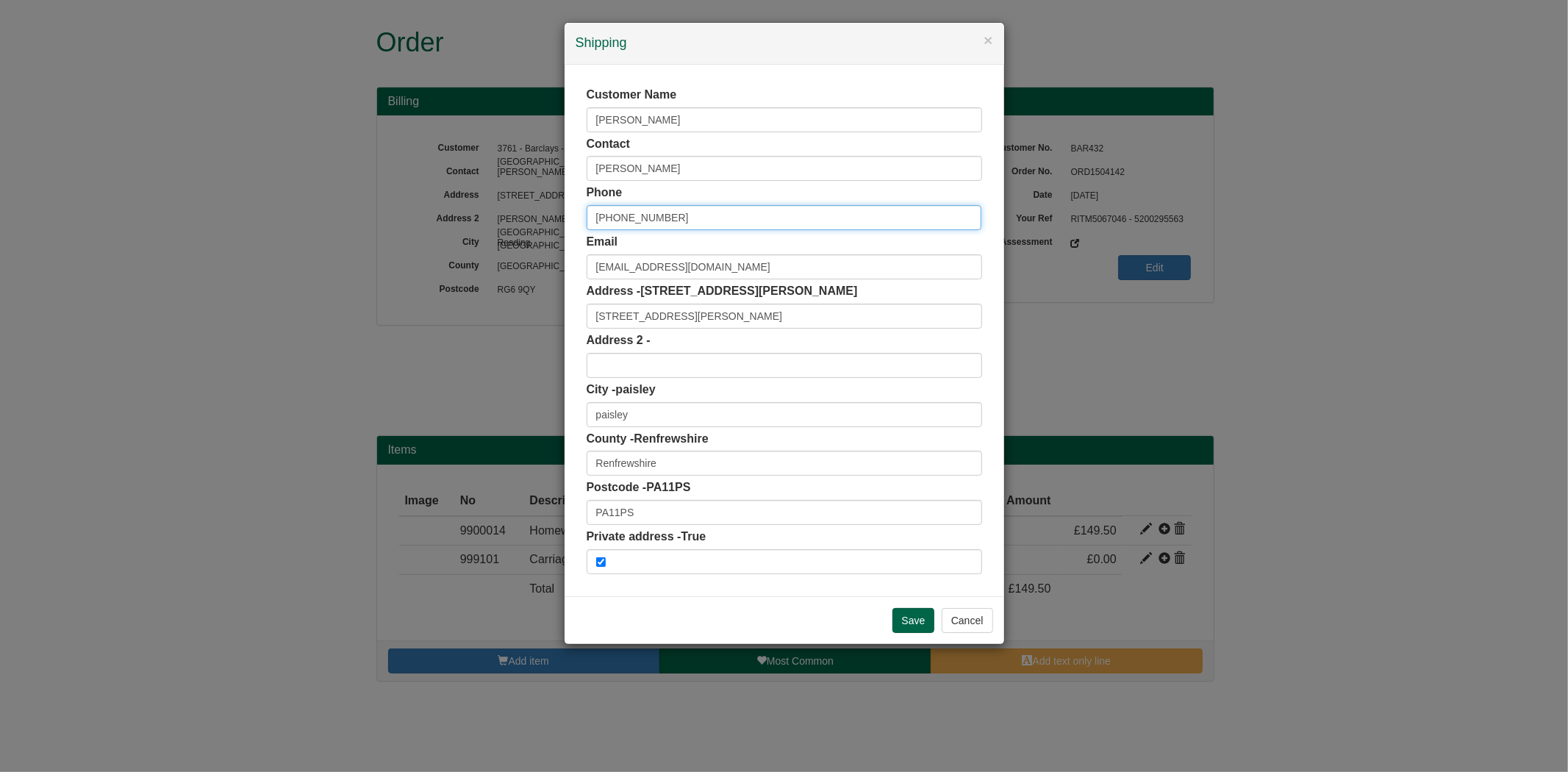
click at [618, 222] on input "+44 07908567404" at bounding box center [784, 217] width 396 height 25
type input "07908567404"
drag, startPoint x: 661, startPoint y: 510, endPoint x: 516, endPoint y: 509, distance: 145.0
click at [524, 518] on div "× Shipping Customer Name Shonagh Grieve Contact Shonagh Grieve Phone 0790856740…" at bounding box center [784, 386] width 1568 height 772
paste input "text"
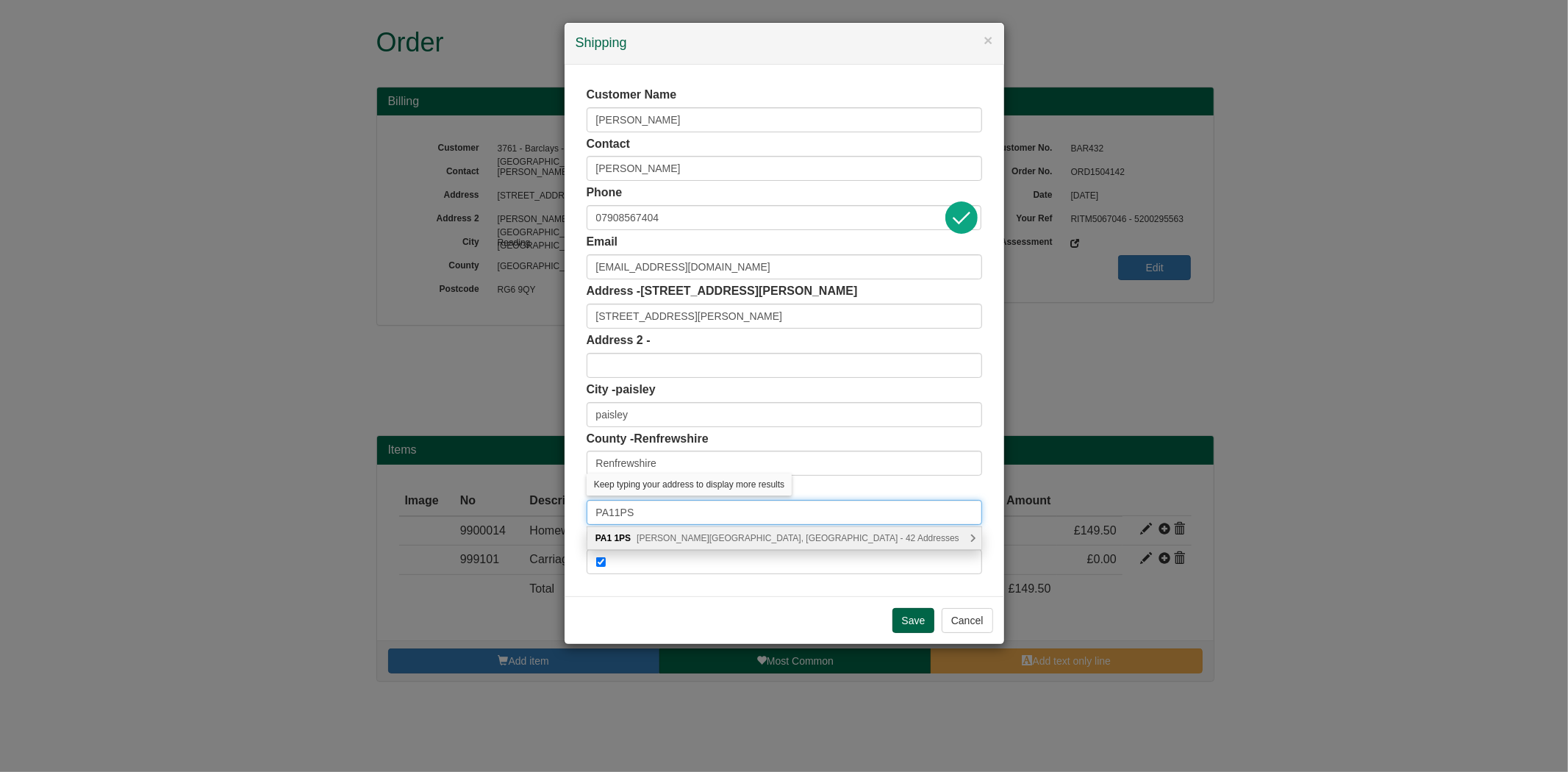
click at [618, 516] on input "PA11PS" at bounding box center [784, 512] width 396 height 25
type input "PA1 1PS"
click at [633, 530] on div "PA1 1PS Clarence Street, Paisley - 42 Addresses" at bounding box center [784, 538] width 394 height 22
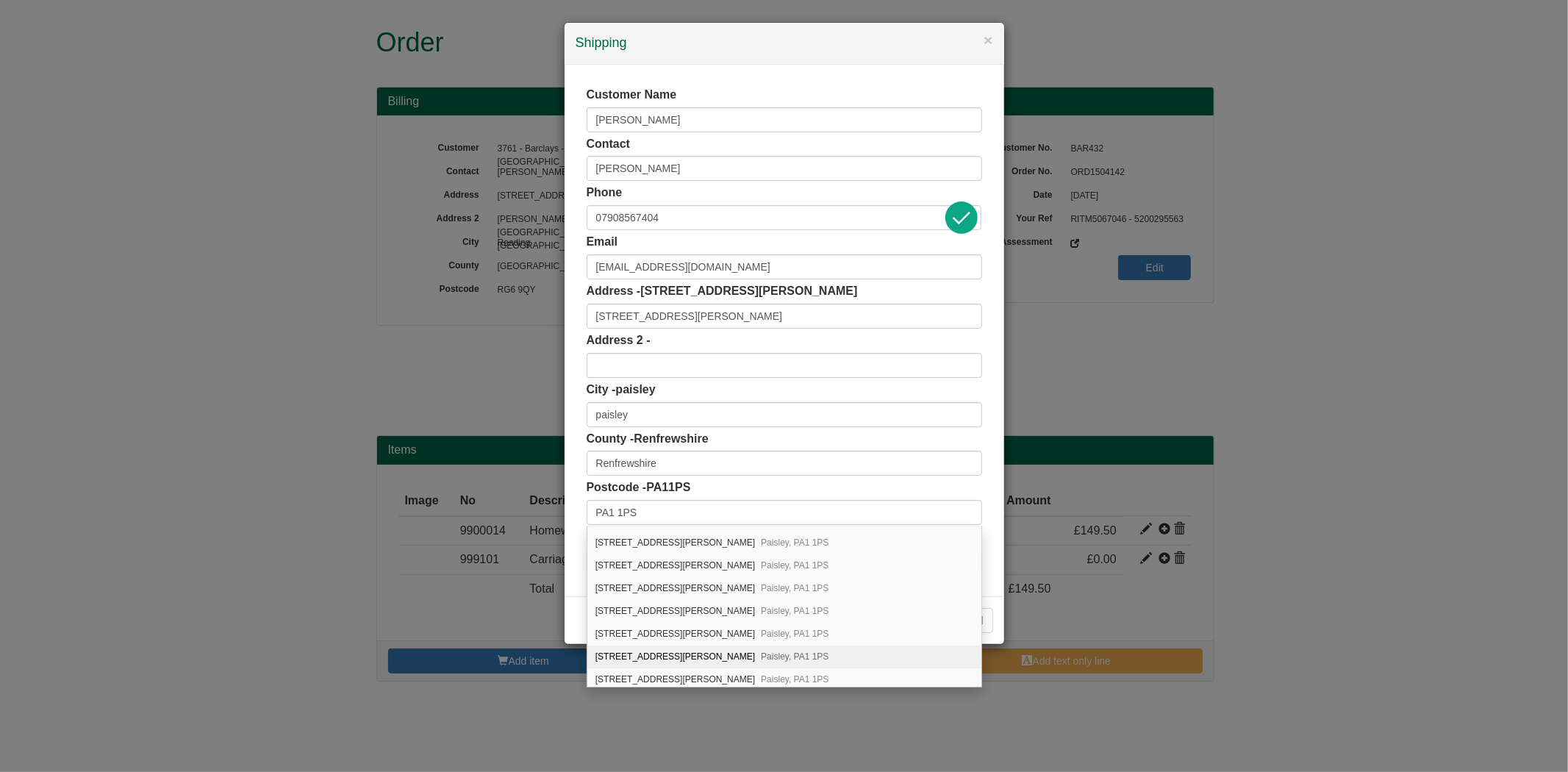
scroll to position [722, 0]
click at [691, 626] on div "15/5, Clarence Street Paisley, PA1 1PS" at bounding box center [784, 614] width 394 height 23
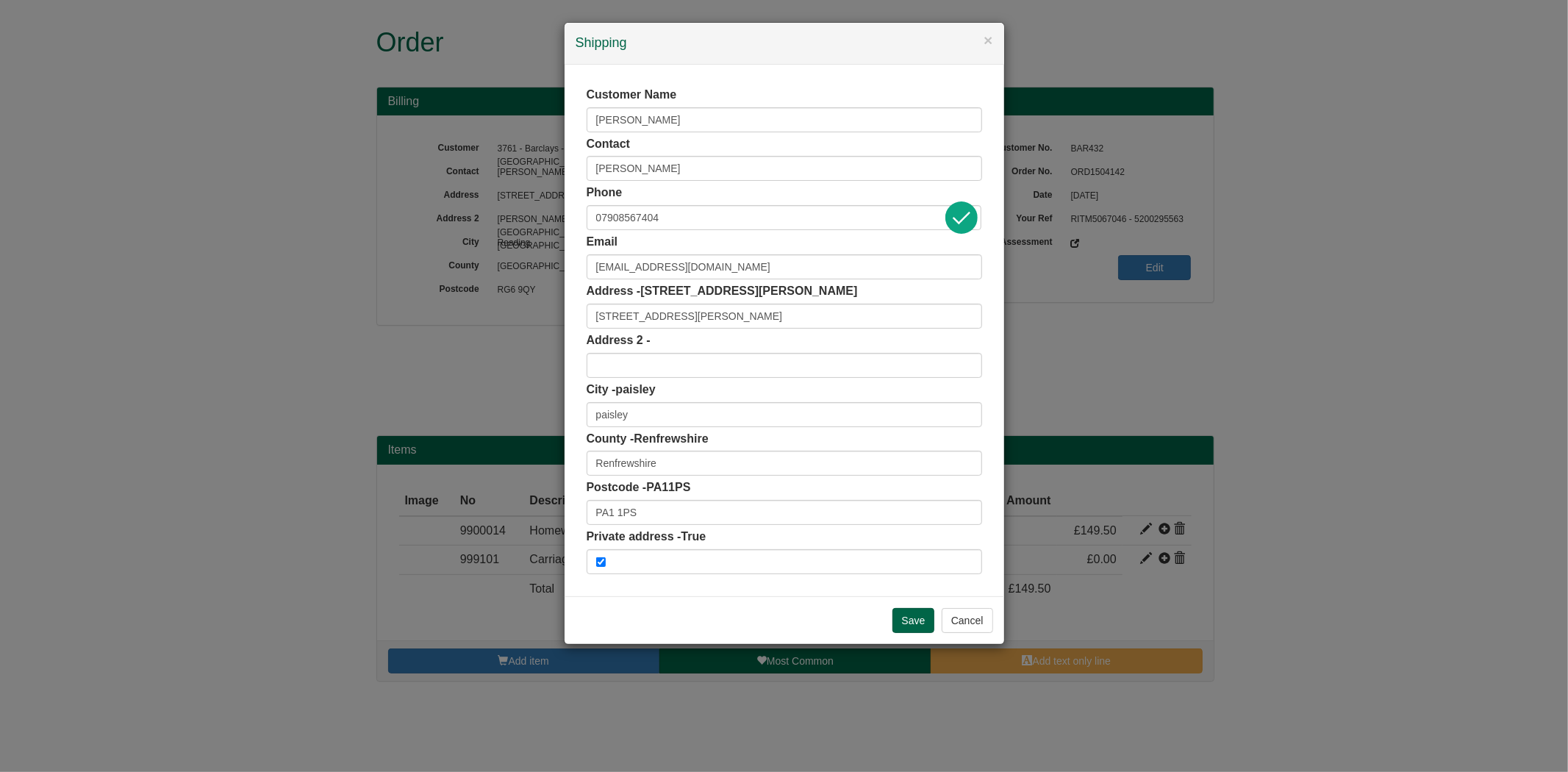
type input "15/5 Clarence Street"
type input "Paisley"
click at [913, 612] on input "Save" at bounding box center [913, 620] width 43 height 25
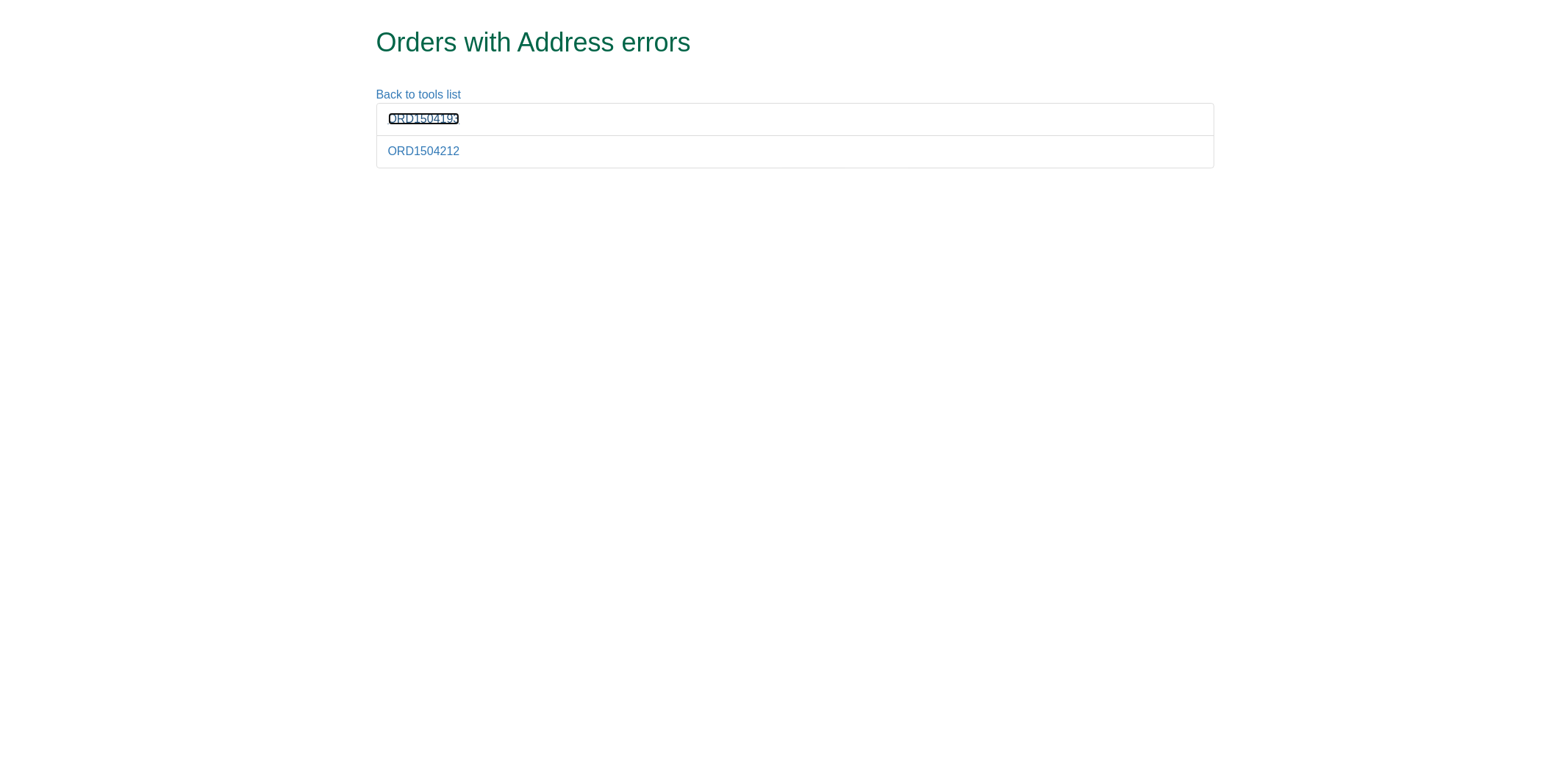
click at [427, 125] on link "ORD1504193" at bounding box center [423, 118] width 72 height 13
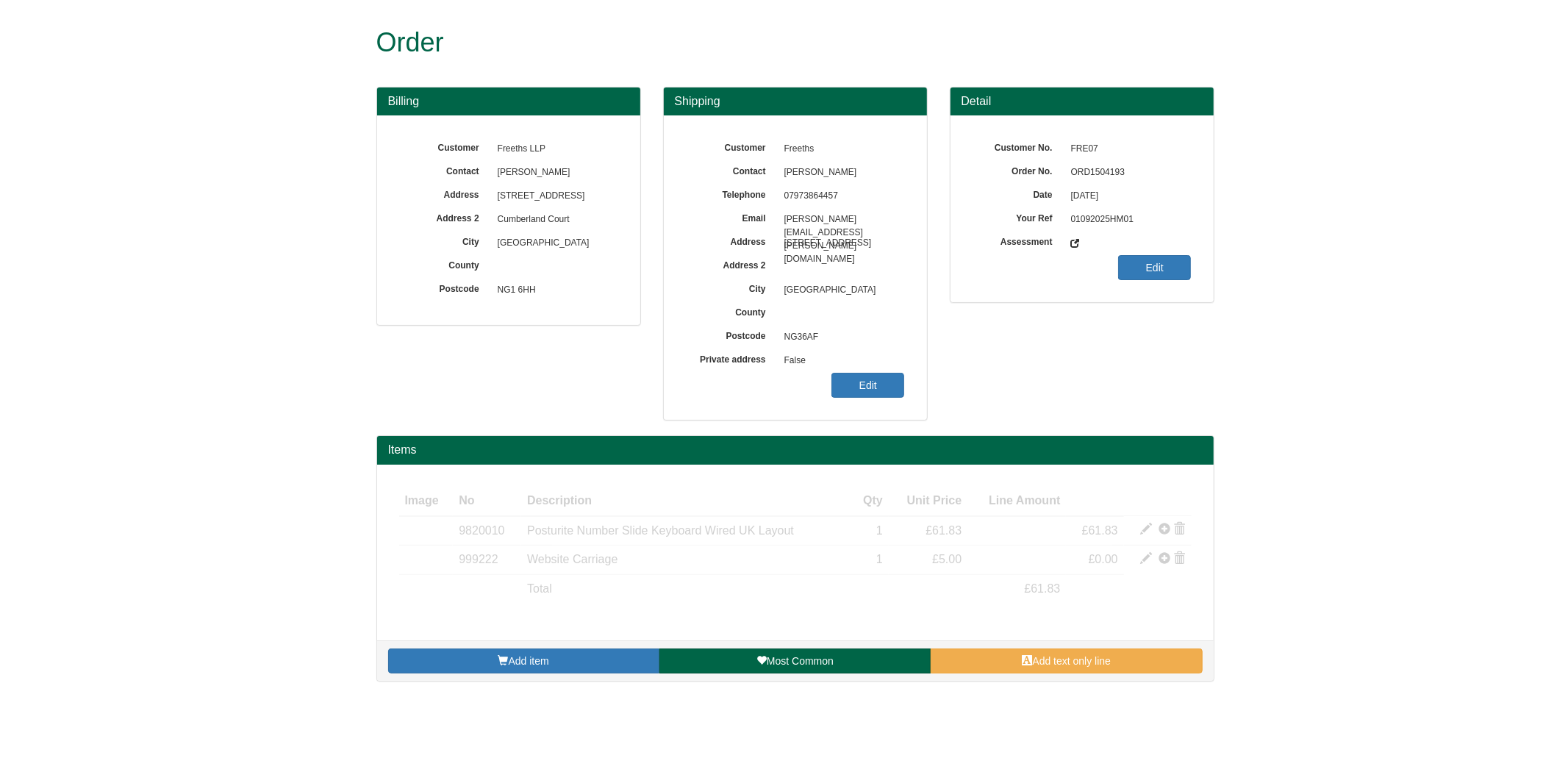
click at [1084, 175] on span "ORD1504193" at bounding box center [1127, 173] width 128 height 24
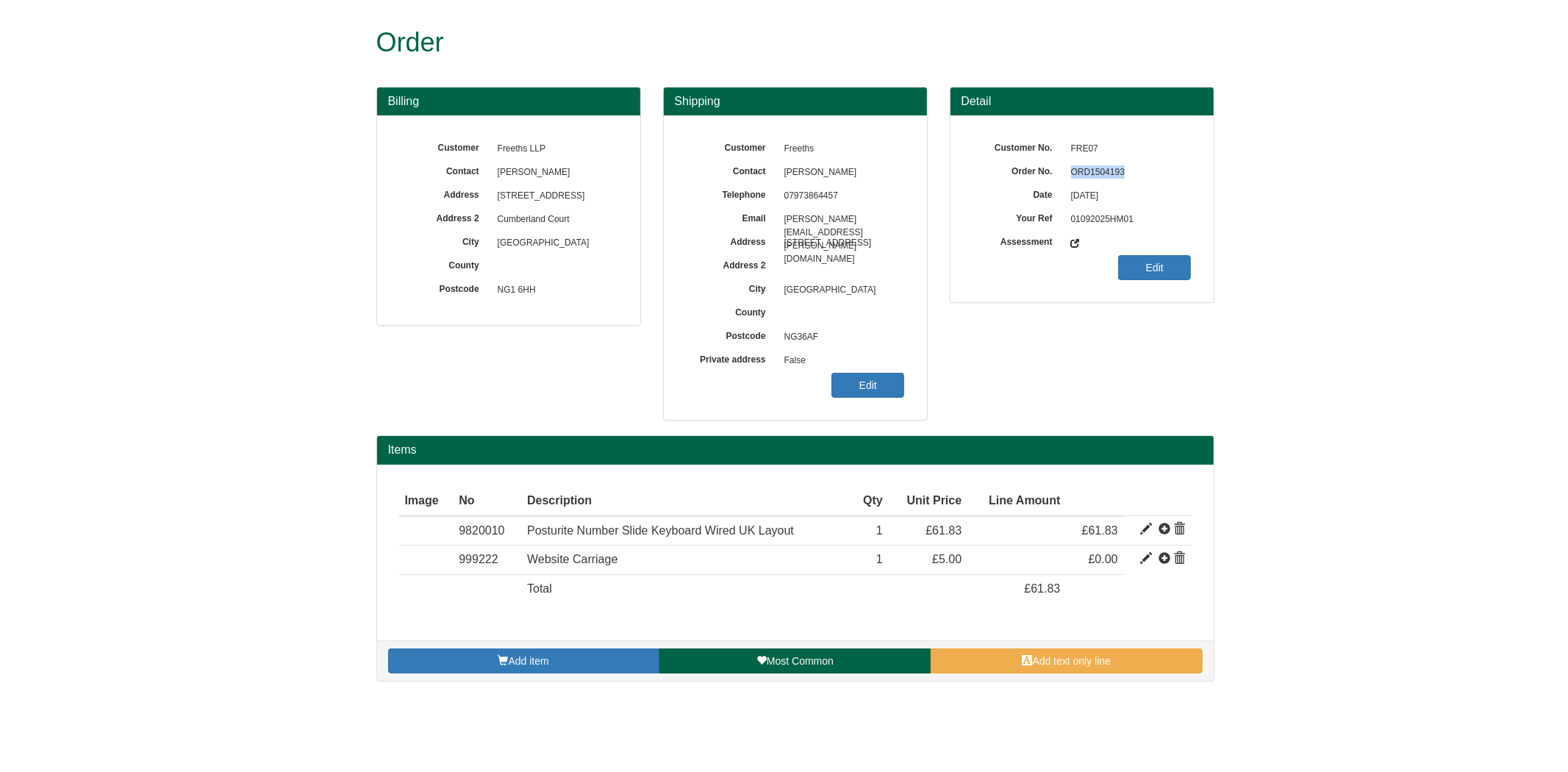
copy span "ORD1504193"
click at [898, 390] on link "Edit" at bounding box center [867, 385] width 72 height 25
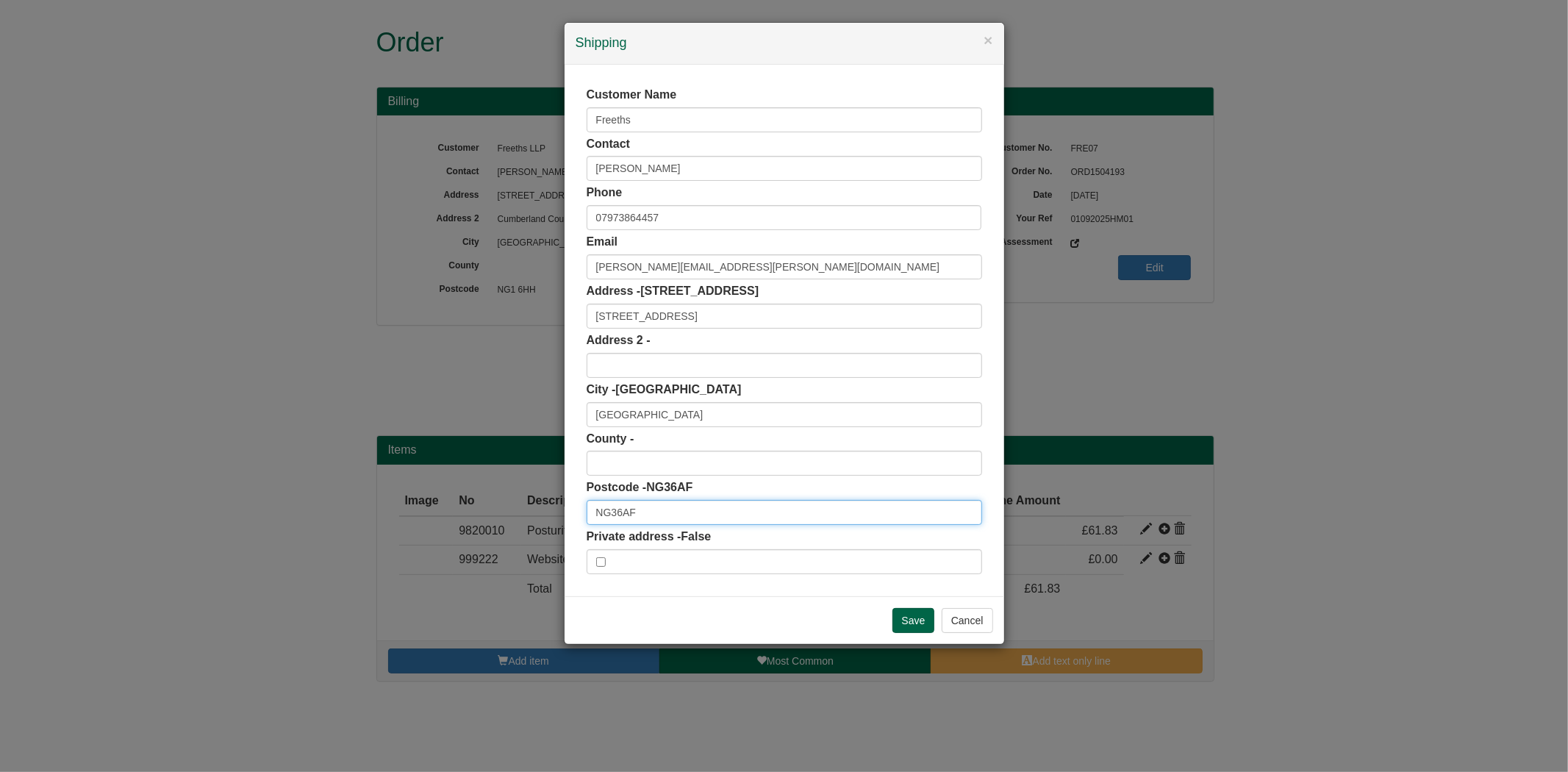
click at [616, 513] on input "NG36AF" at bounding box center [784, 512] width 396 height 25
type input "NG3 6AF"
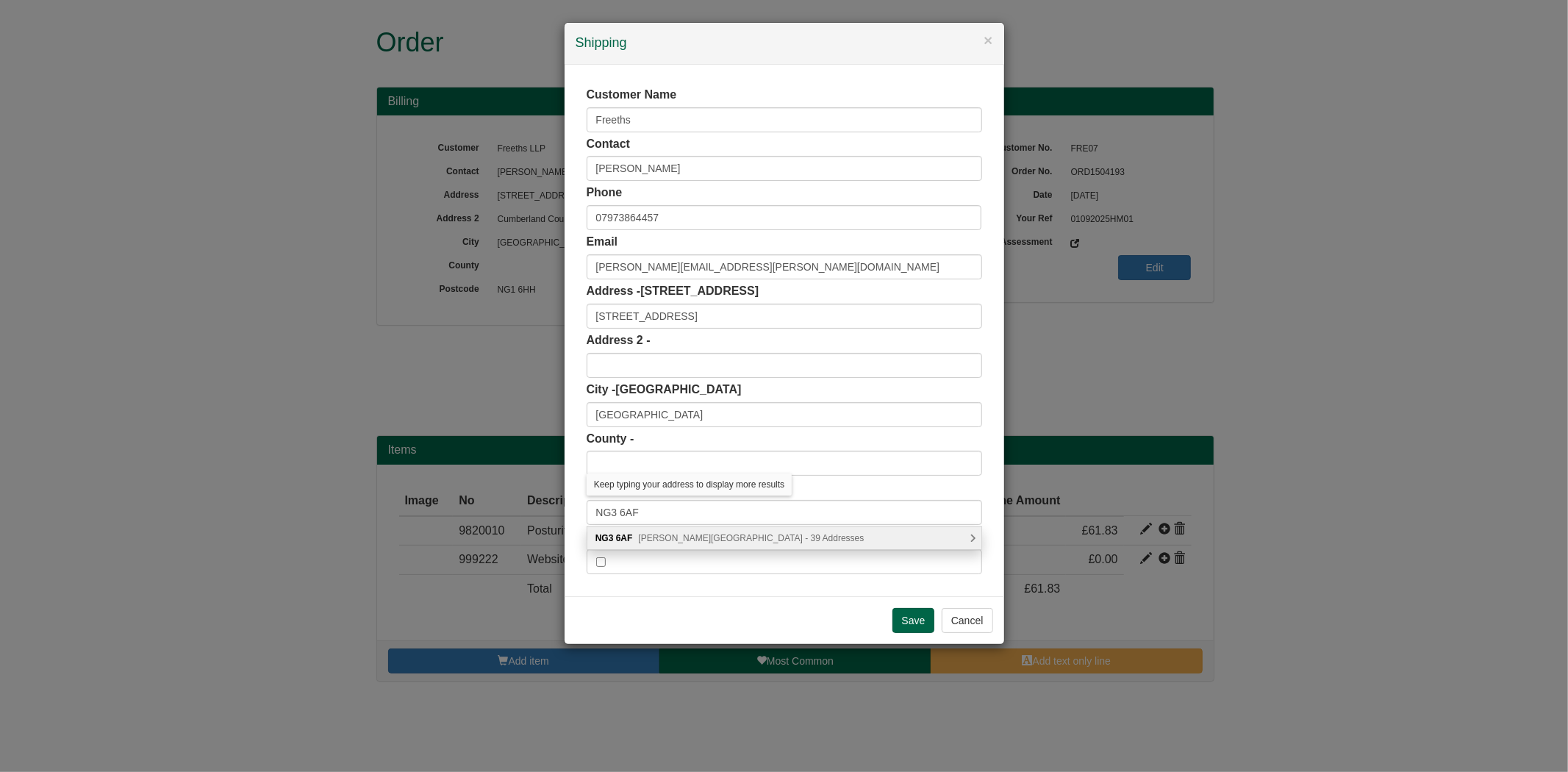
click at [676, 545] on div "NG3 6AF Haywood Road, Nottingham - 39 Addresses" at bounding box center [784, 538] width 394 height 22
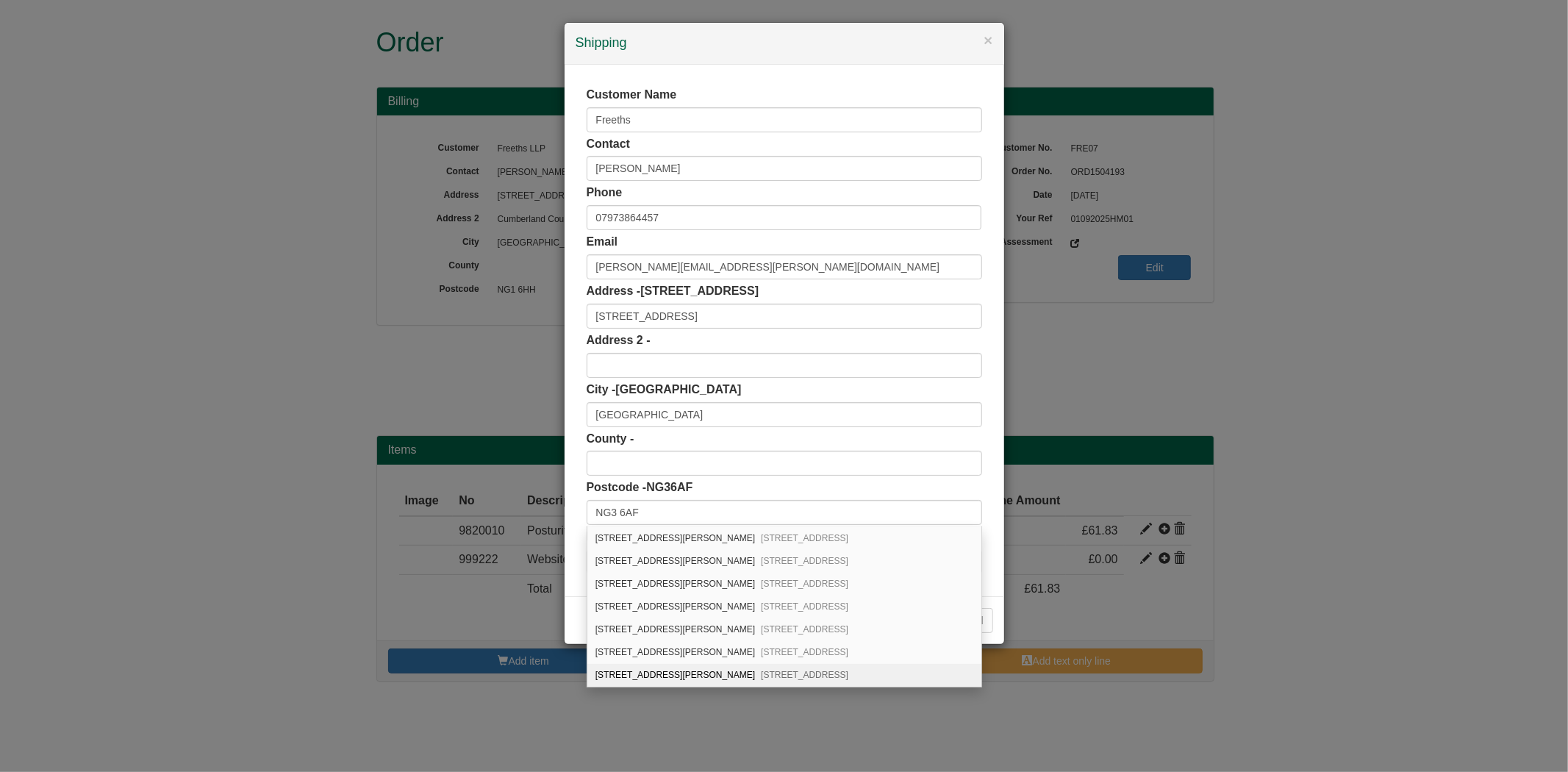
scroll to position [735, 0]
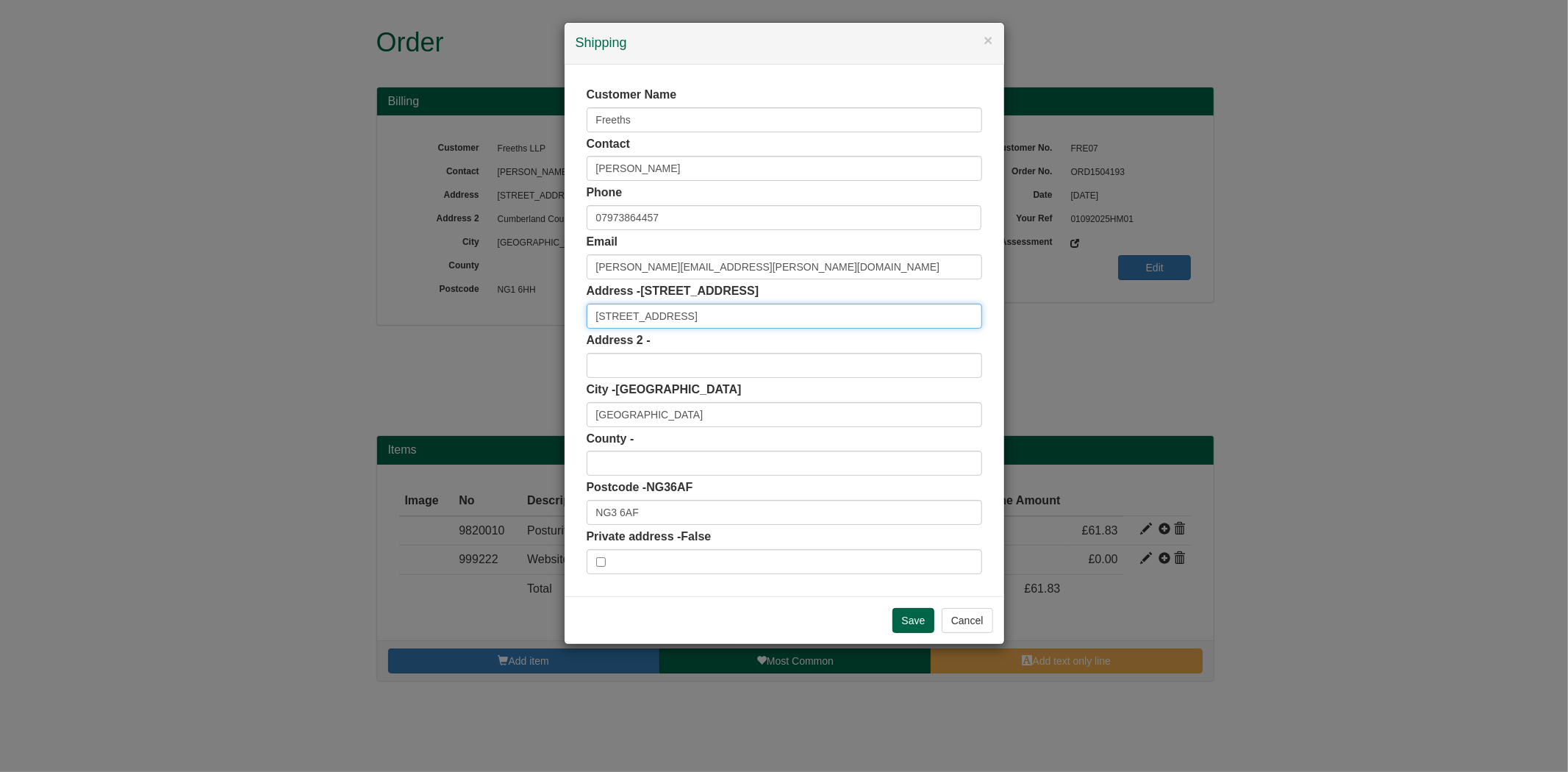
click at [739, 319] on input "80 Mount Street" at bounding box center [784, 316] width 396 height 25
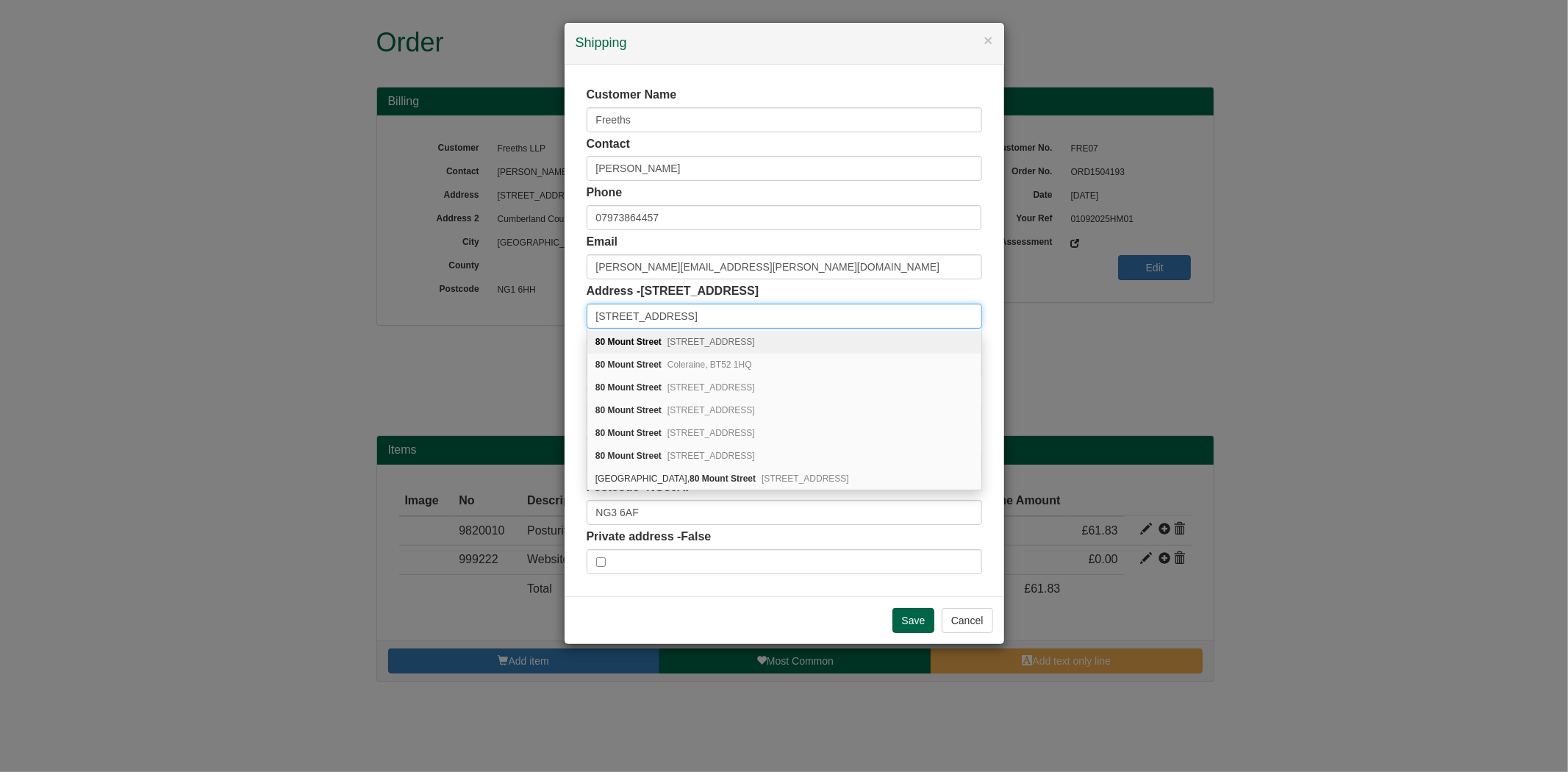
scroll to position [0, 0]
type input "80 Mount Street"
click at [507, 131] on div "× Shipping Customer Name Freeths Contact Heidi Monk Phone 07973864457 Email hei…" at bounding box center [784, 386] width 1568 height 772
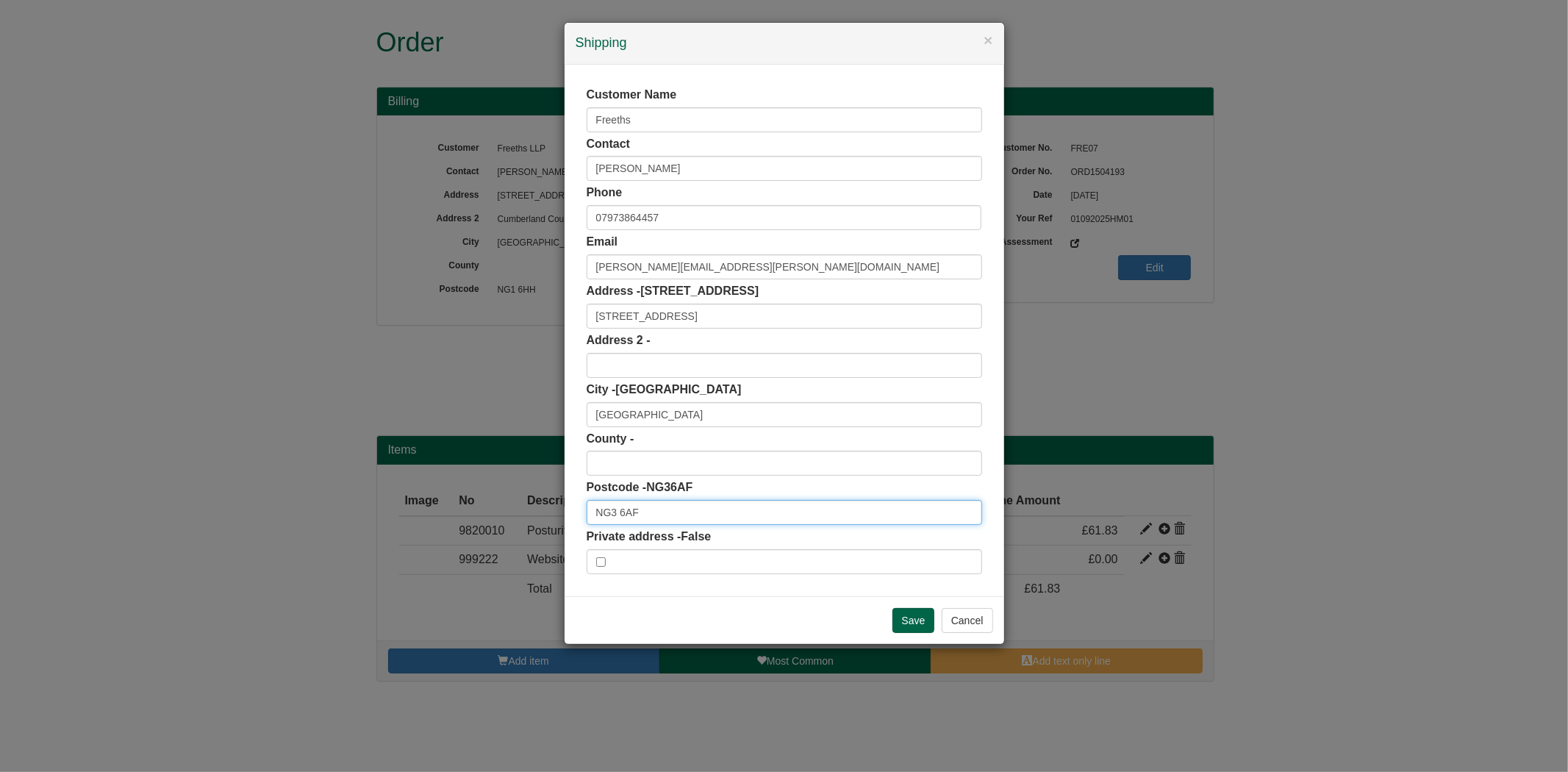
drag, startPoint x: 648, startPoint y: 502, endPoint x: 501, endPoint y: 510, distance: 147.2
click at [501, 510] on div "× Shipping Customer Name Freeths Contact Heidi Monk Phone 07973864457 Email hei…" at bounding box center [784, 386] width 1568 height 772
paste input "1 6HH"
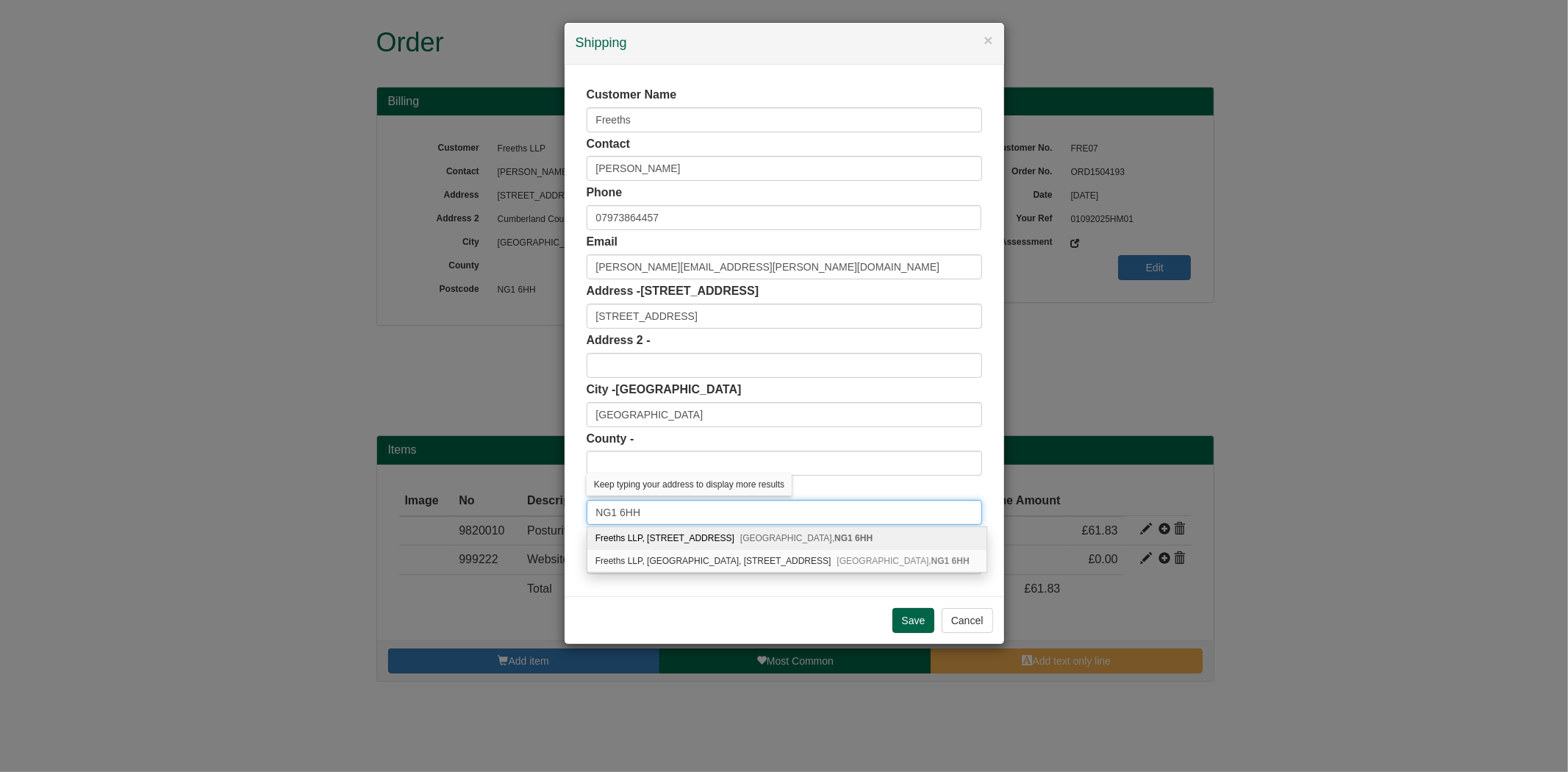
type input "NG1 6HH"
click at [677, 538] on div "Freeths LLP, 80 Mount Street Nottingham, NG1 6HH" at bounding box center [786, 538] width 399 height 23
type input "Freeths LLP"
type input "80 Mount Street"
type input "Nottinghamshire"
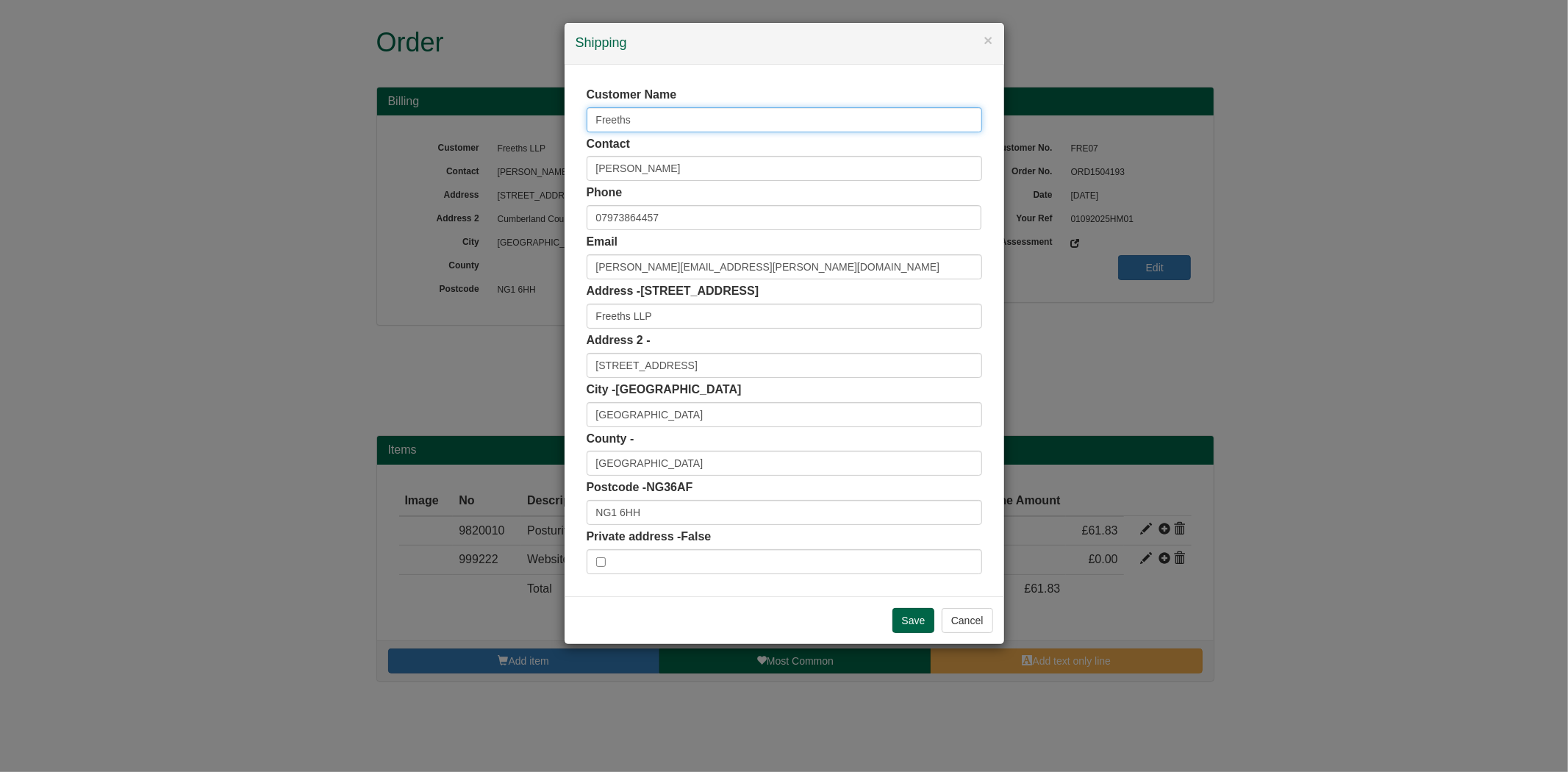
drag, startPoint x: 635, startPoint y: 114, endPoint x: 486, endPoint y: 118, distance: 149.1
click at [486, 118] on div "× Shipping Customer Name Freeths Contact Heidi Monk Phone 07973864457 Email hei…" at bounding box center [784, 386] width 1568 height 772
click at [915, 613] on input "Save" at bounding box center [913, 620] width 43 height 25
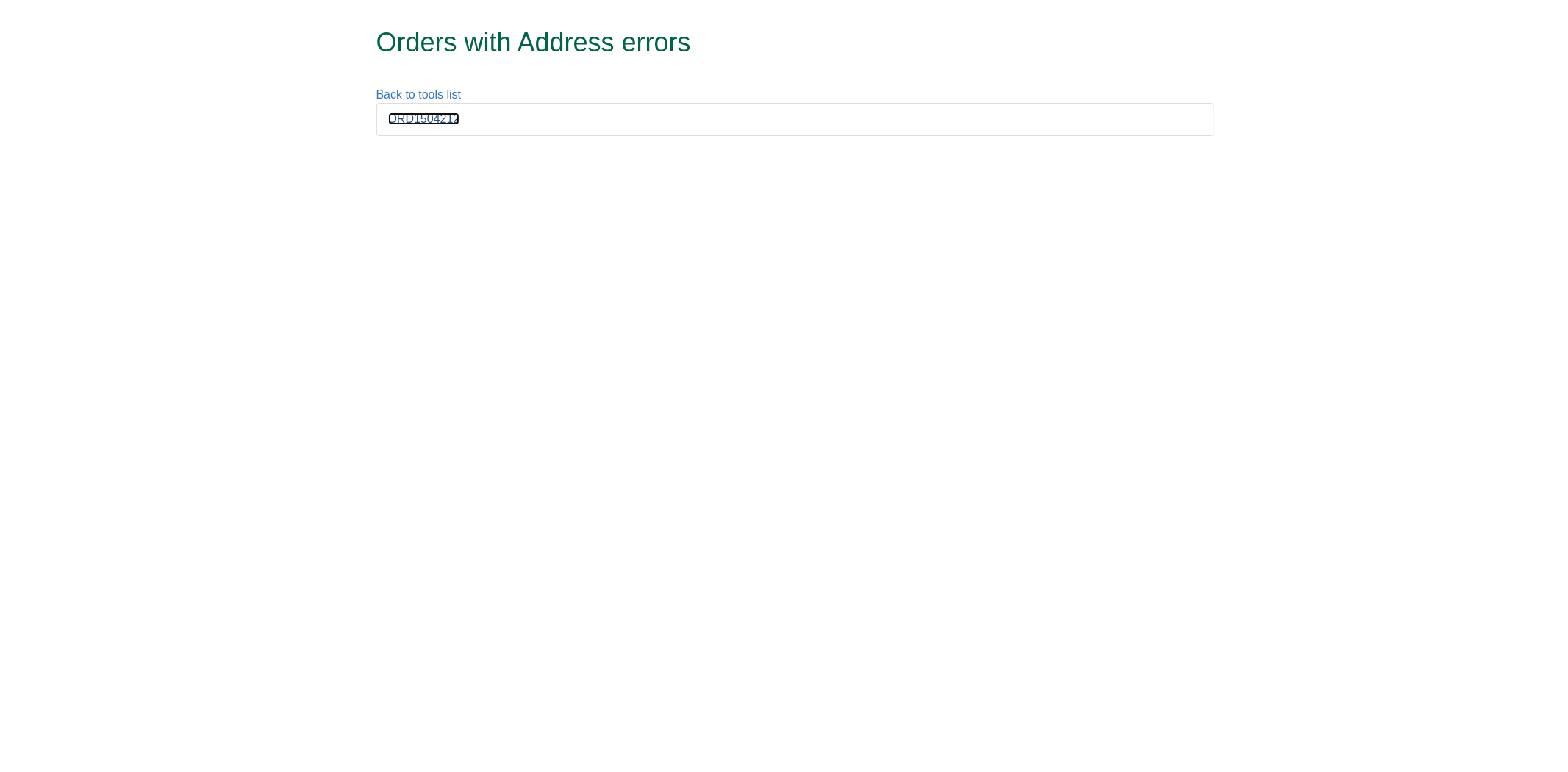
click at [418, 120] on link "ORD1504212" at bounding box center [423, 118] width 72 height 13
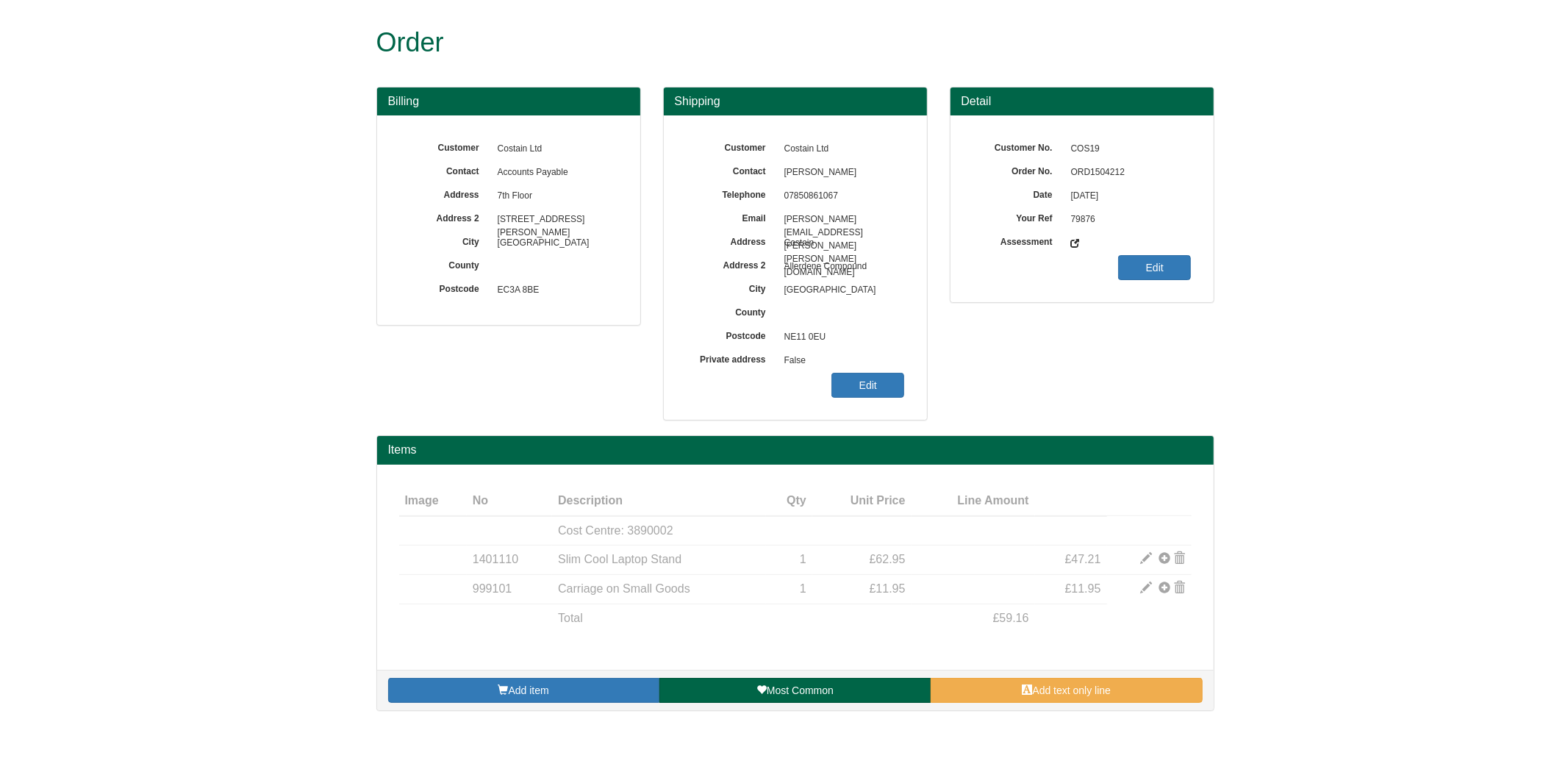
click at [1099, 175] on span "ORD1504212" at bounding box center [1127, 173] width 128 height 24
copy span "ORD1504212"
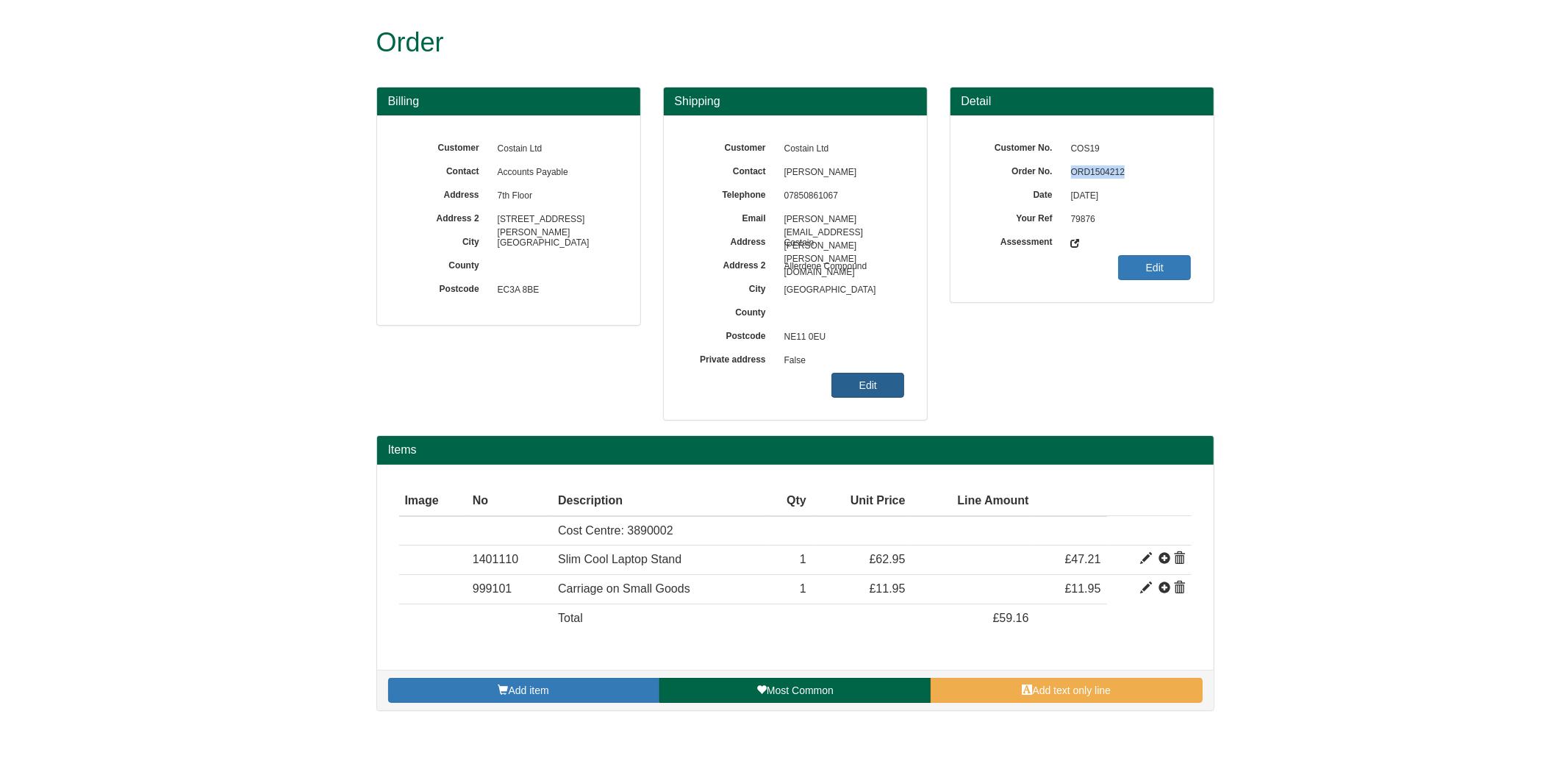
click at [887, 381] on link "Edit" at bounding box center [867, 385] width 72 height 25
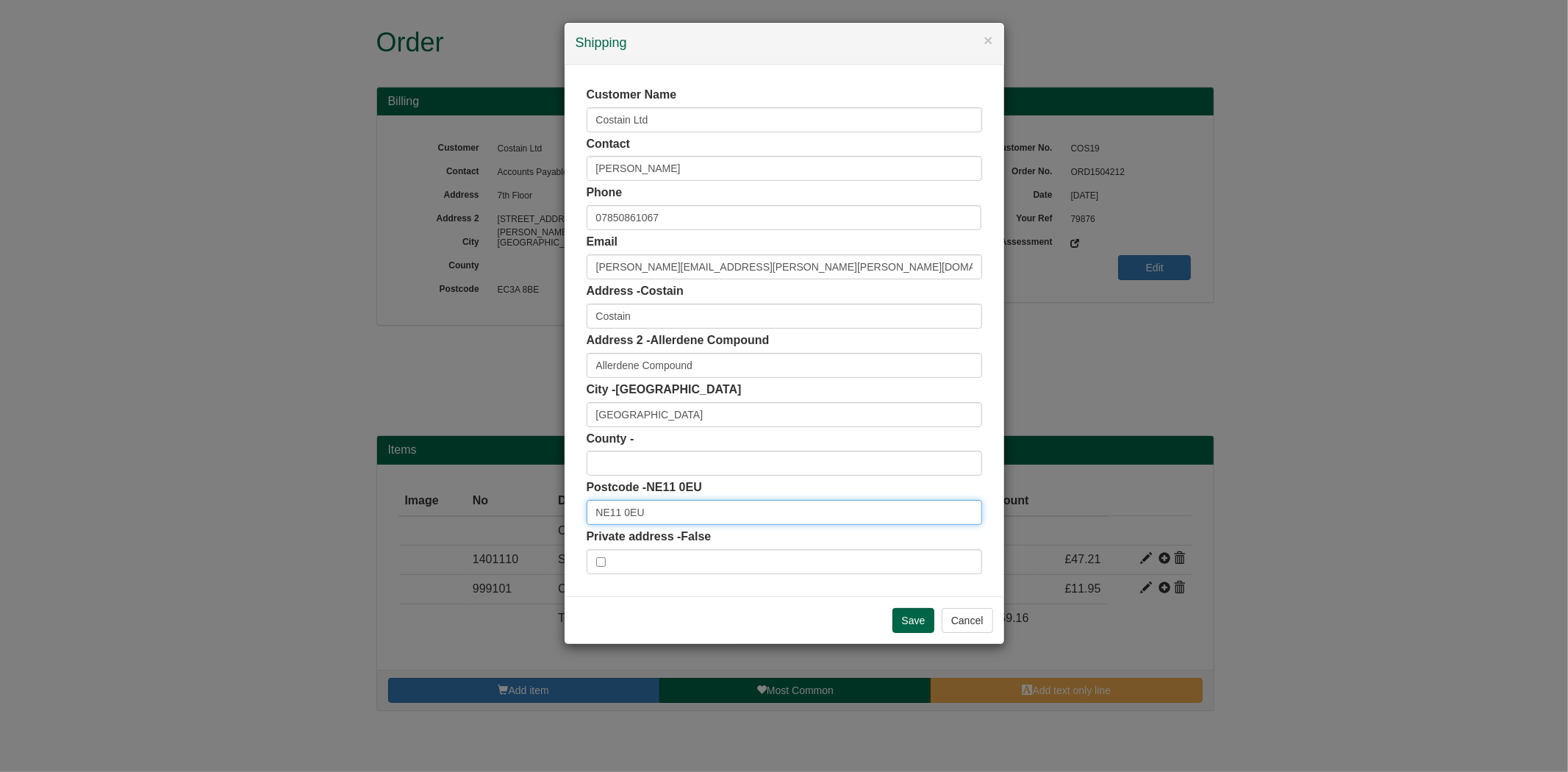
drag, startPoint x: 643, startPoint y: 516, endPoint x: 508, endPoint y: 528, distance: 135.5
click at [509, 528] on div "× Shipping Customer Name Costain Ltd Contact [PERSON_NAME] Phone [PHONE_NUMBER]…" at bounding box center [784, 386] width 1568 height 772
click at [671, 531] on div "NE11 0EU Gateshead - 7 Addresses" at bounding box center [784, 538] width 394 height 22
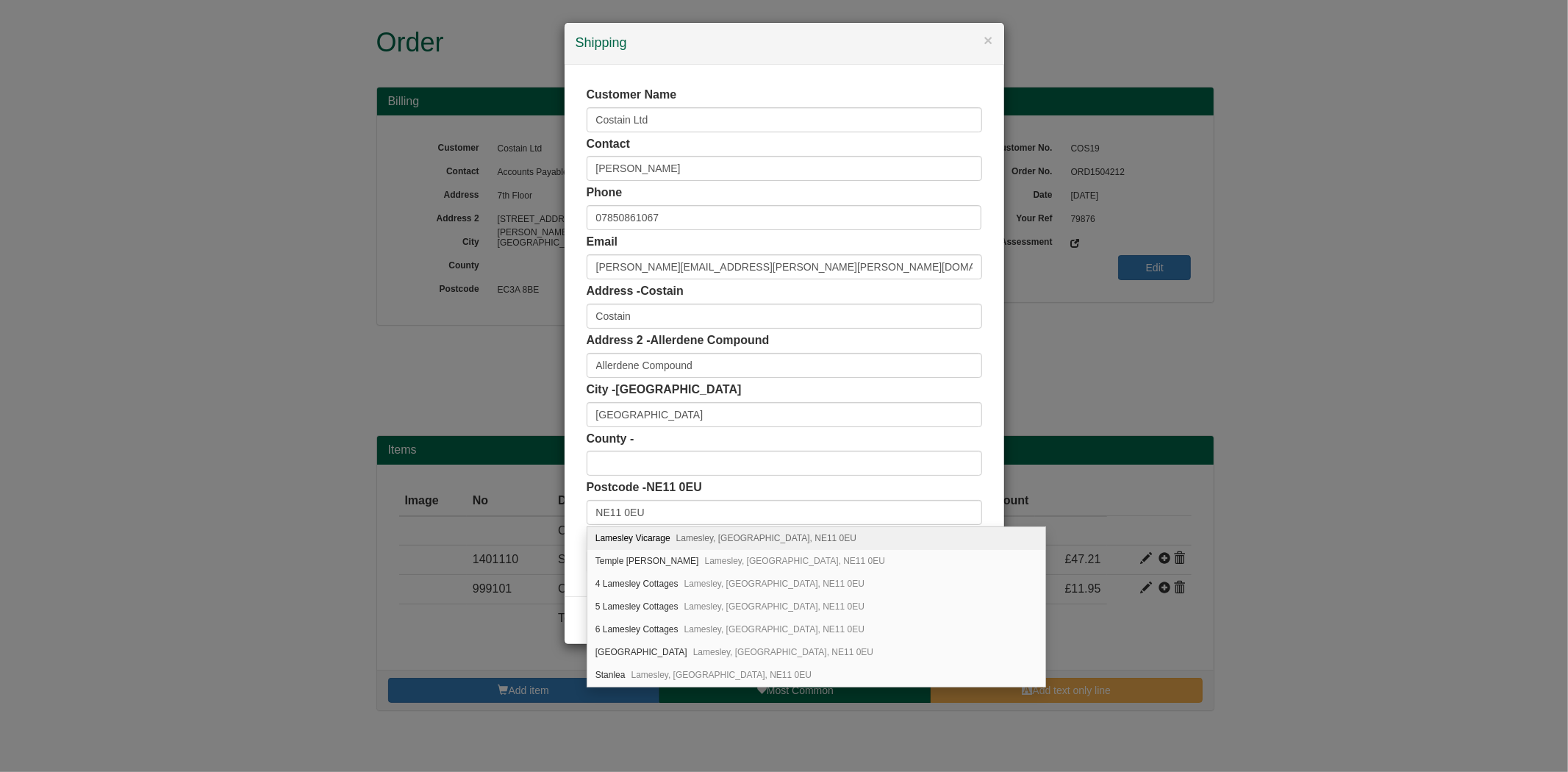
click at [569, 475] on div "Customer Name Costain Ltd Contact [PERSON_NAME] Phone [PHONE_NUMBER] Email [PER…" at bounding box center [784, 330] width 439 height 532
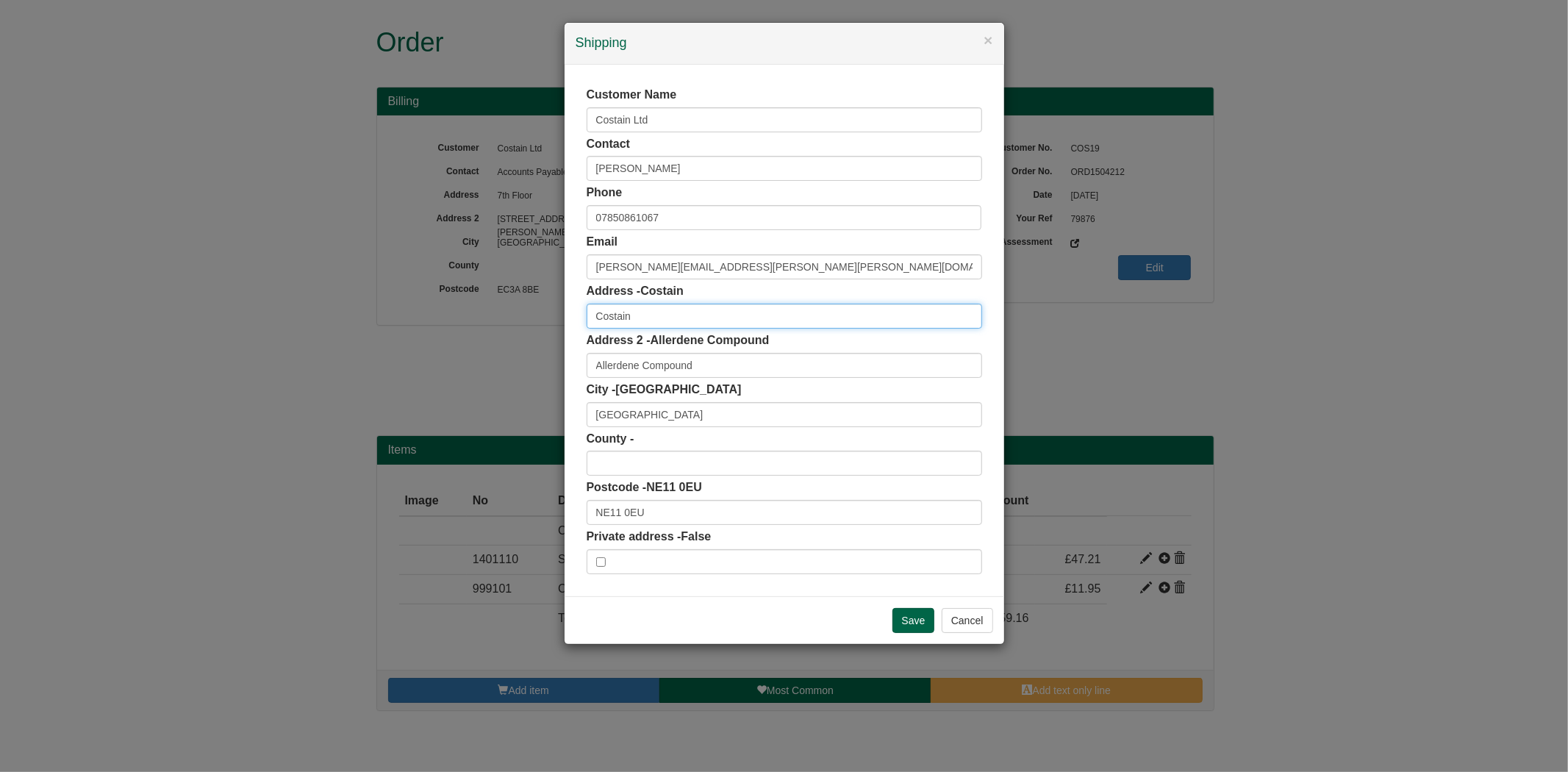
click at [631, 317] on input "Costain" at bounding box center [784, 316] width 396 height 25
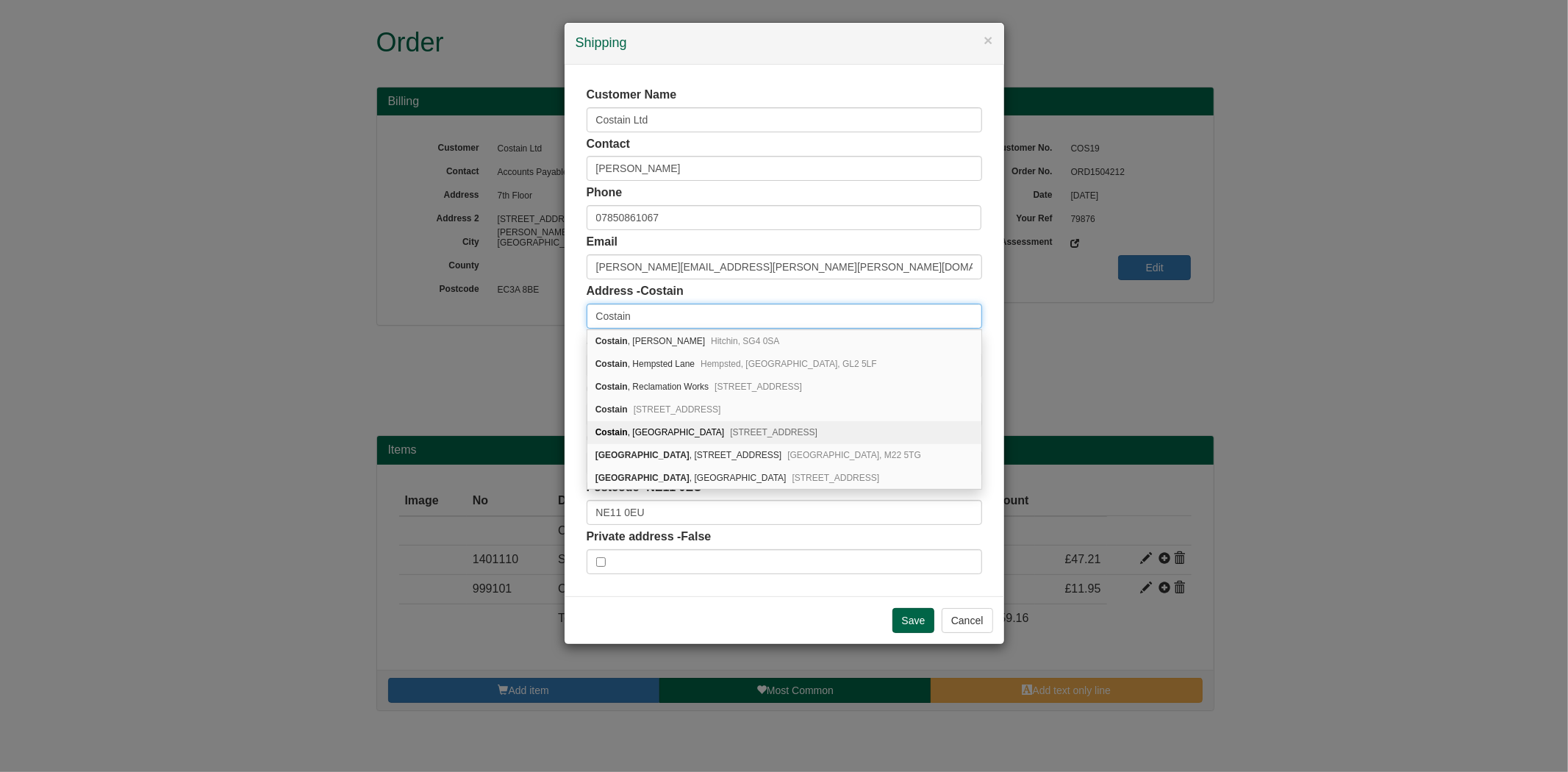
scroll to position [1, 0]
type input "Costain"
